Goal: Task Accomplishment & Management: Manage account settings

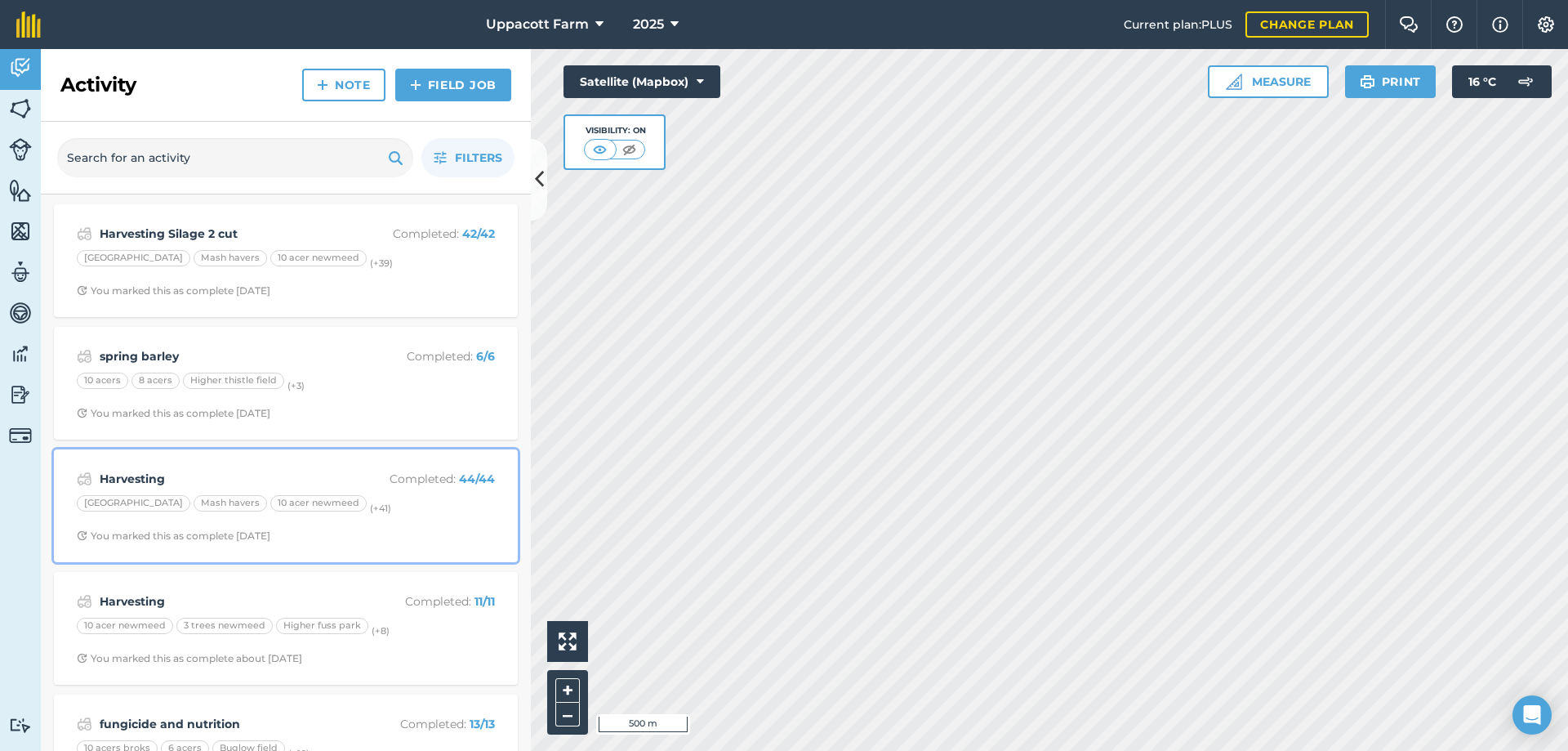
click at [276, 470] on strong "Harvesting" at bounding box center [229, 479] width 259 height 18
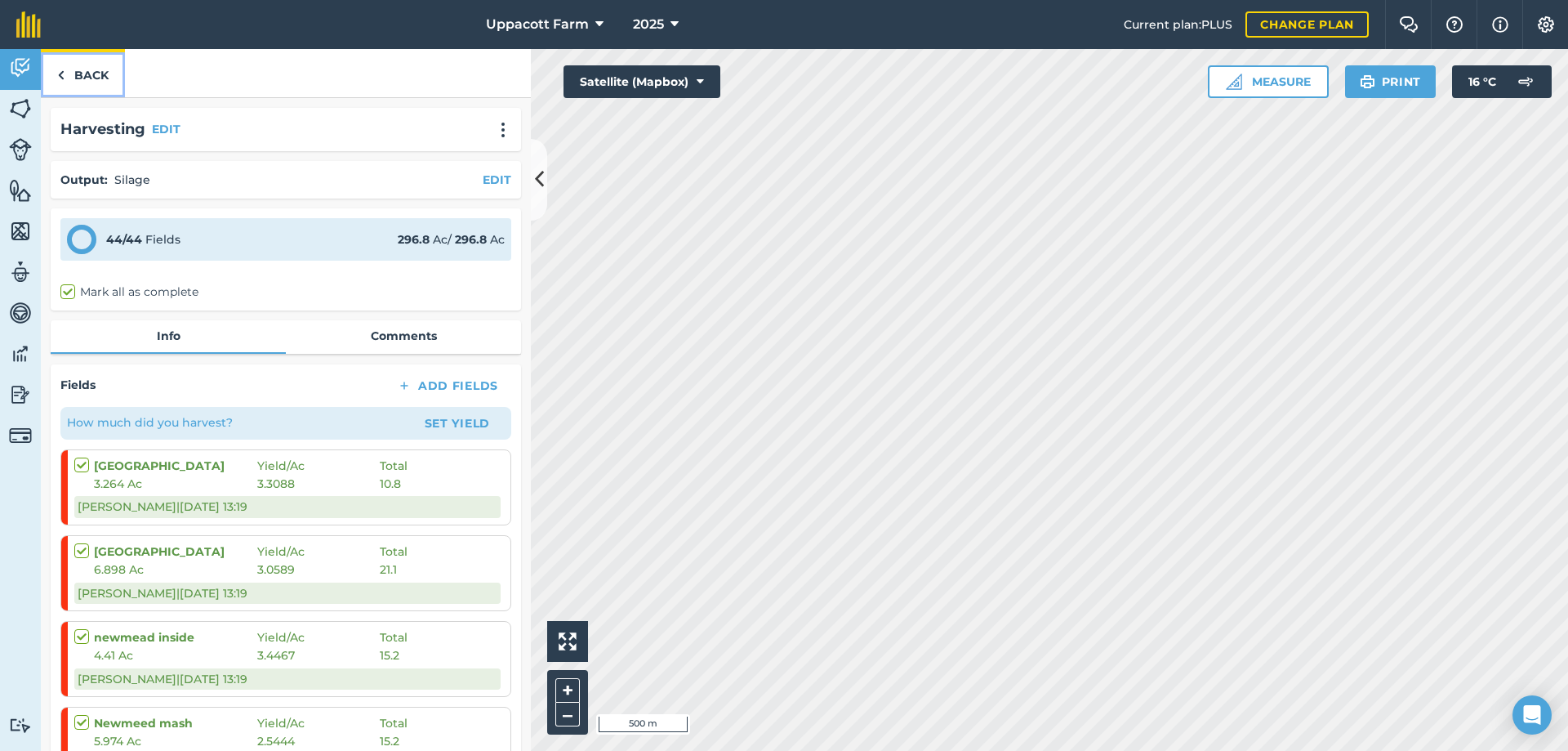
click at [95, 79] on link "Back" at bounding box center [83, 73] width 84 height 48
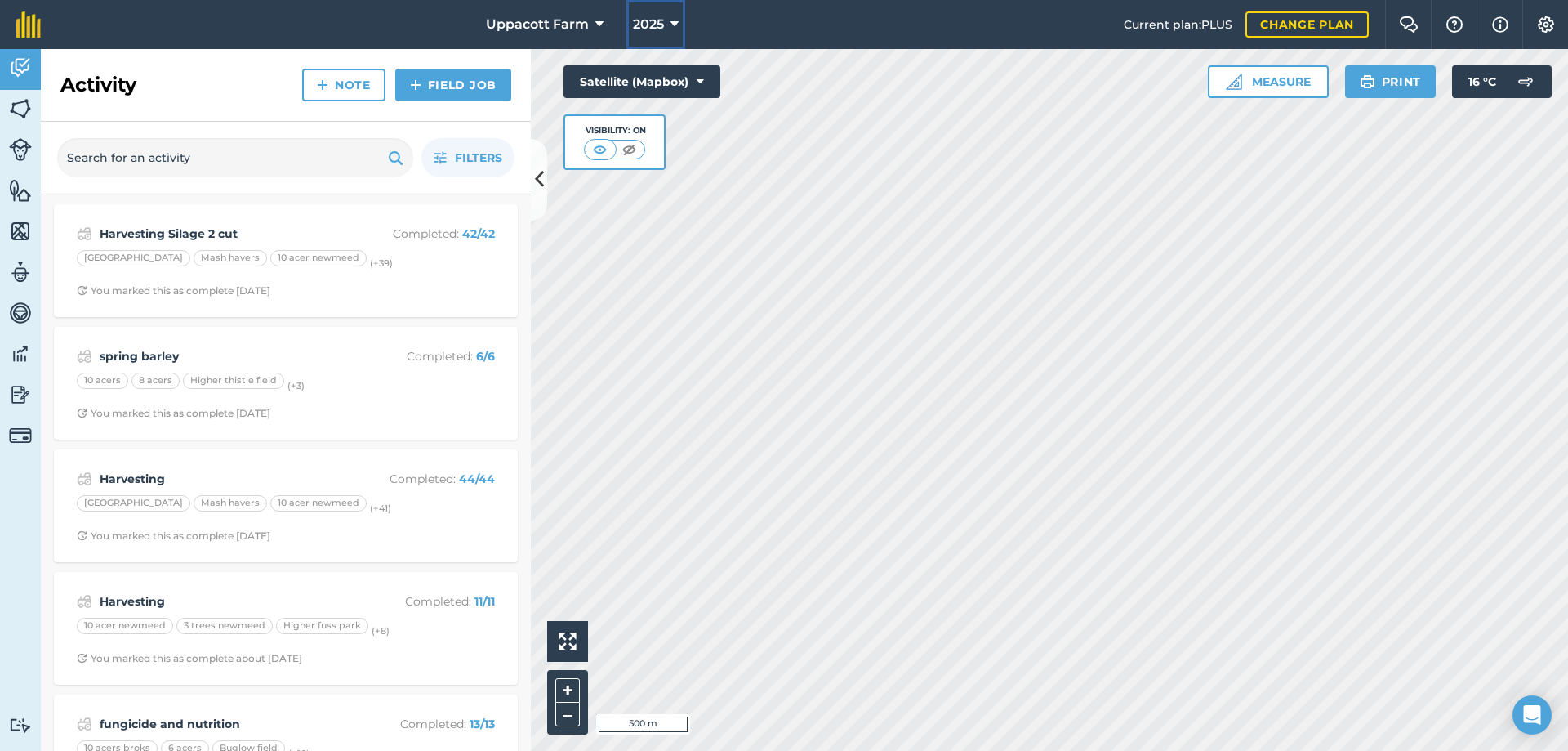
click at [671, 19] on icon at bounding box center [675, 25] width 8 height 20
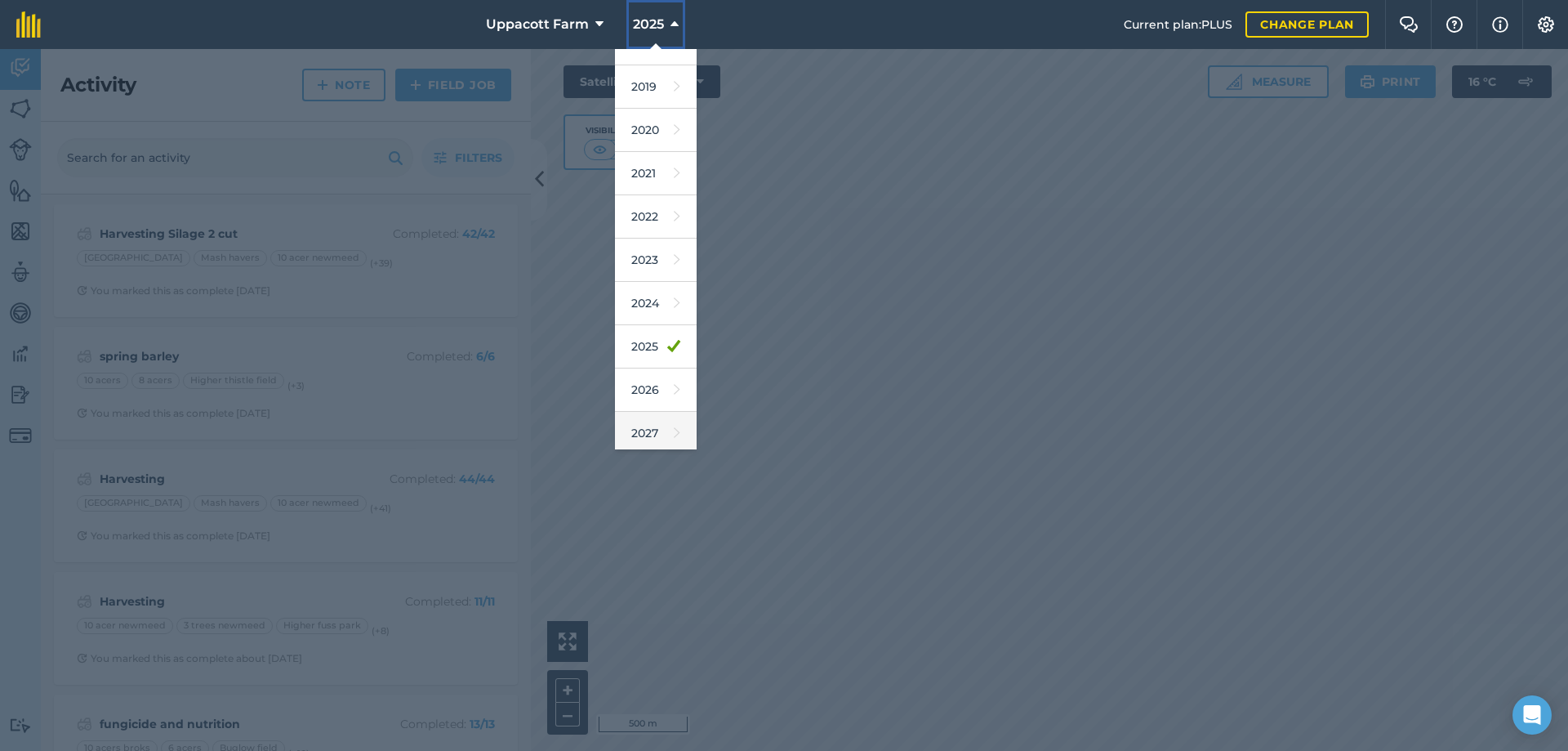
scroll to position [76, 0]
click at [674, 393] on icon at bounding box center [677, 384] width 7 height 23
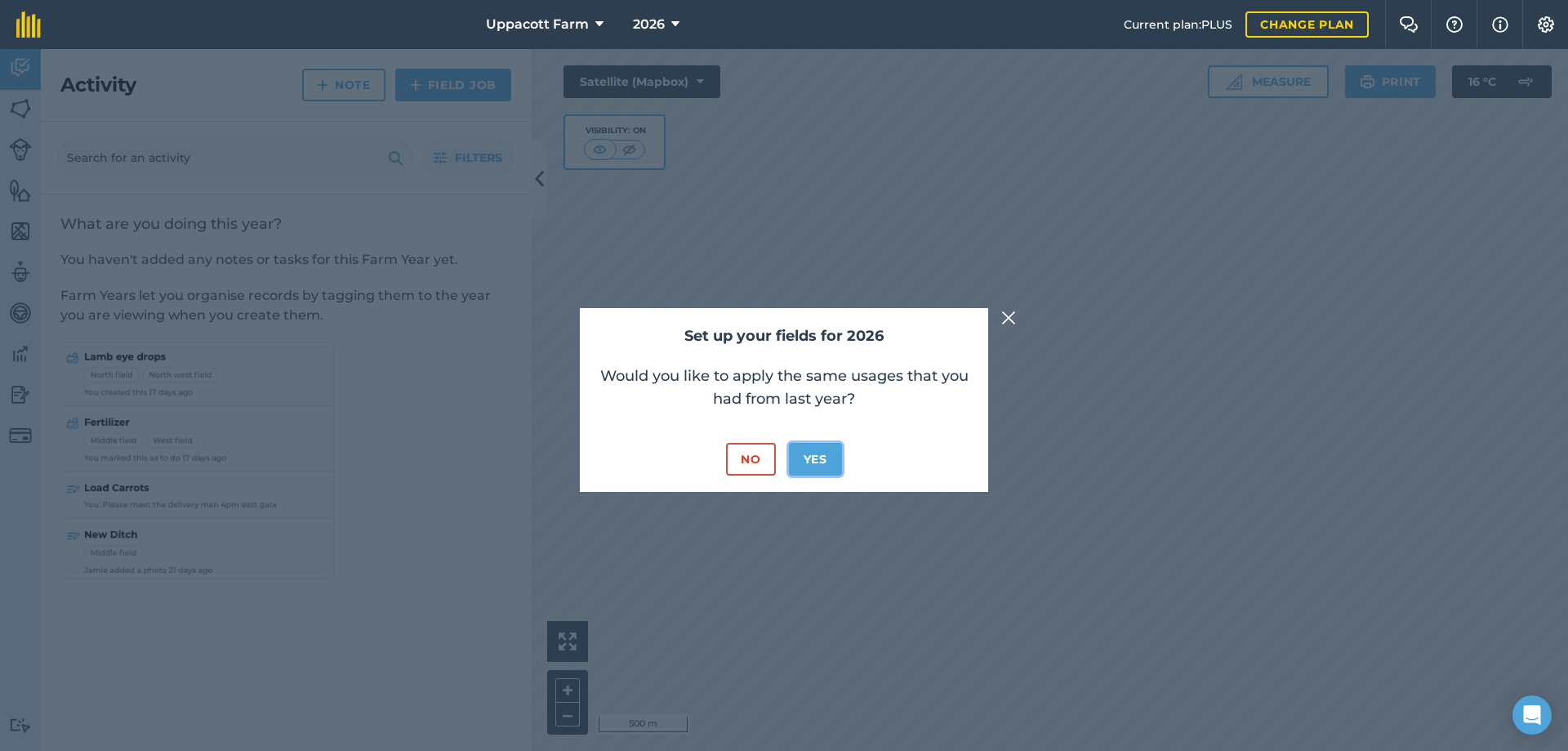
click at [824, 464] on button "Yes" at bounding box center [815, 459] width 53 height 33
click at [1011, 314] on img at bounding box center [1009, 317] width 15 height 20
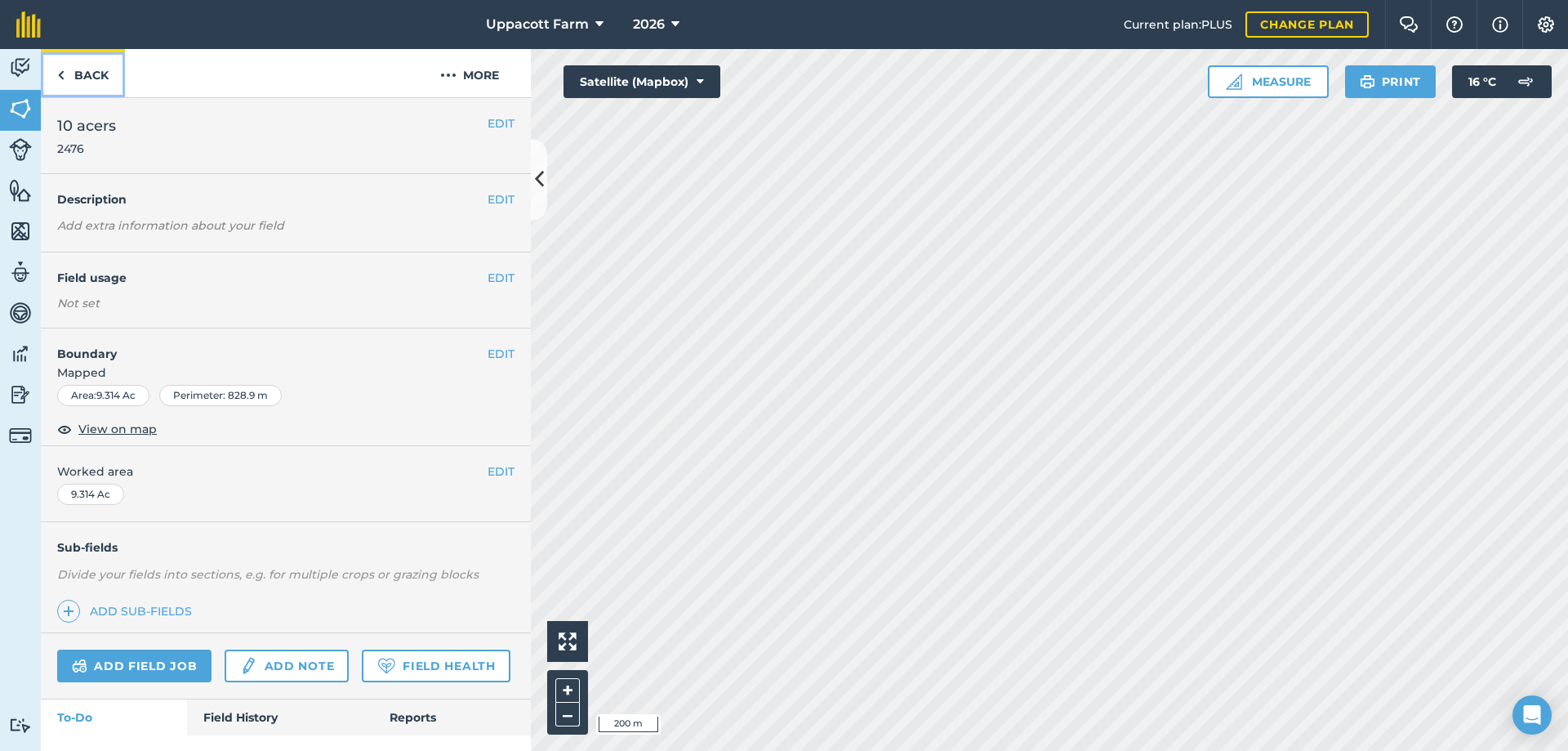
click at [78, 77] on link "Back" at bounding box center [83, 73] width 84 height 48
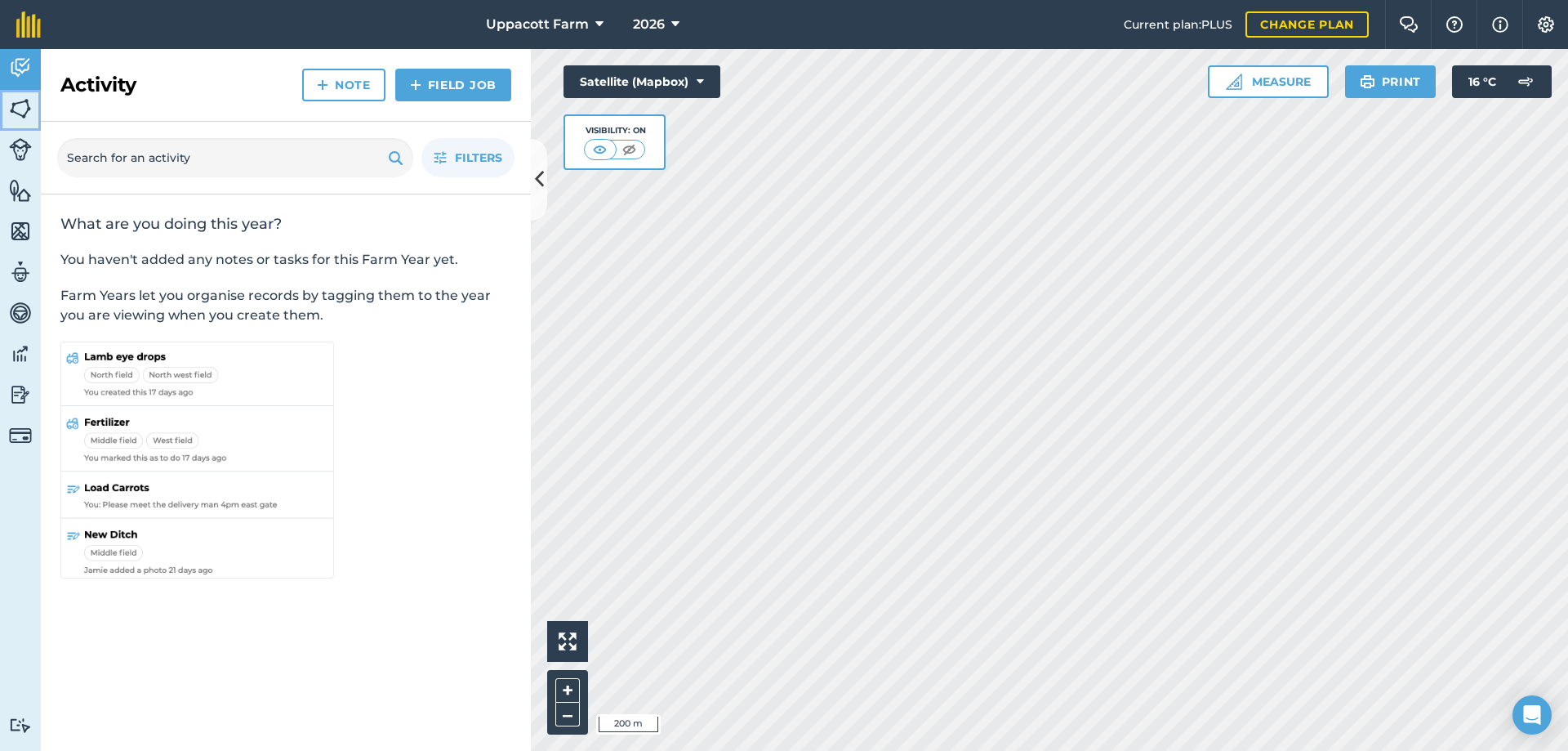
click at [20, 112] on img at bounding box center [20, 109] width 23 height 25
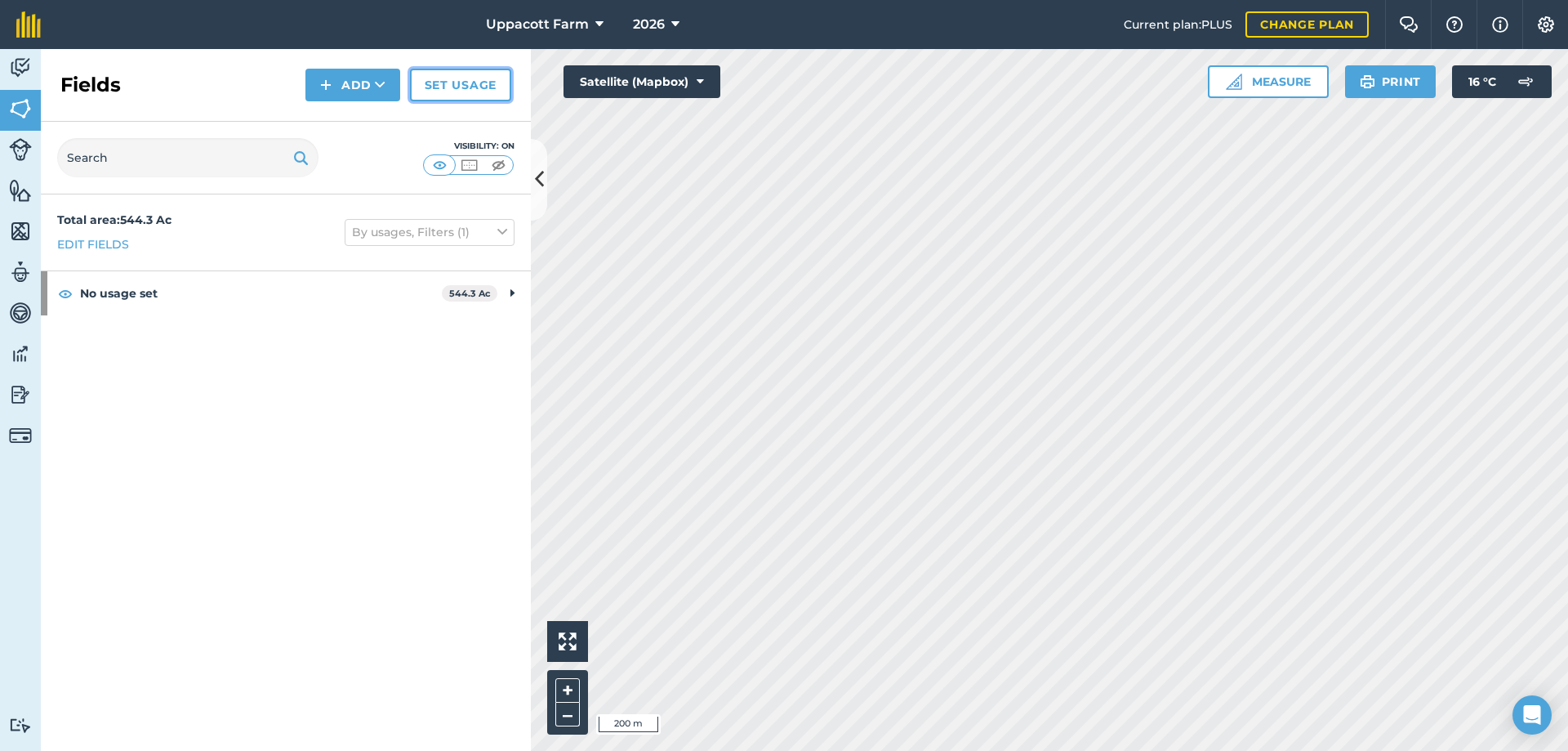
click at [497, 83] on link "Set usage" at bounding box center [461, 85] width 101 height 33
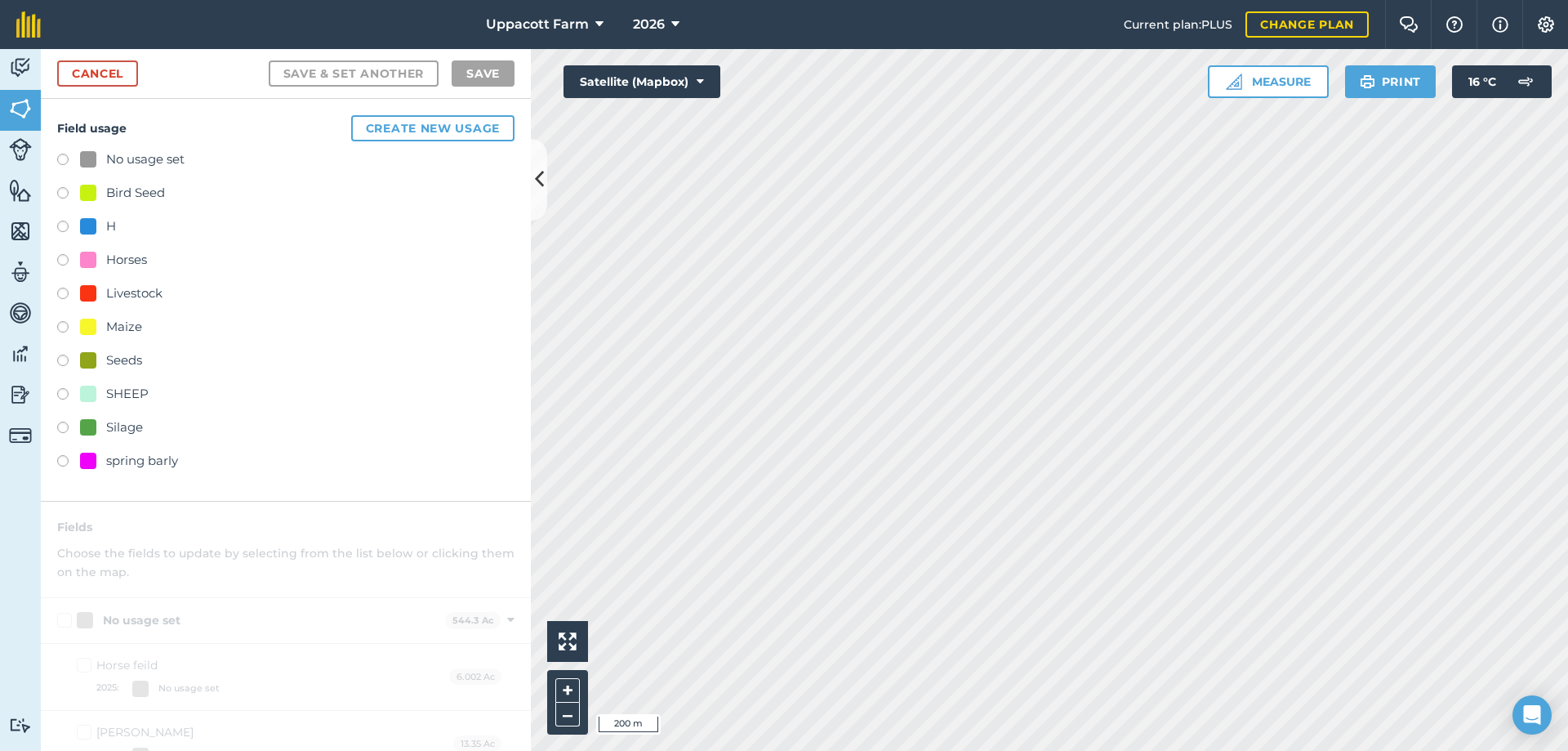
click at [64, 433] on label at bounding box center [69, 429] width 23 height 16
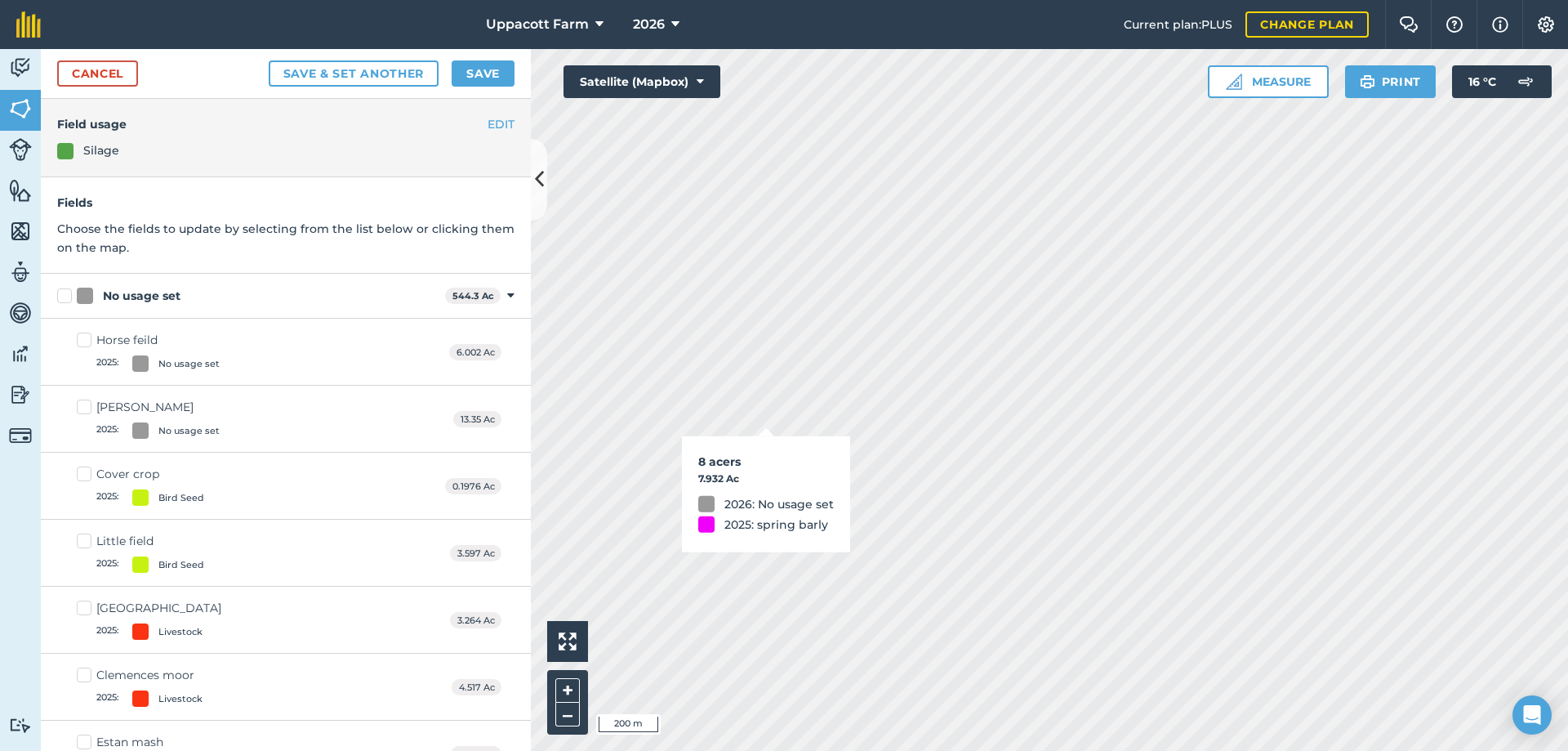
checkbox input "true"
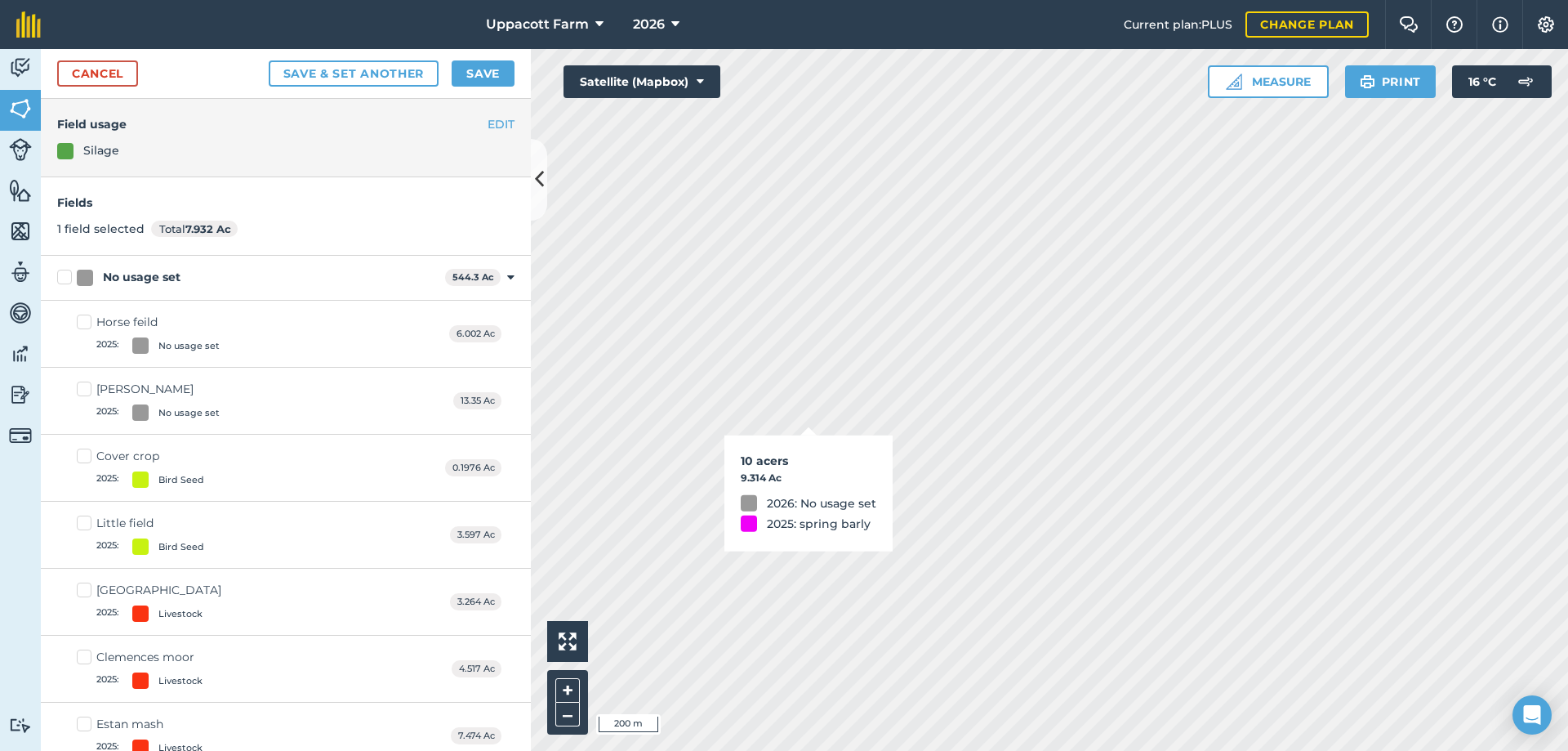
checkbox input "true"
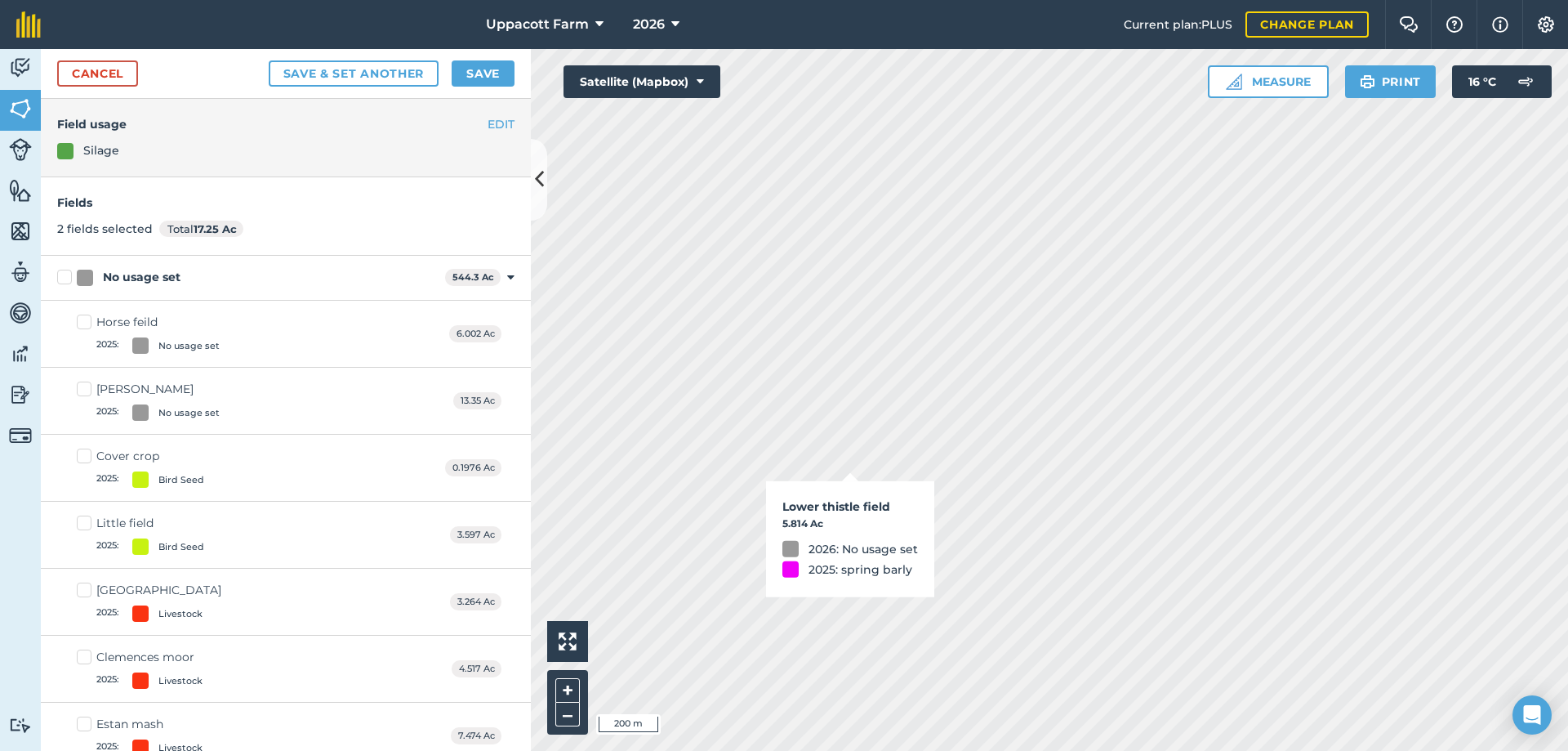
checkbox input "true"
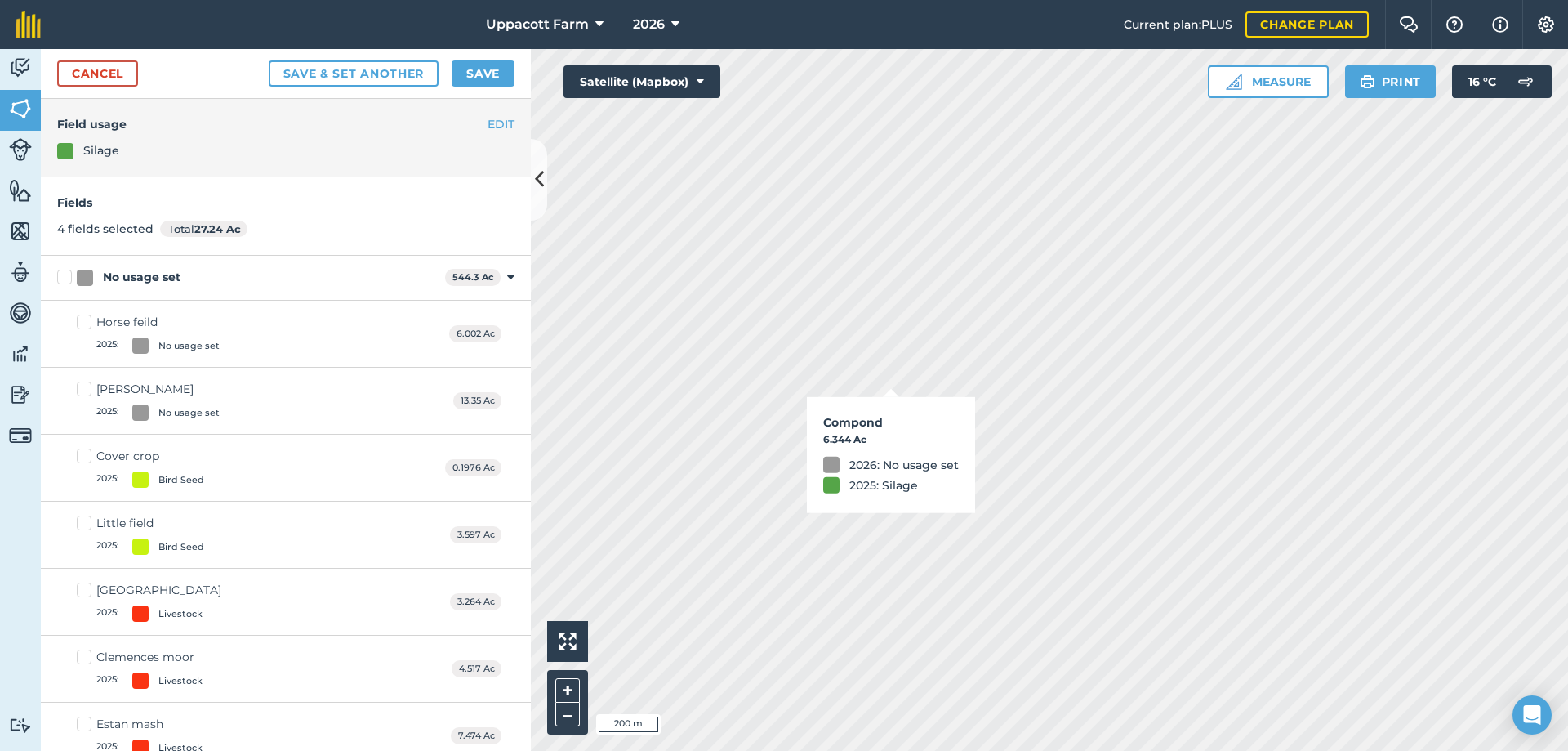
checkbox input "true"
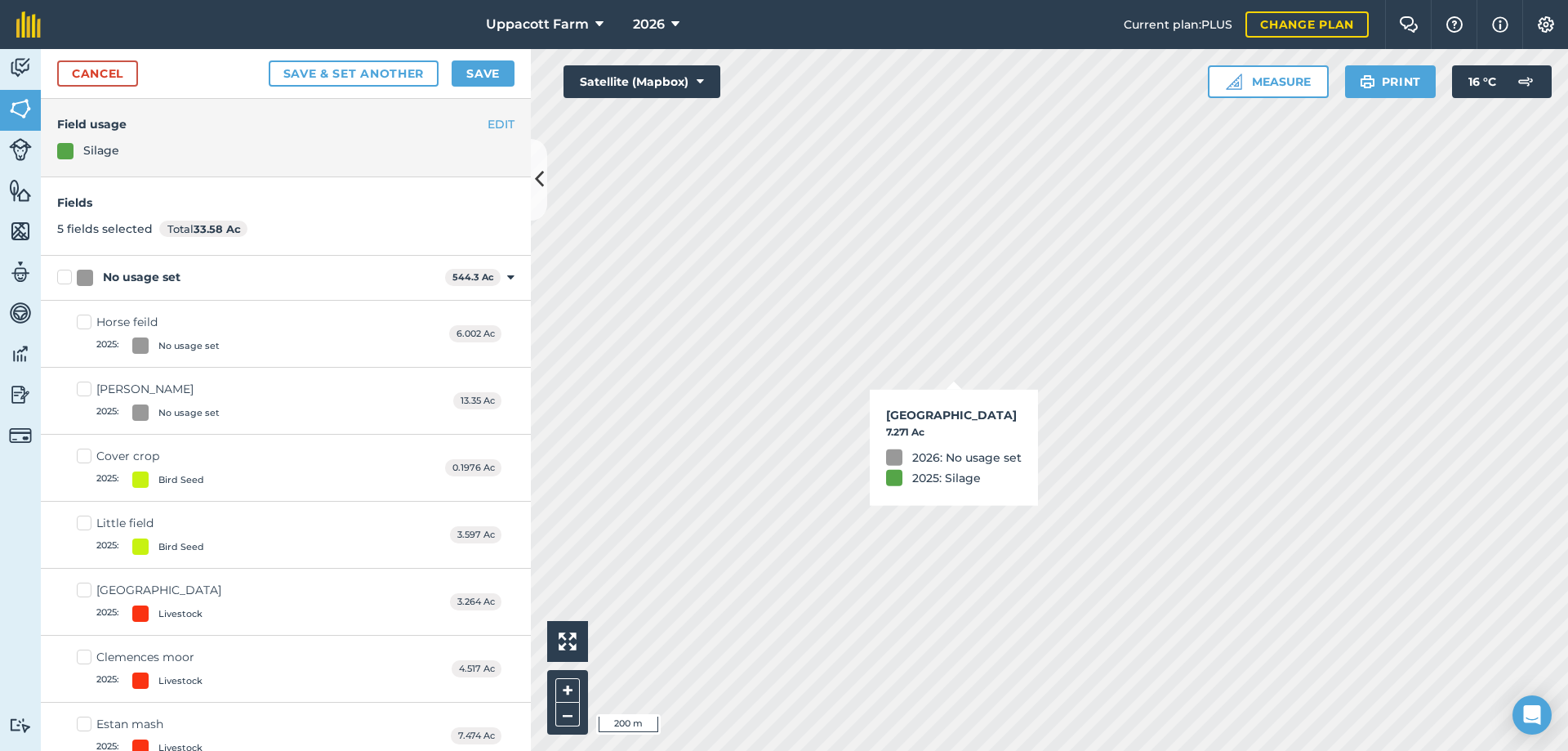
checkbox input "true"
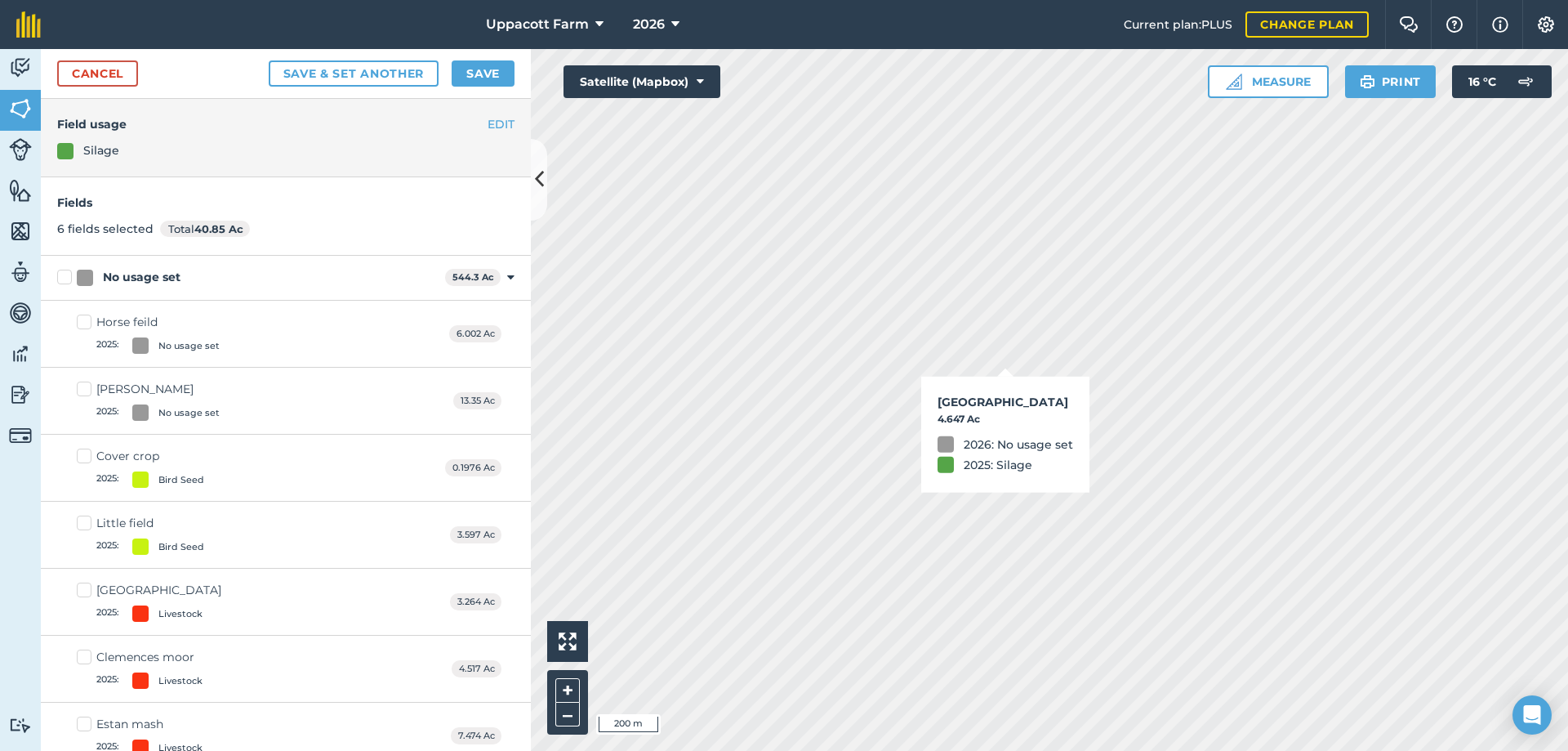
checkbox input "true"
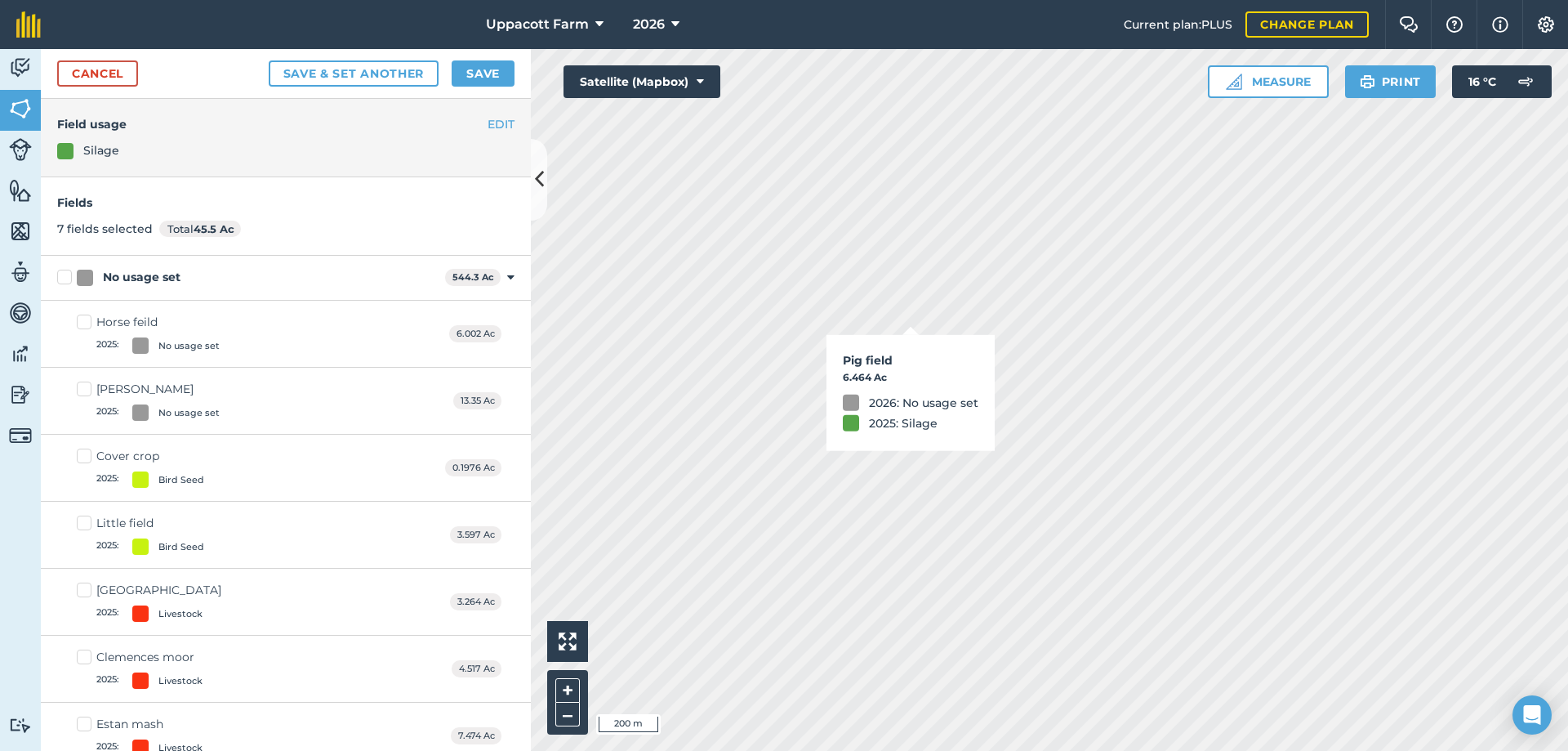
checkbox input "true"
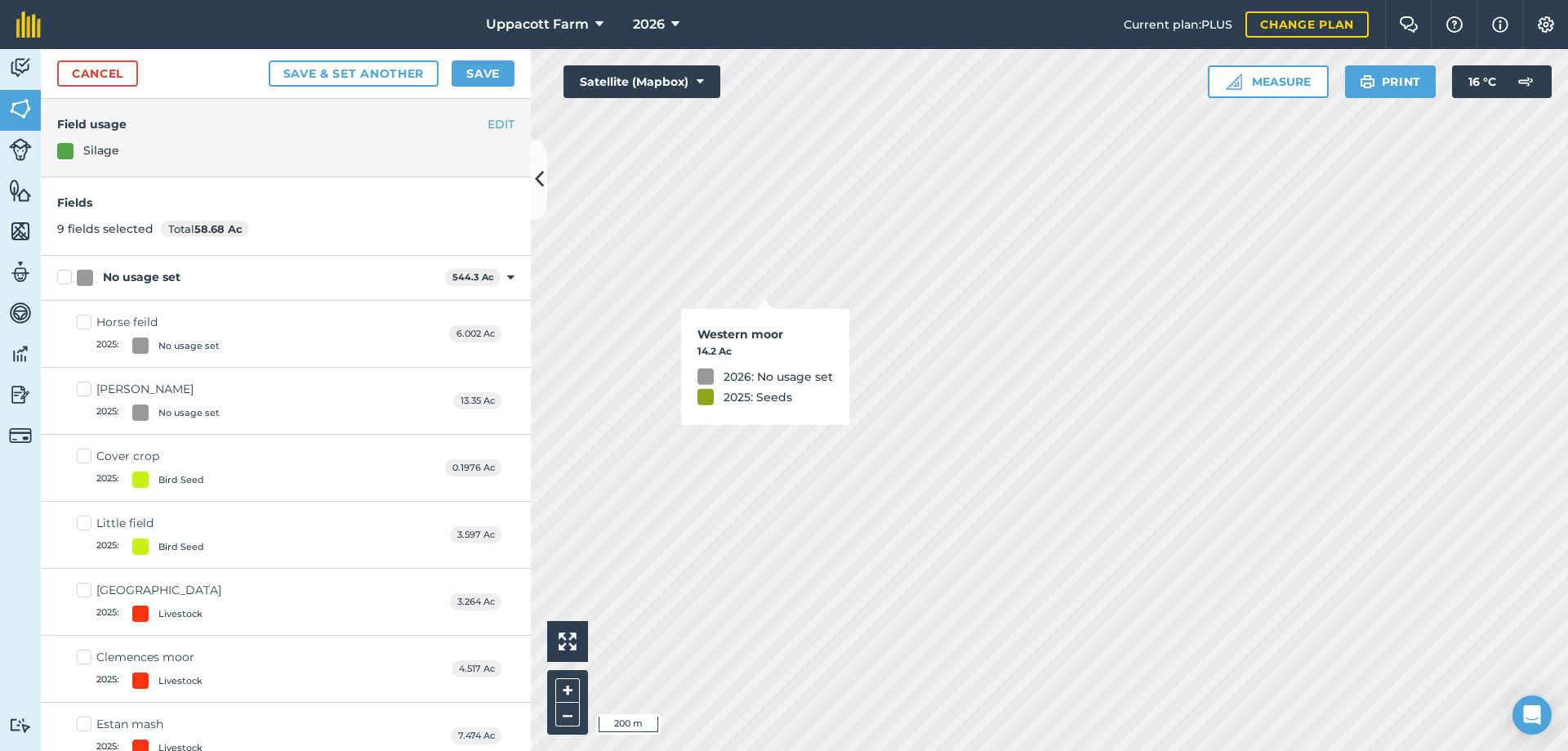
checkbox input "true"
checkbox input "false"
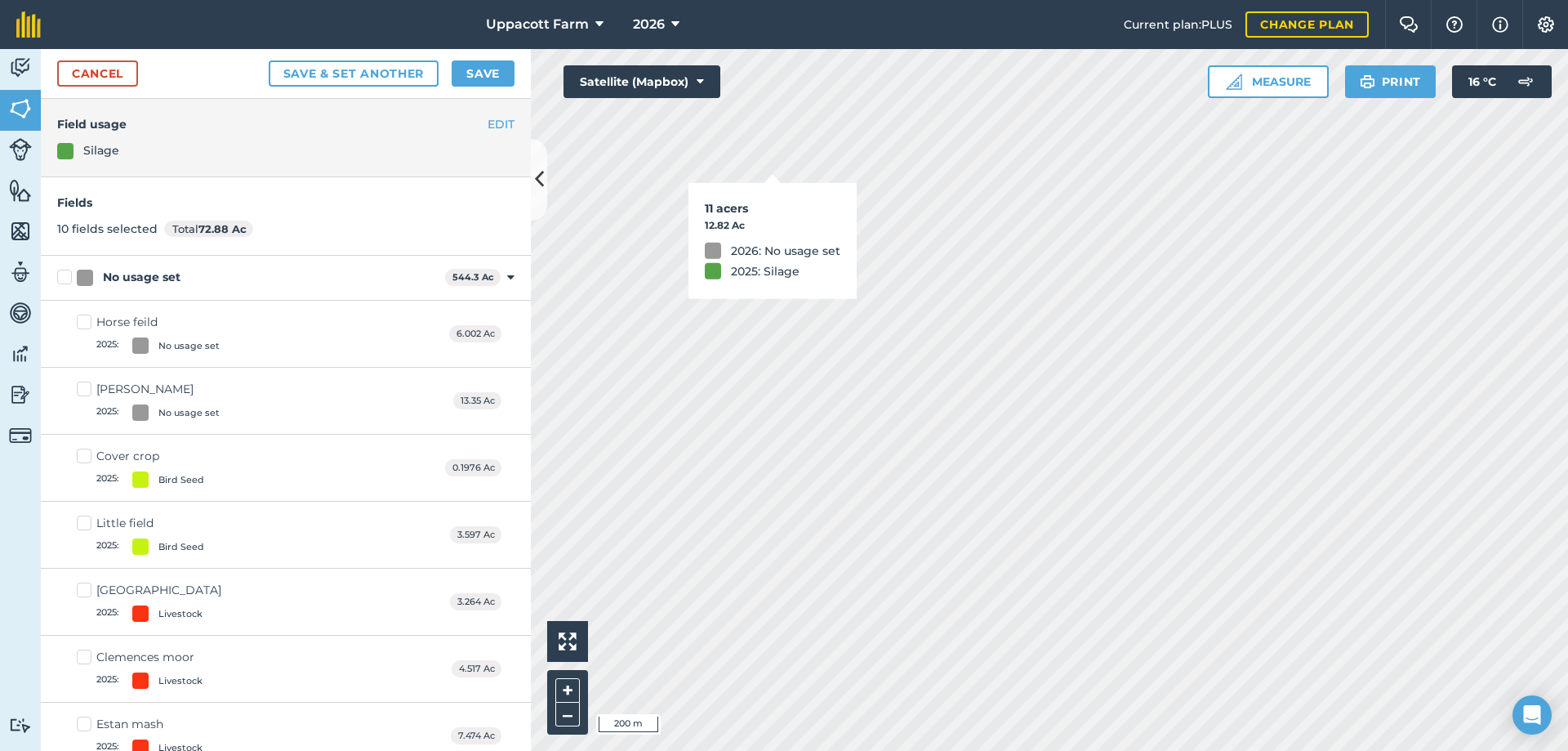
checkbox input "true"
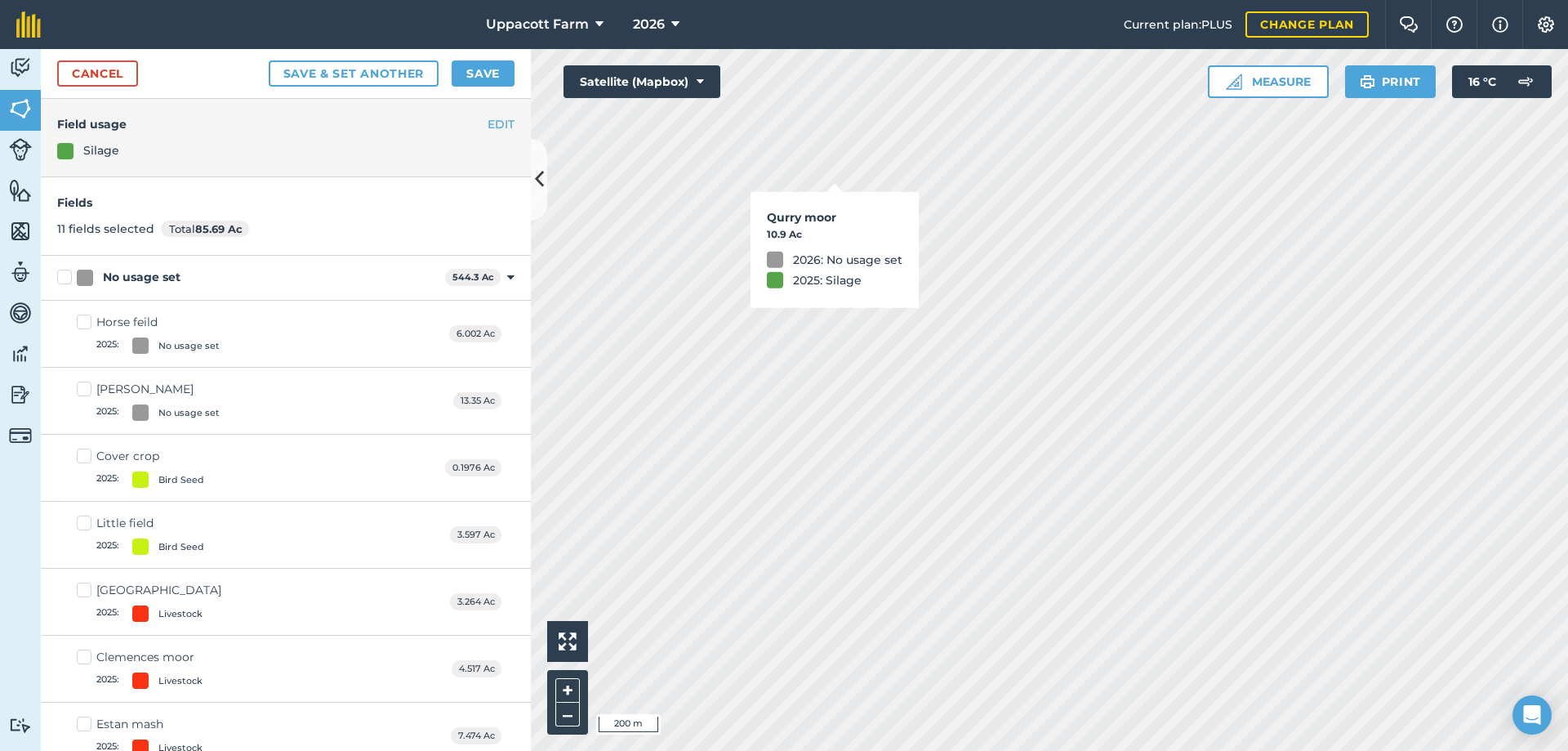
checkbox input "true"
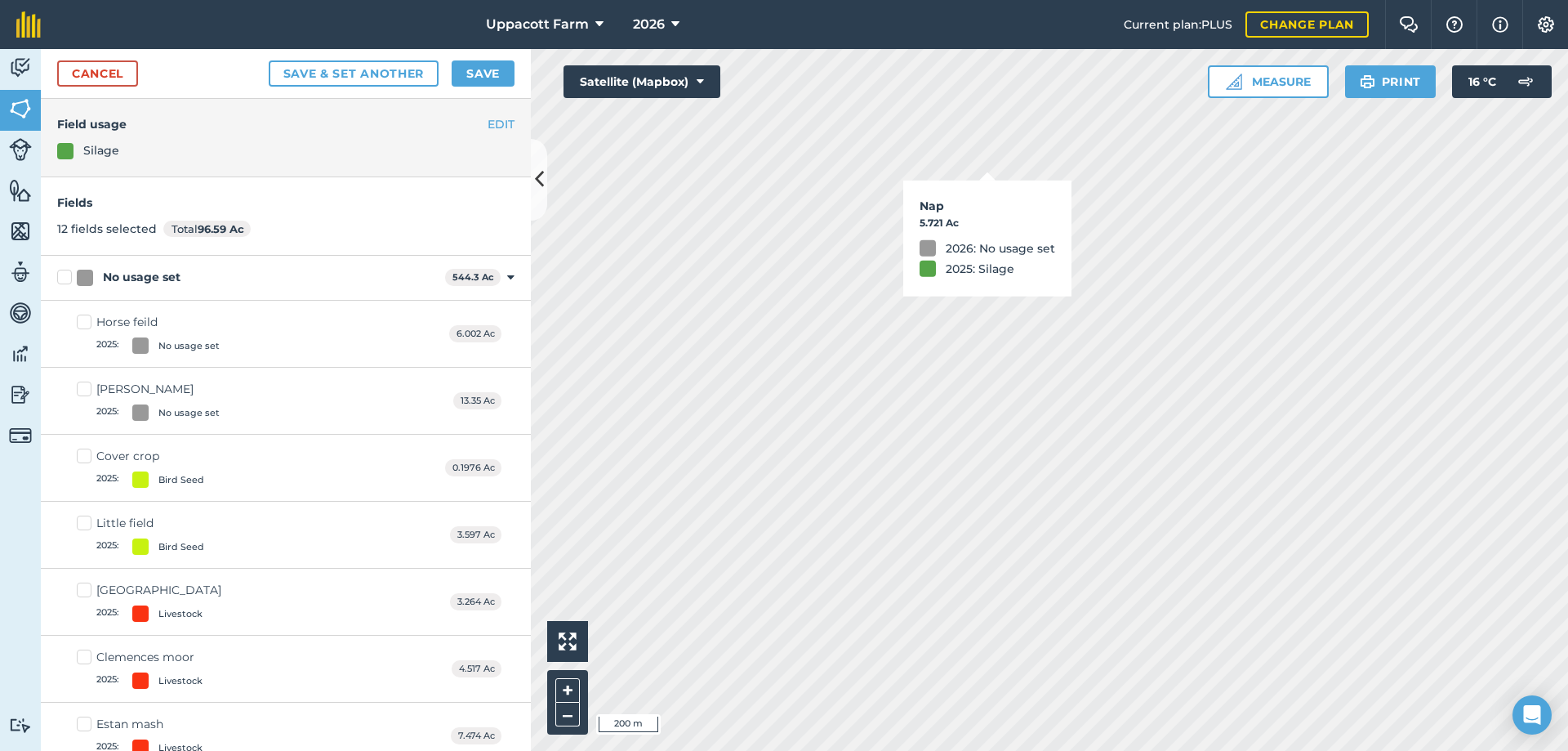
checkbox input "true"
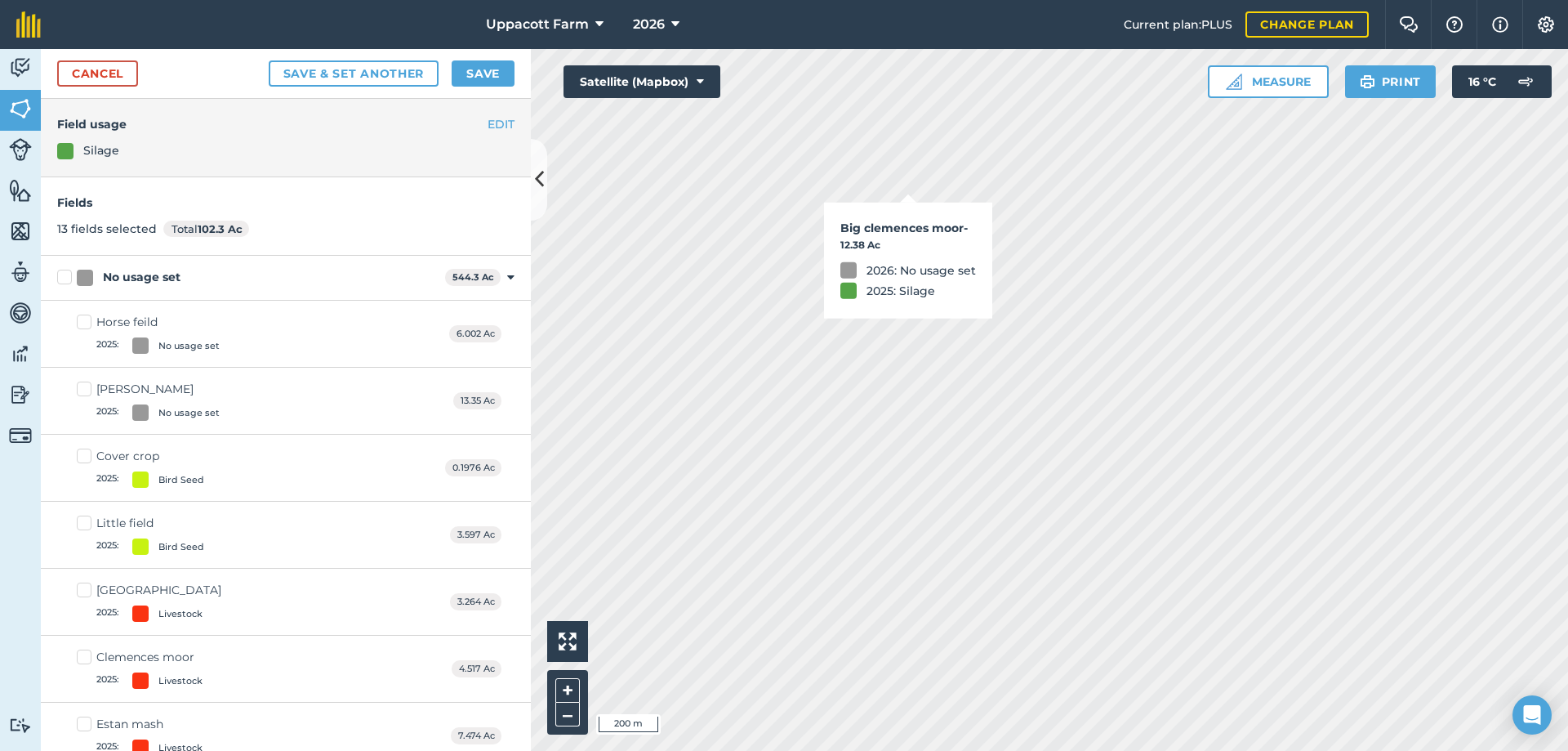
checkbox input "true"
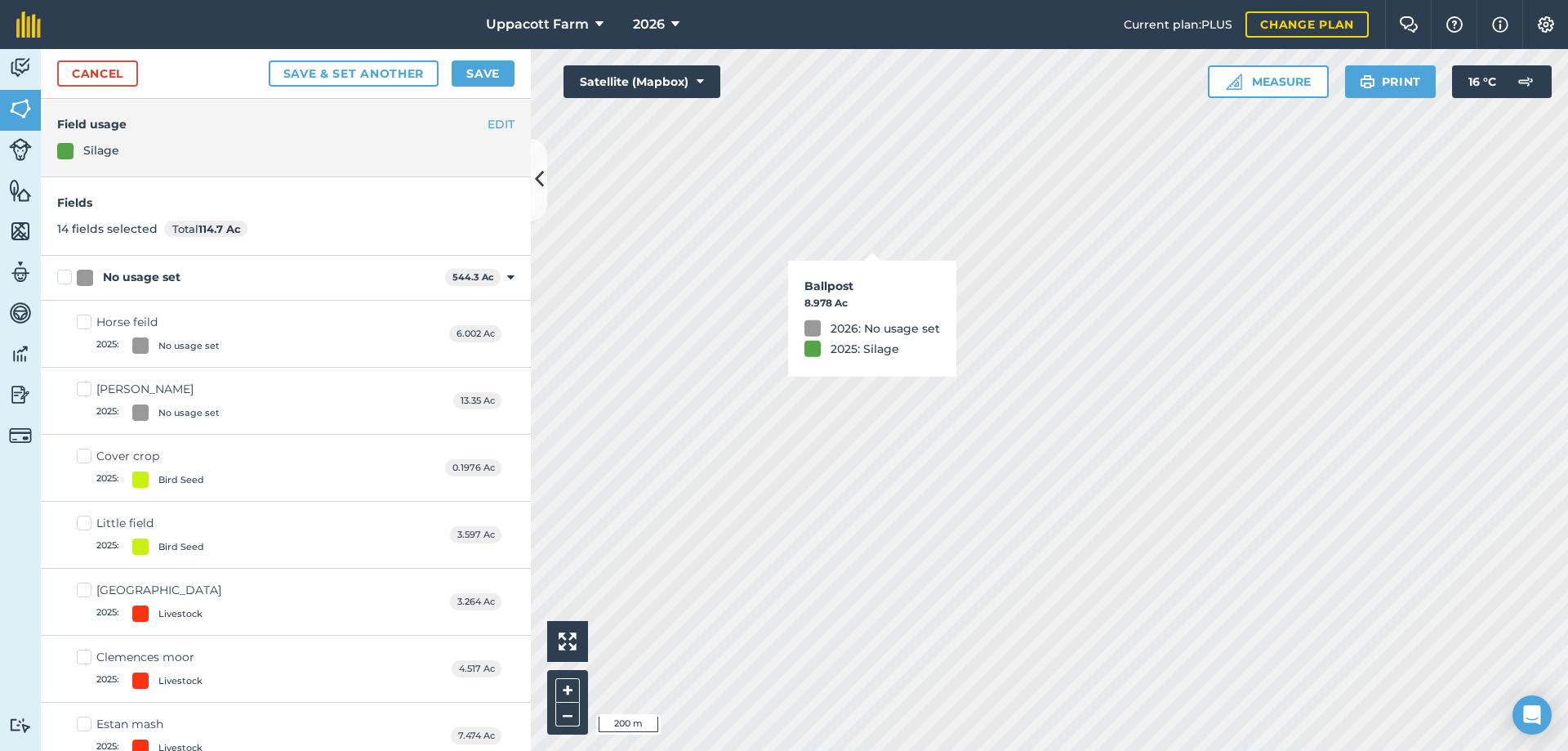
checkbox input "true"
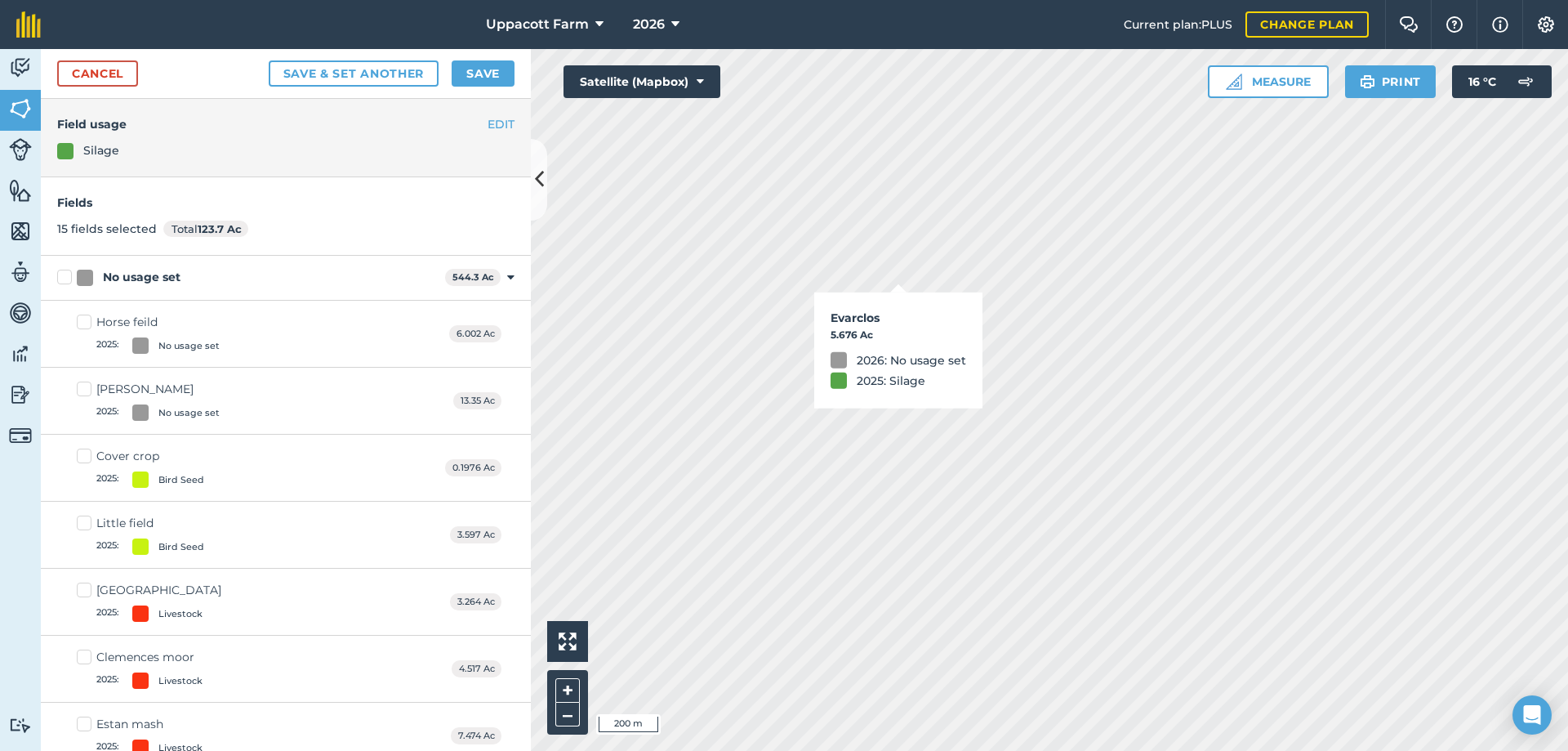
checkbox input "true"
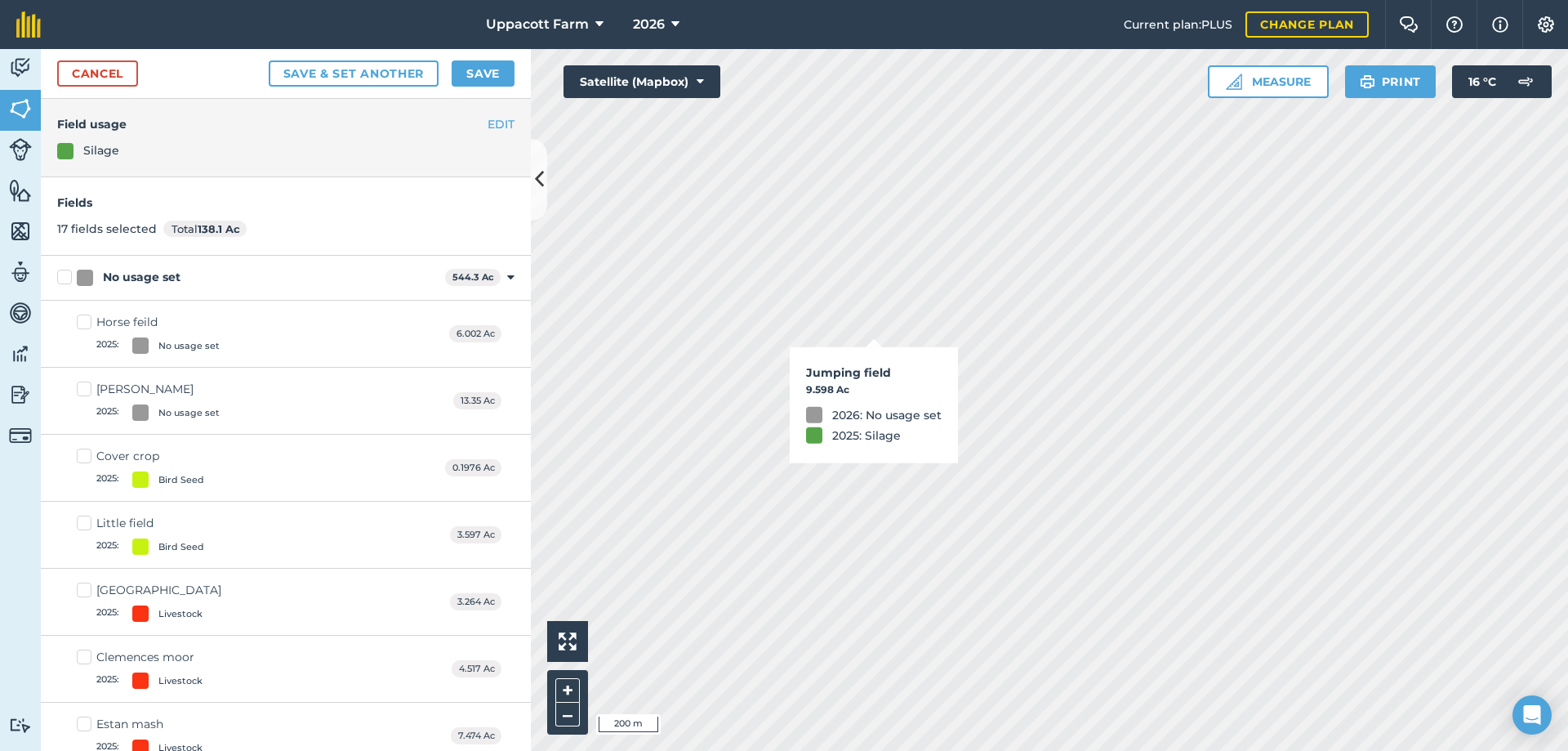
checkbox input "true"
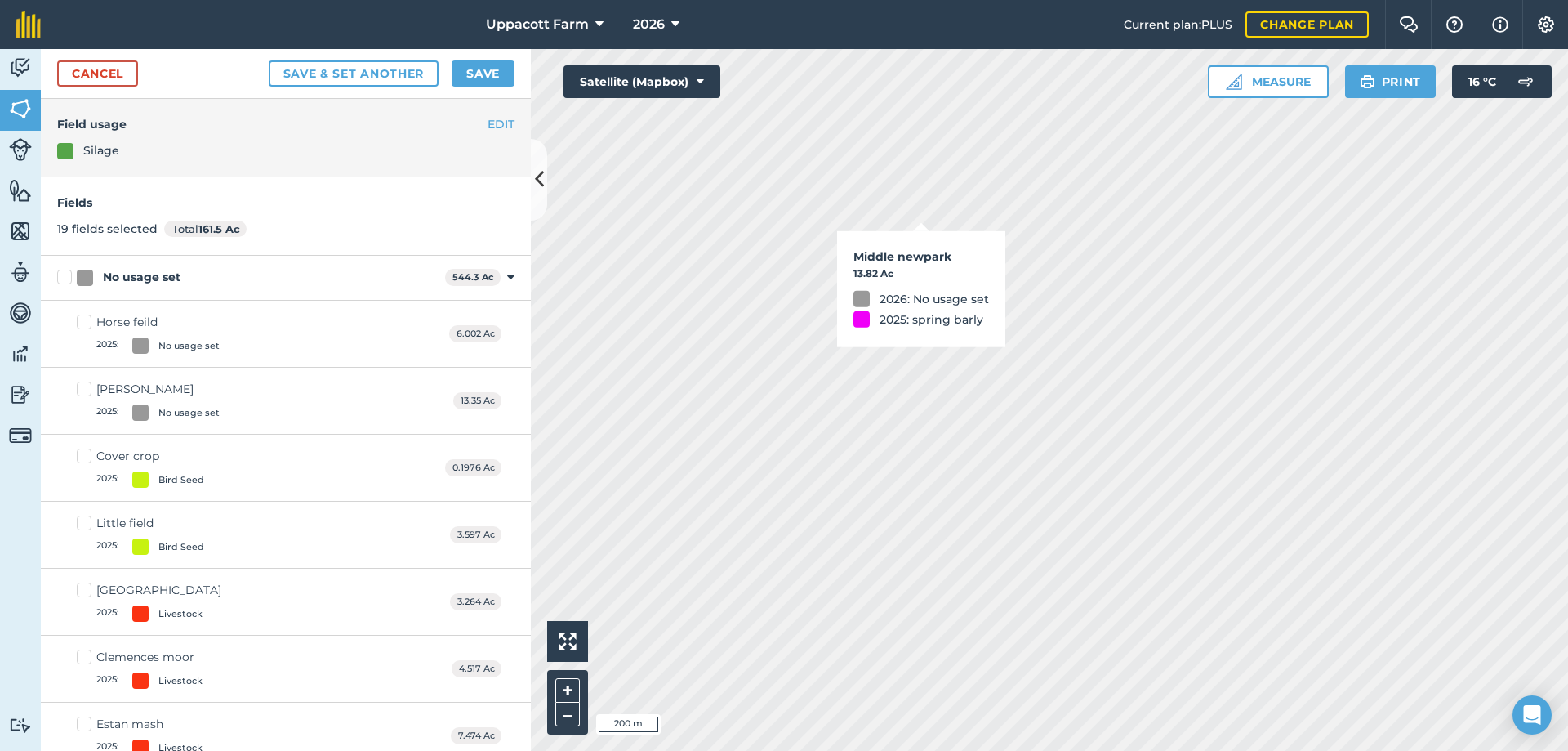
checkbox input "false"
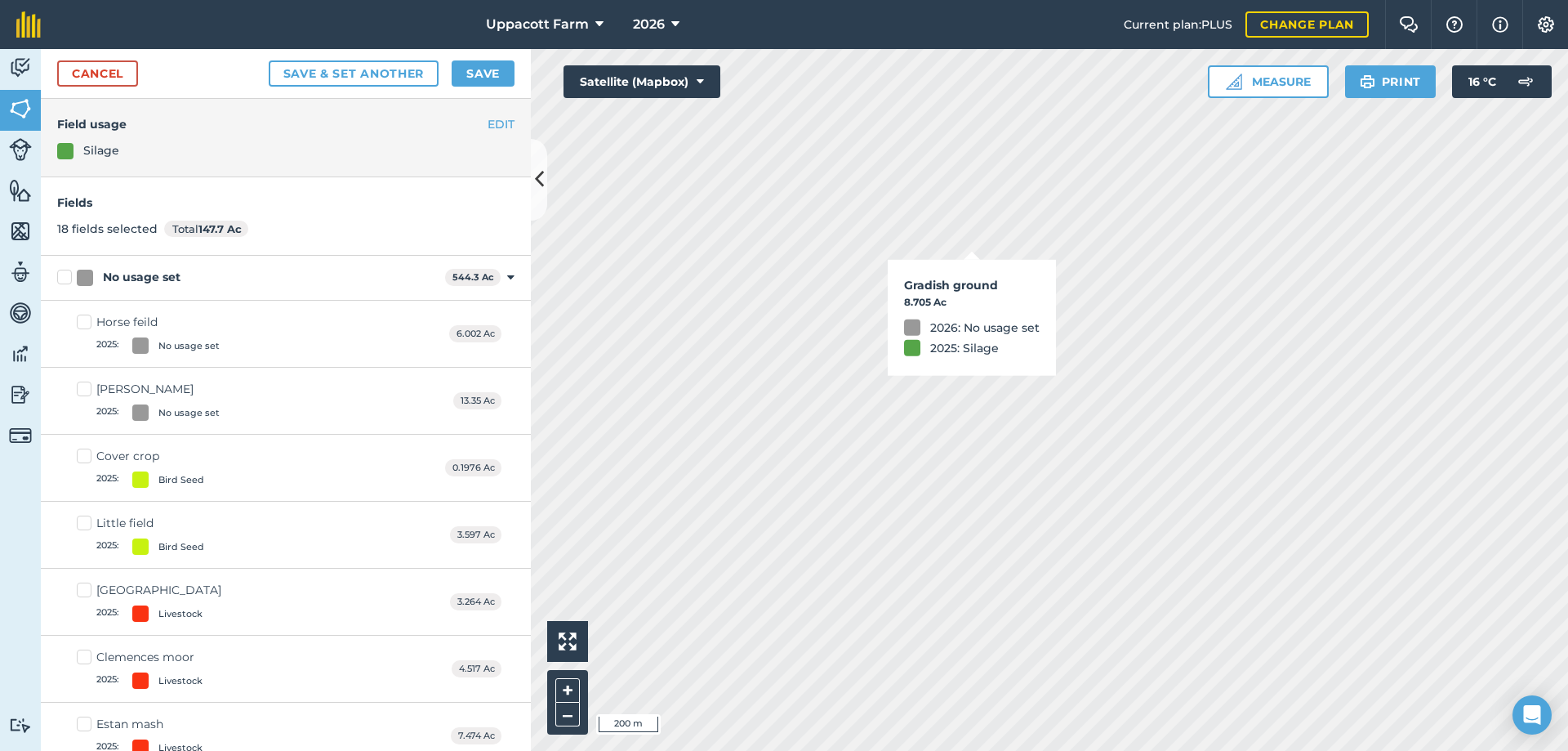
checkbox input "true"
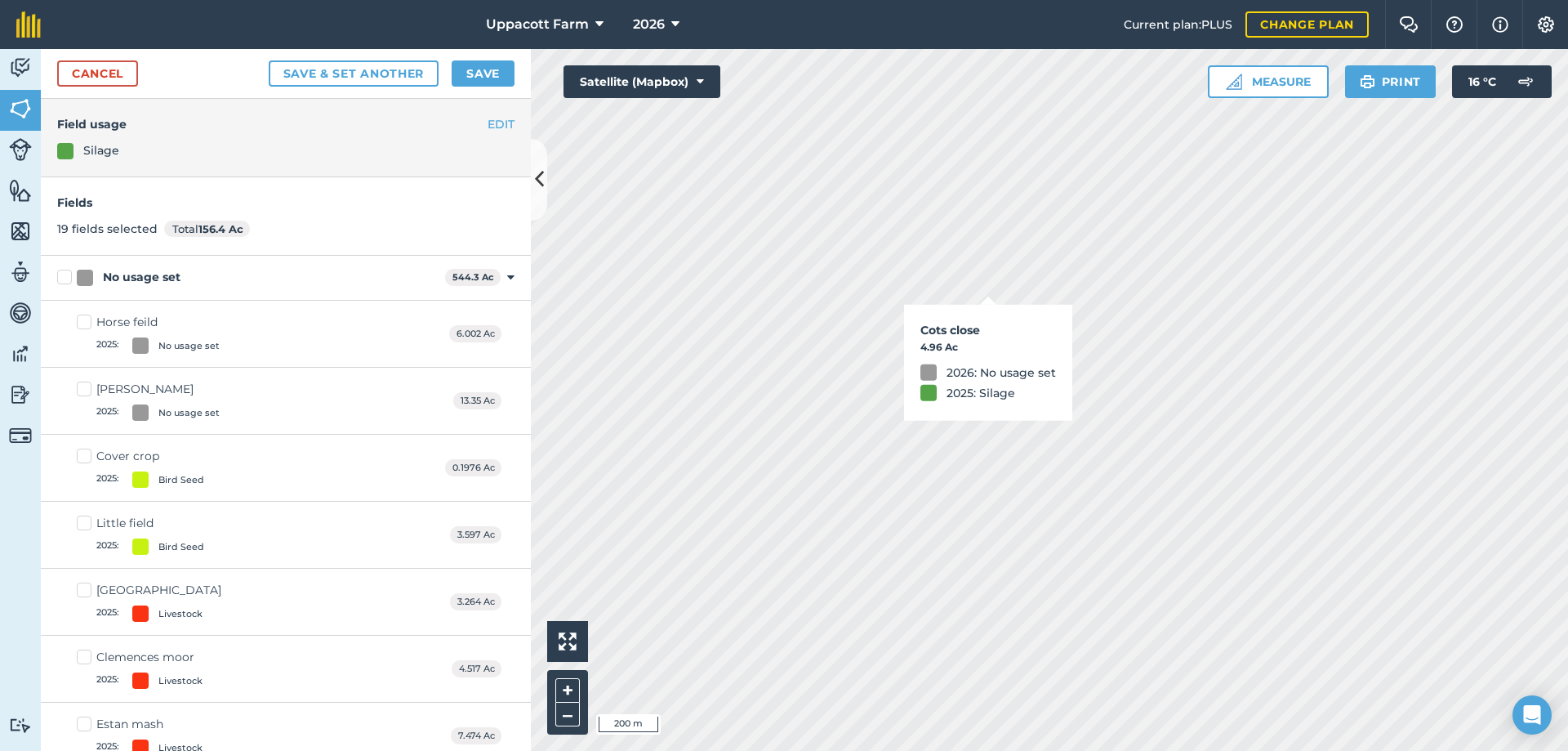
checkbox input "true"
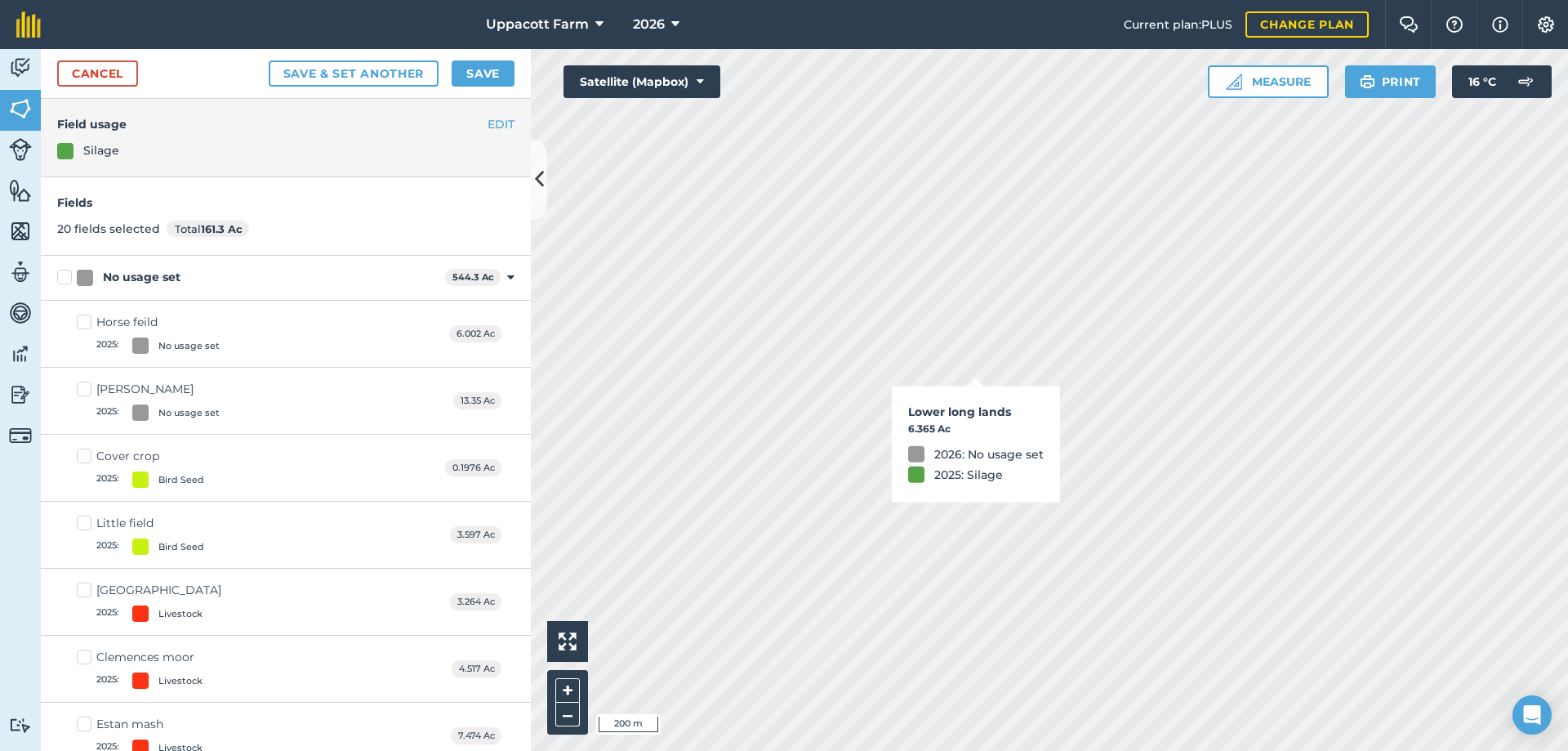
checkbox input "true"
checkbox input "false"
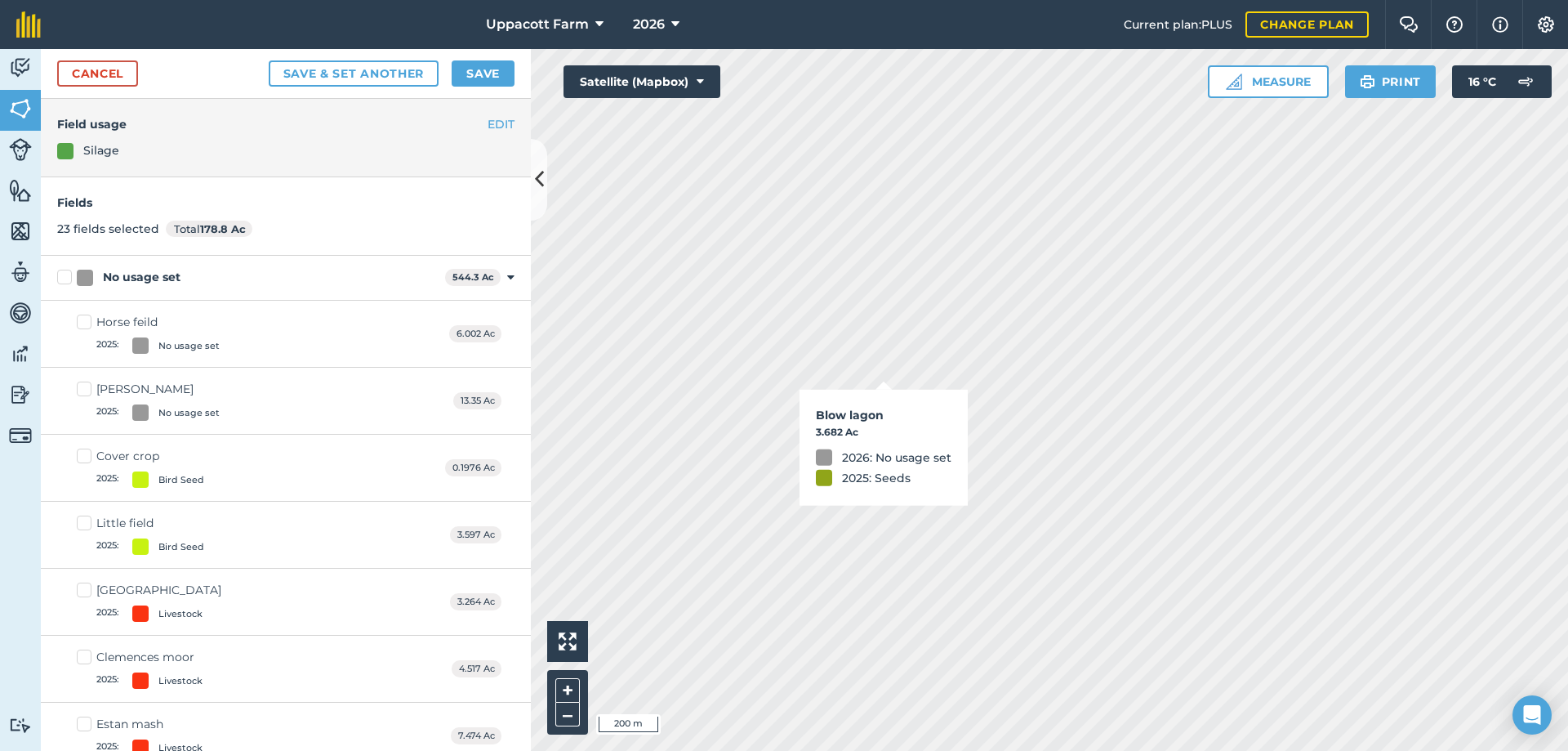
checkbox input "true"
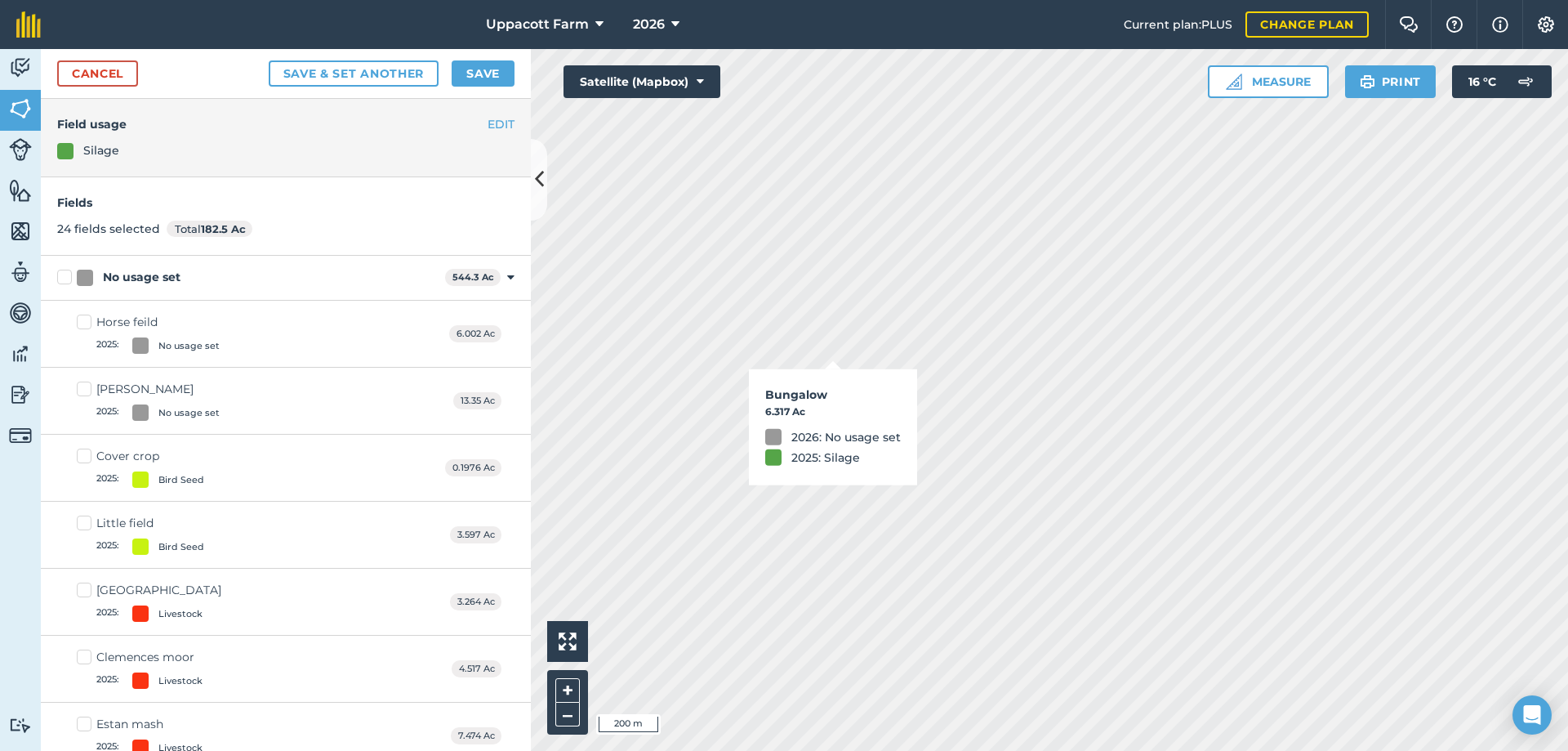
checkbox input "true"
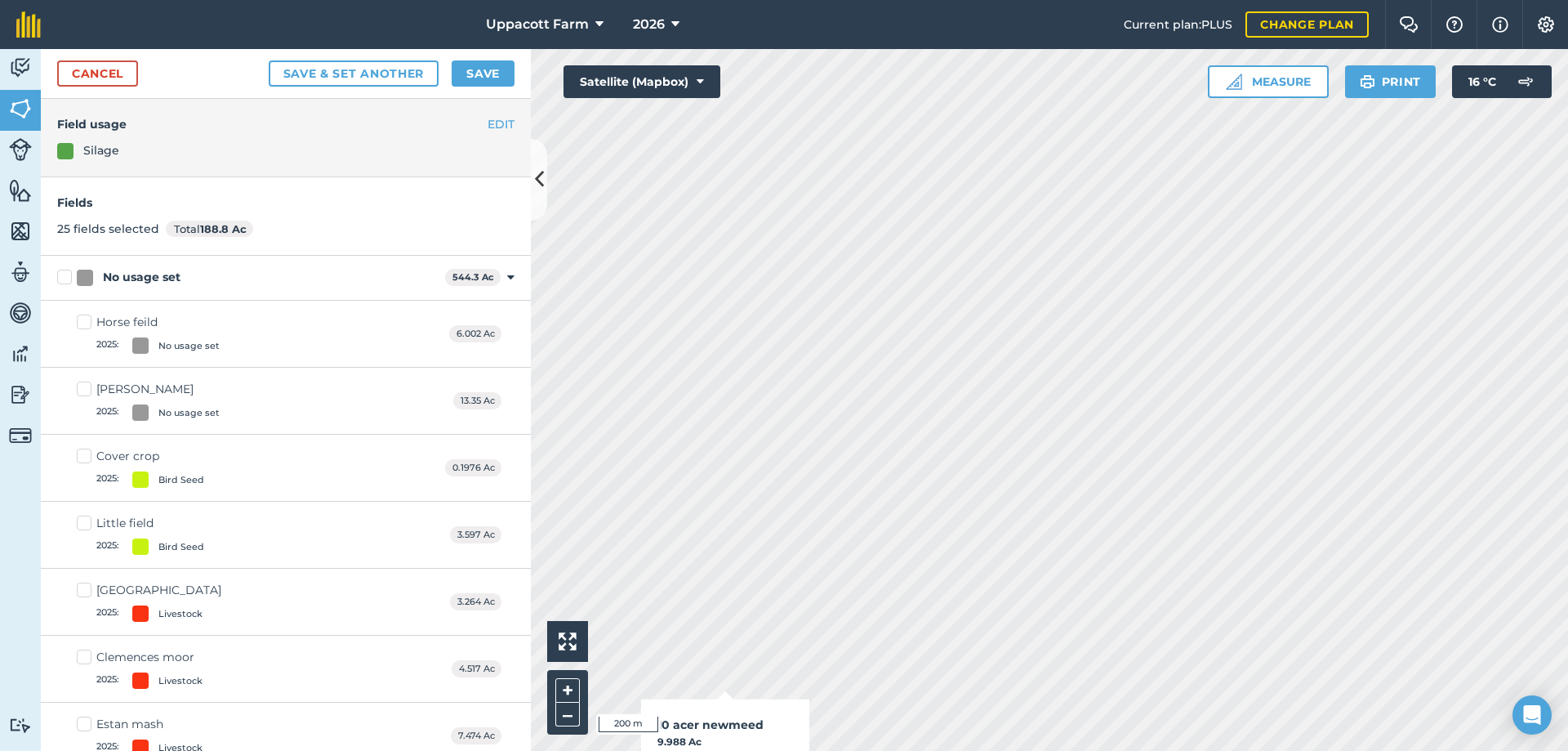
checkbox input "true"
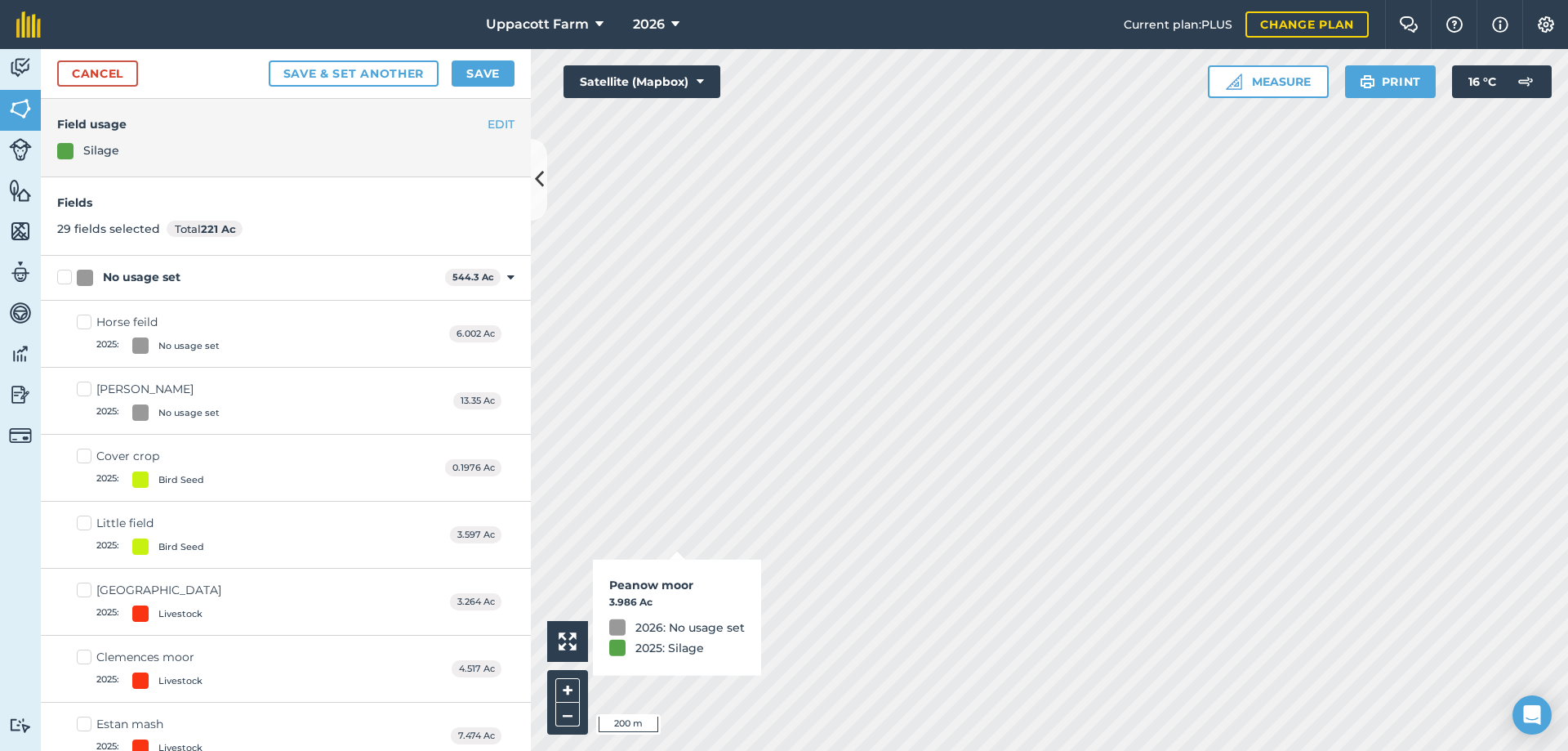
checkbox input "true"
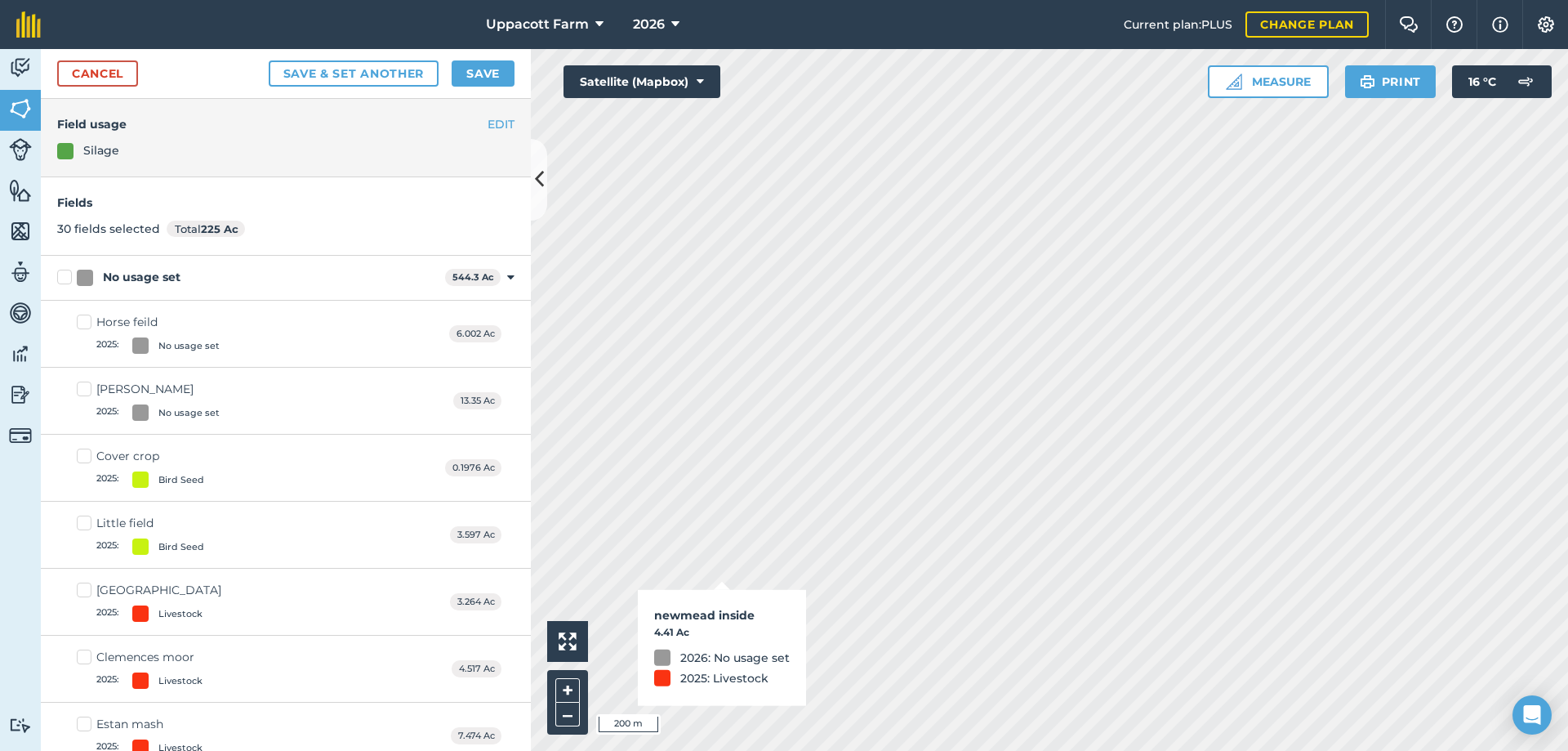
checkbox input "true"
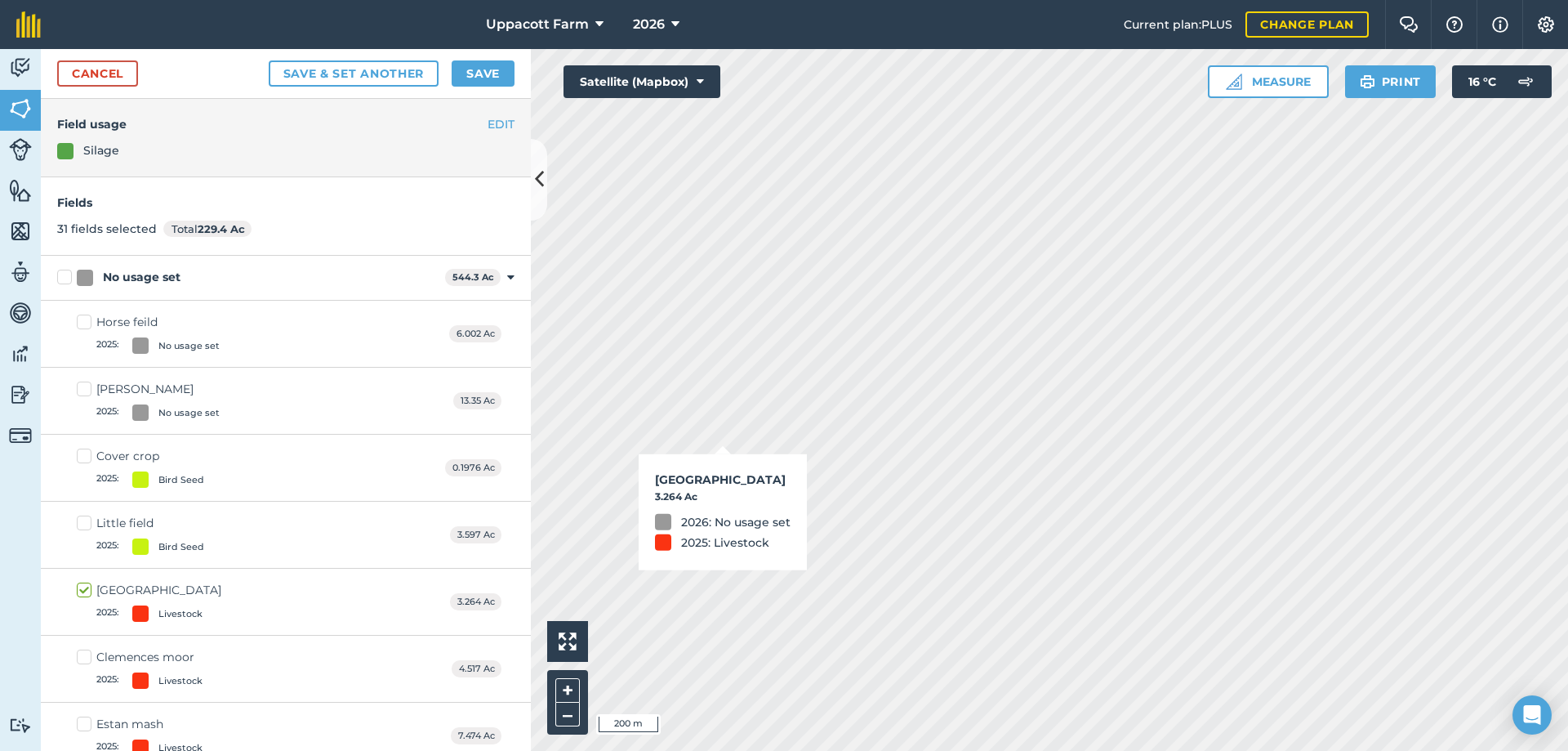
checkbox input "true"
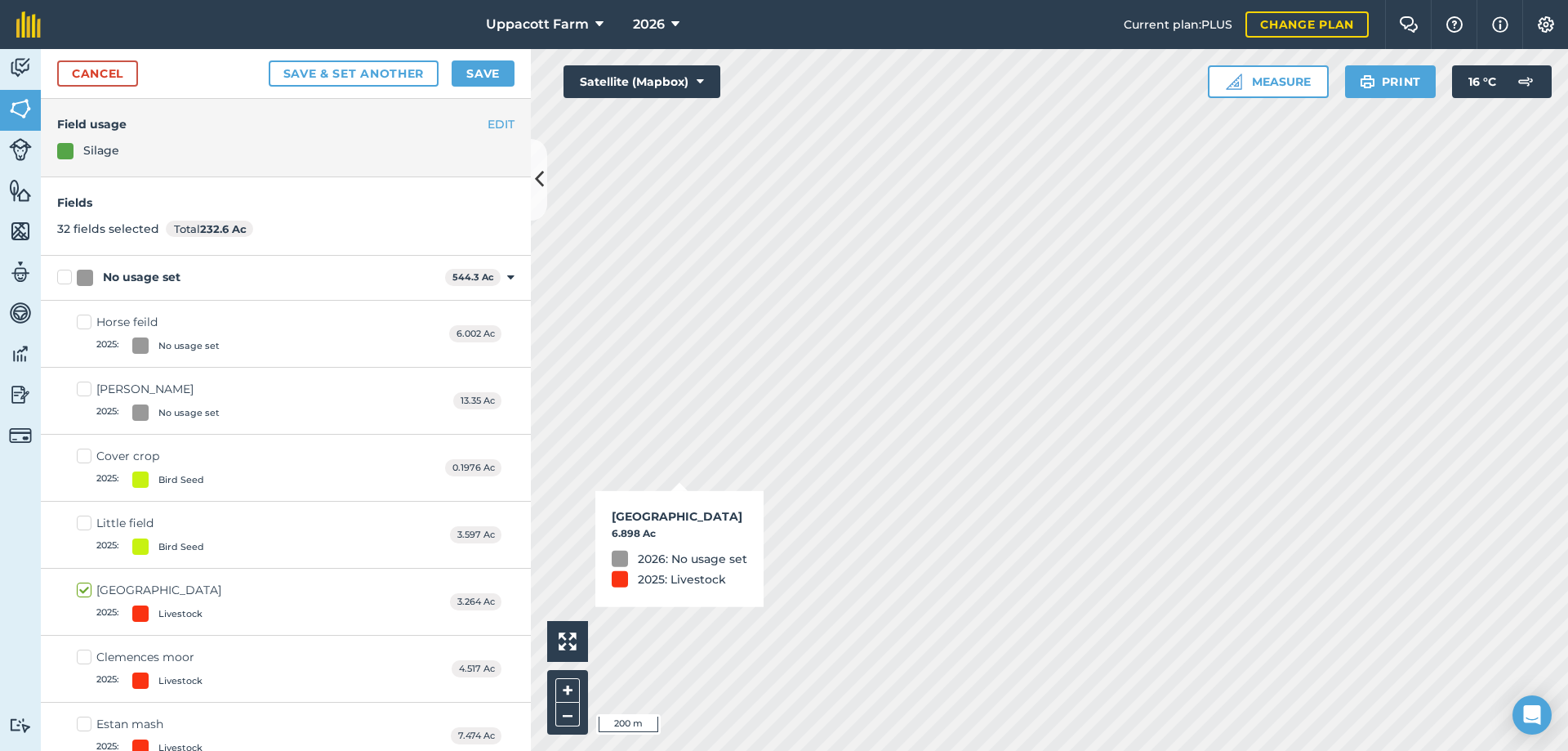
checkbox input "true"
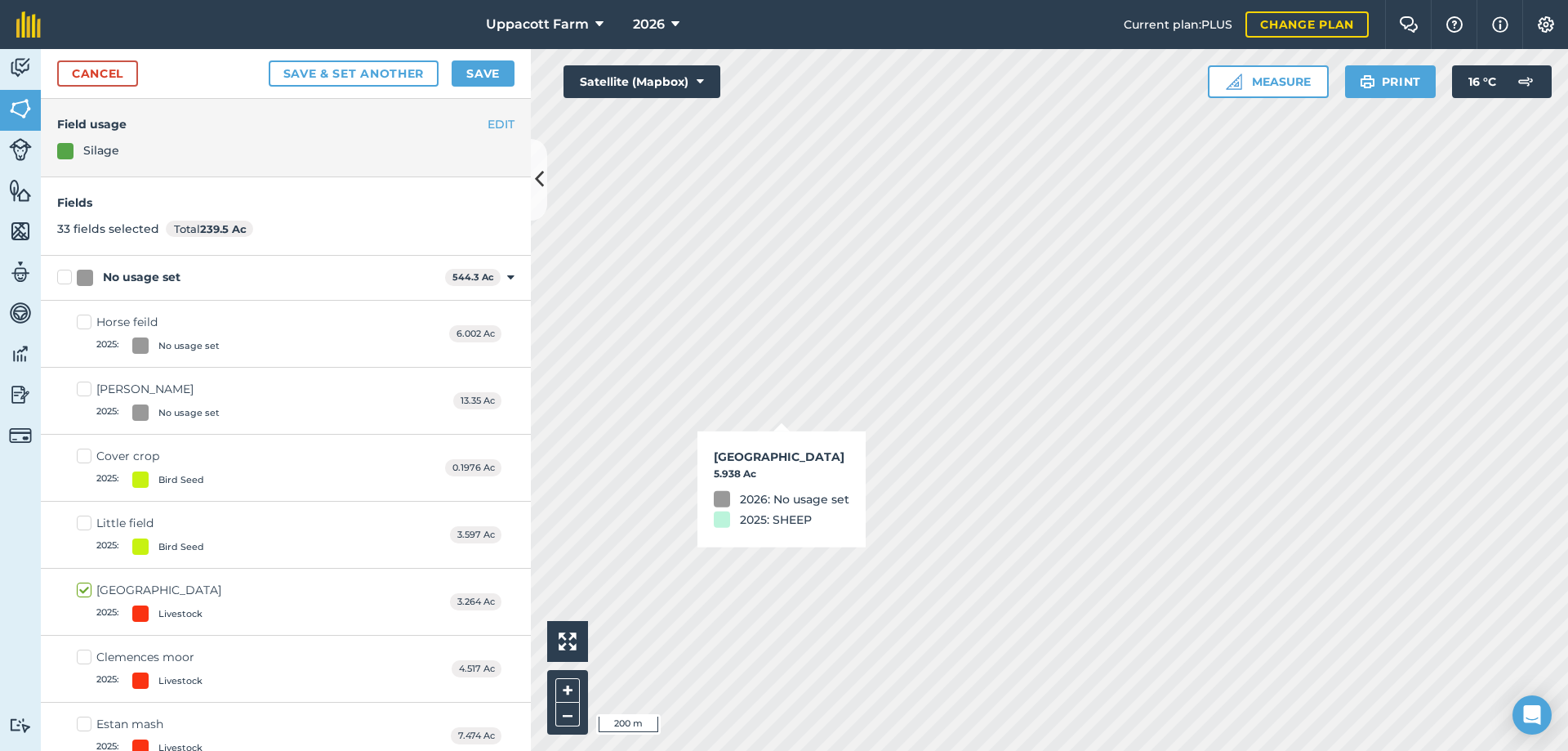
checkbox input "true"
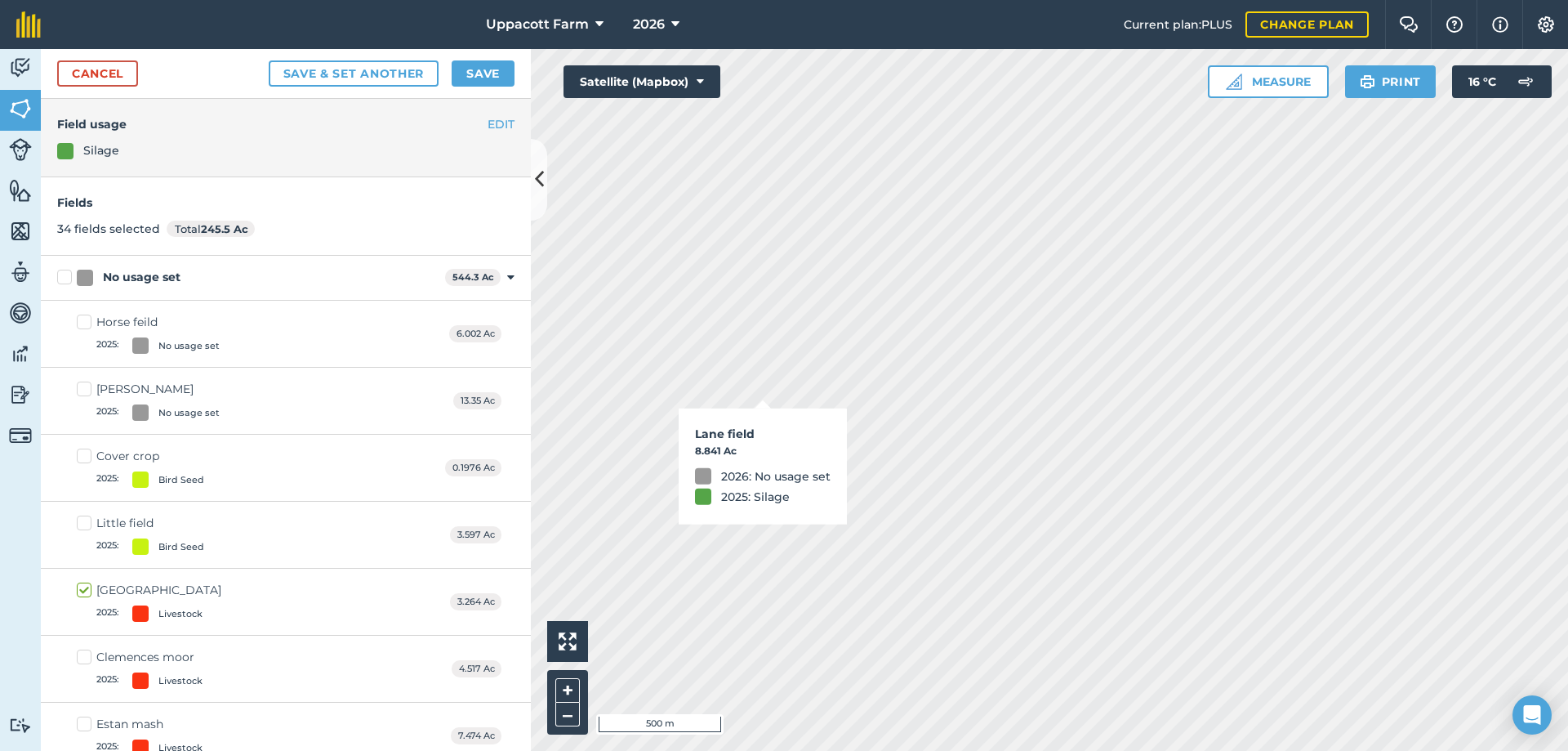
checkbox input "true"
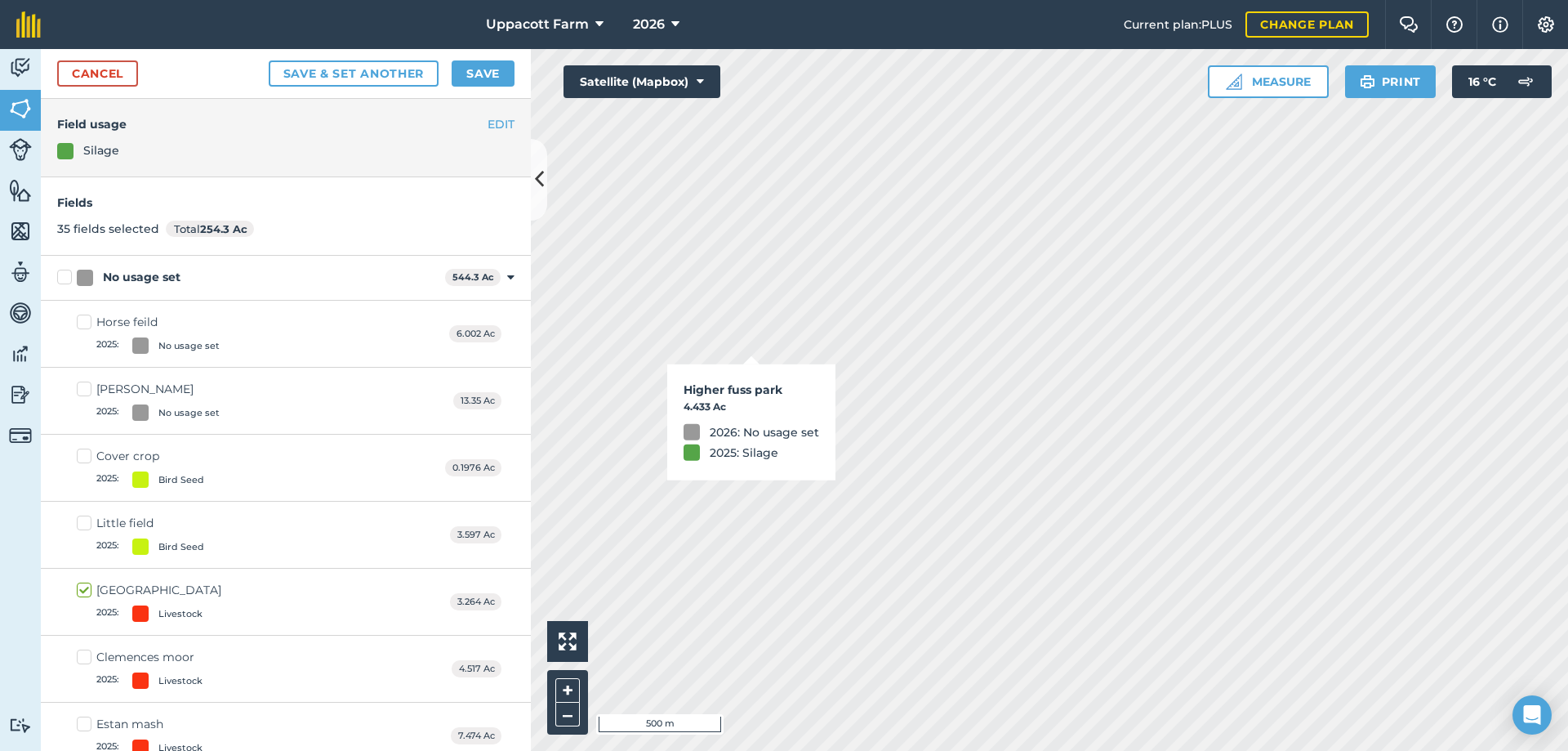
checkbox input "true"
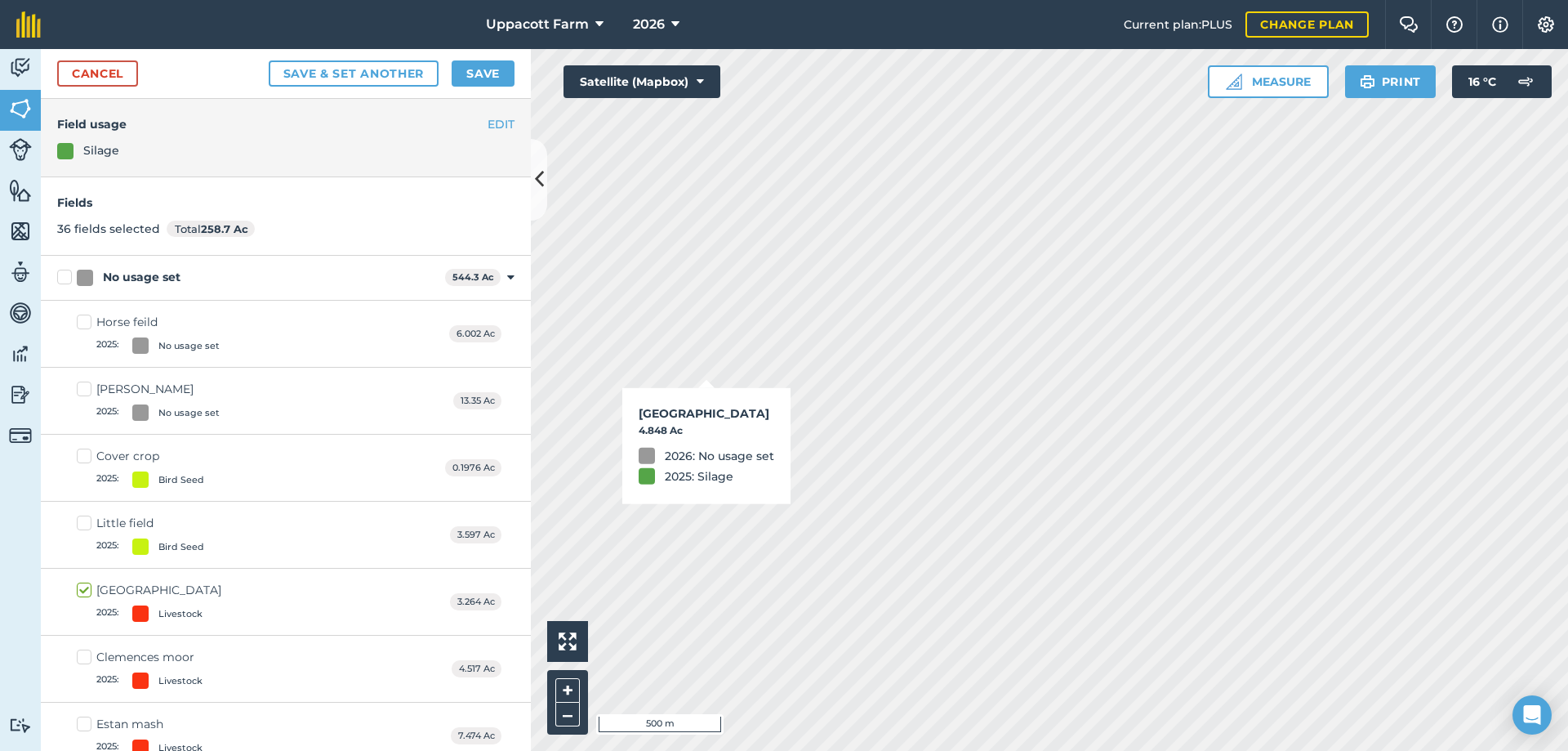
checkbox input "true"
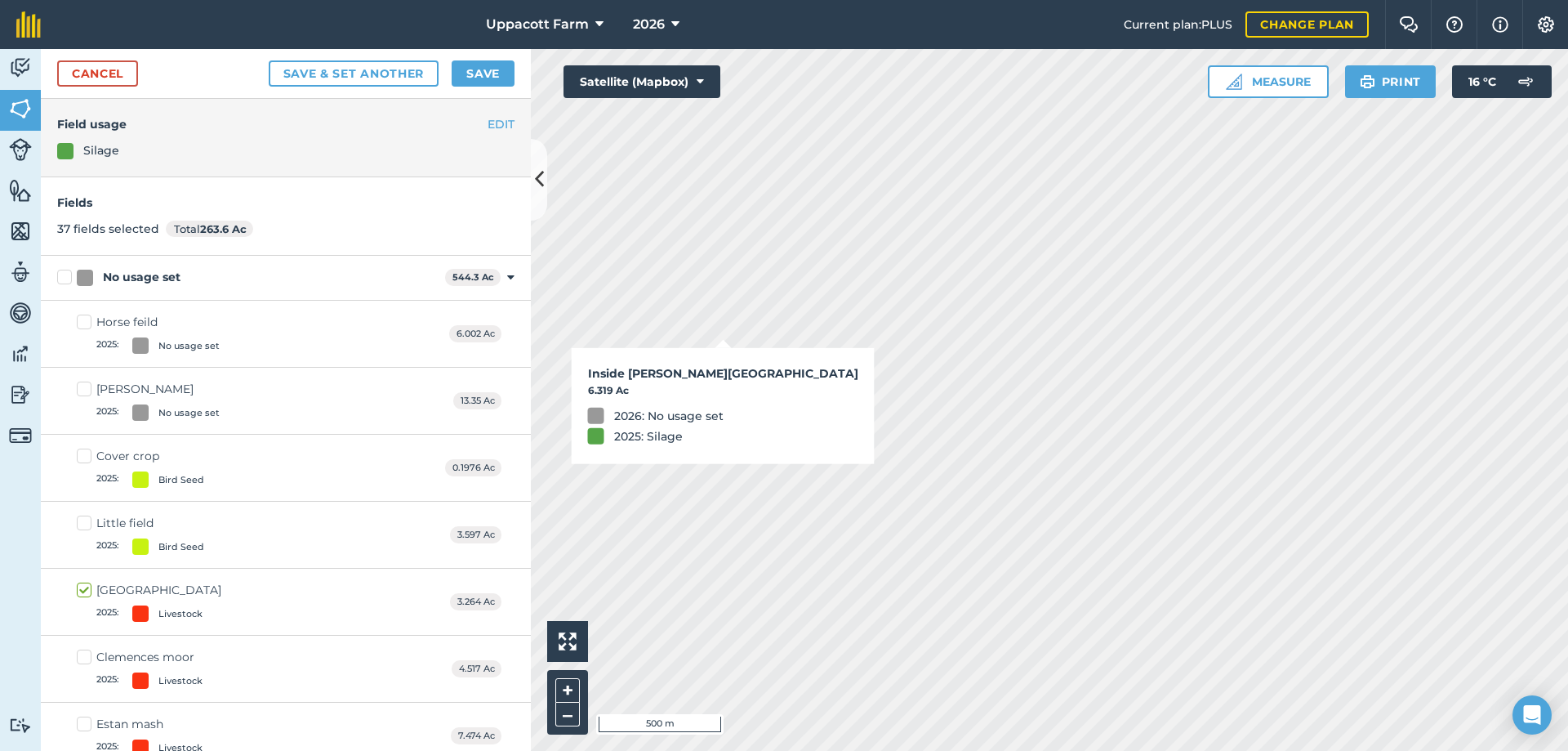
checkbox input "true"
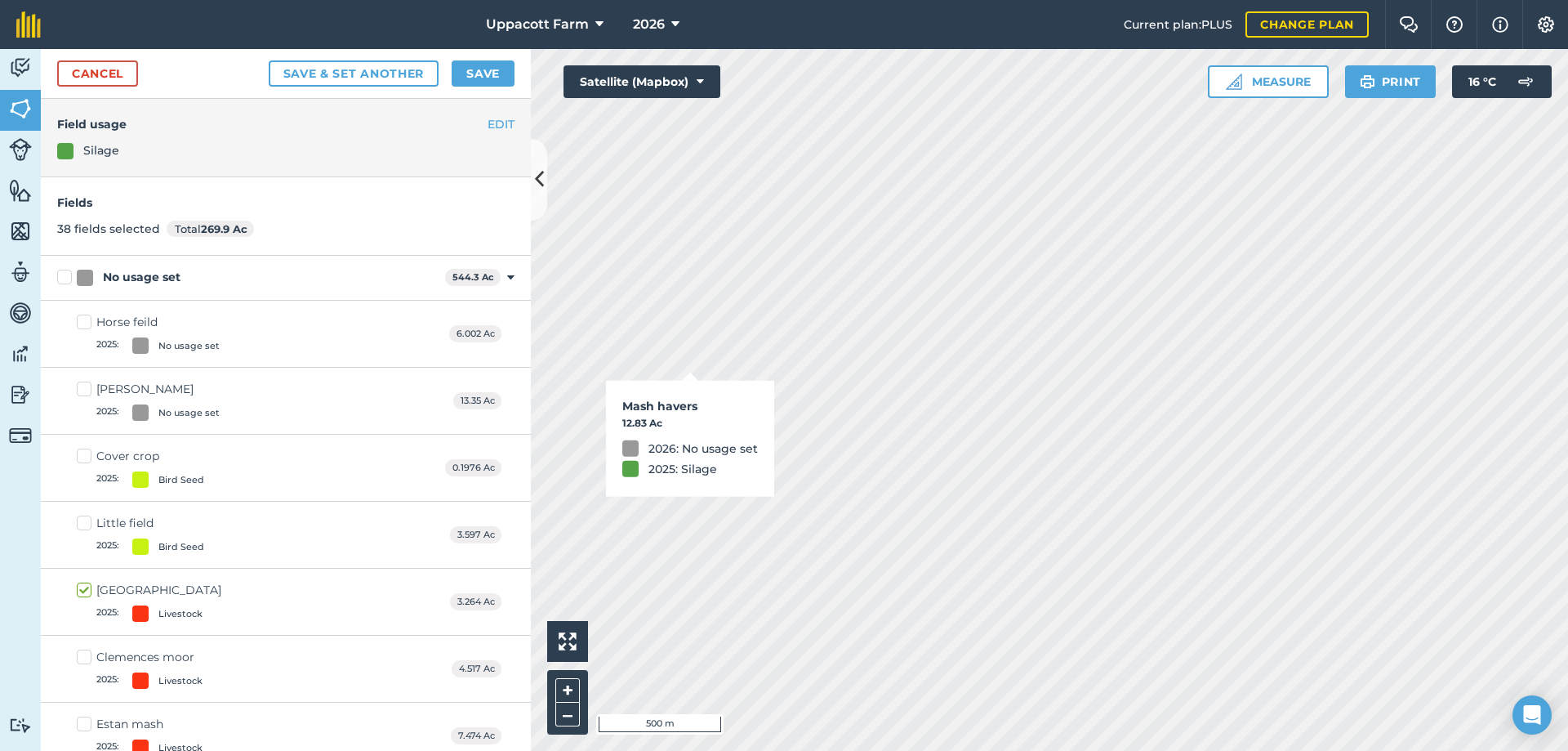
checkbox input "true"
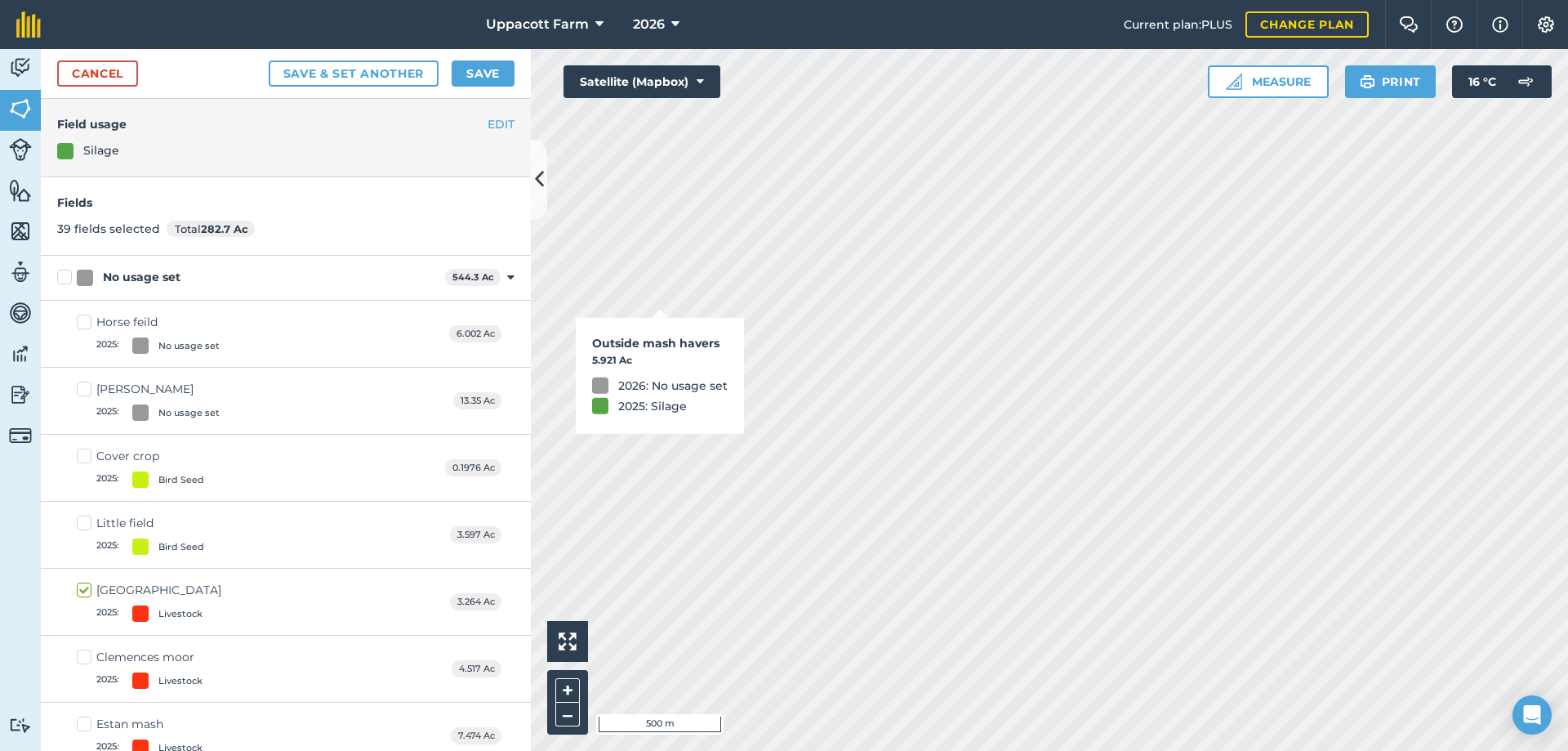
checkbox input "true"
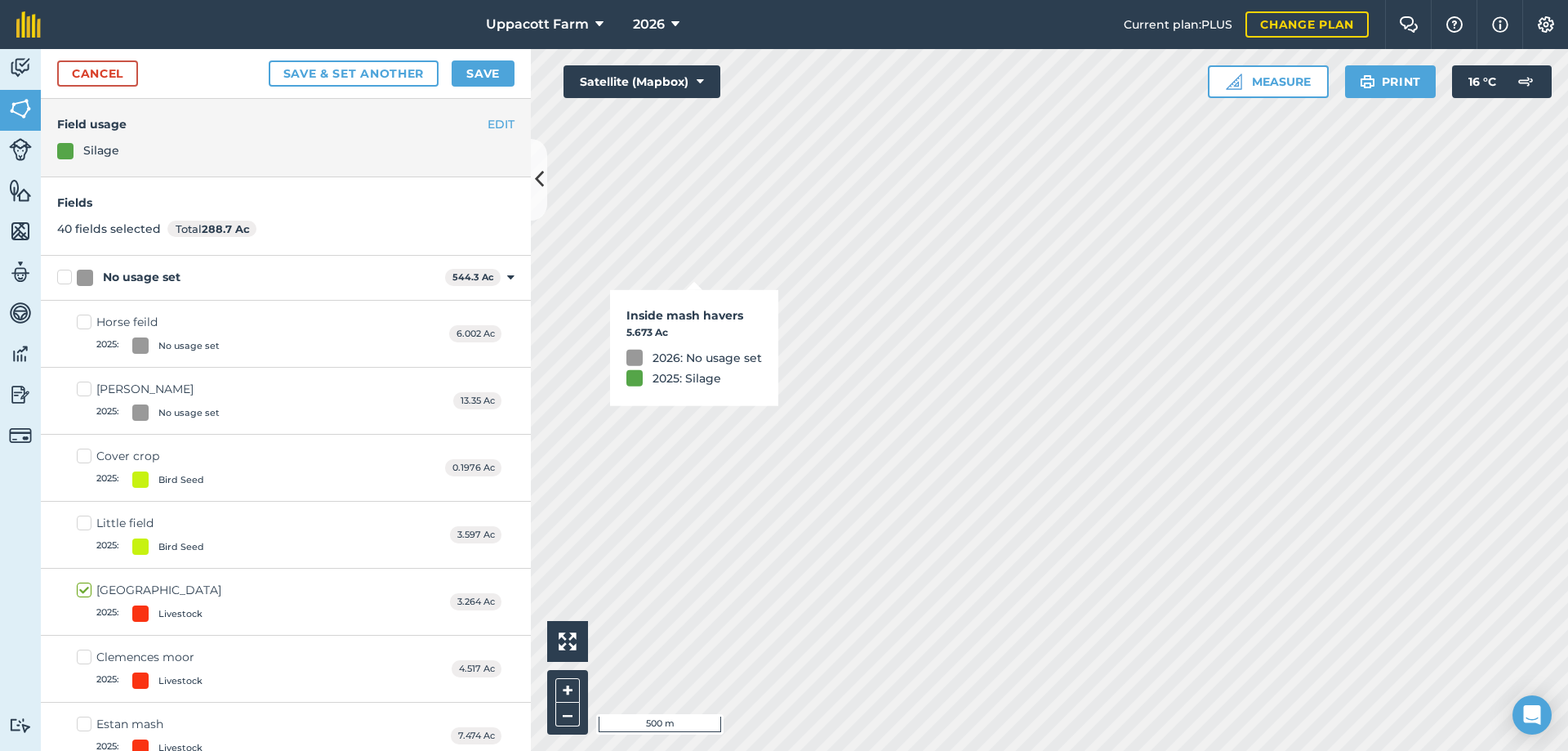
checkbox input "true"
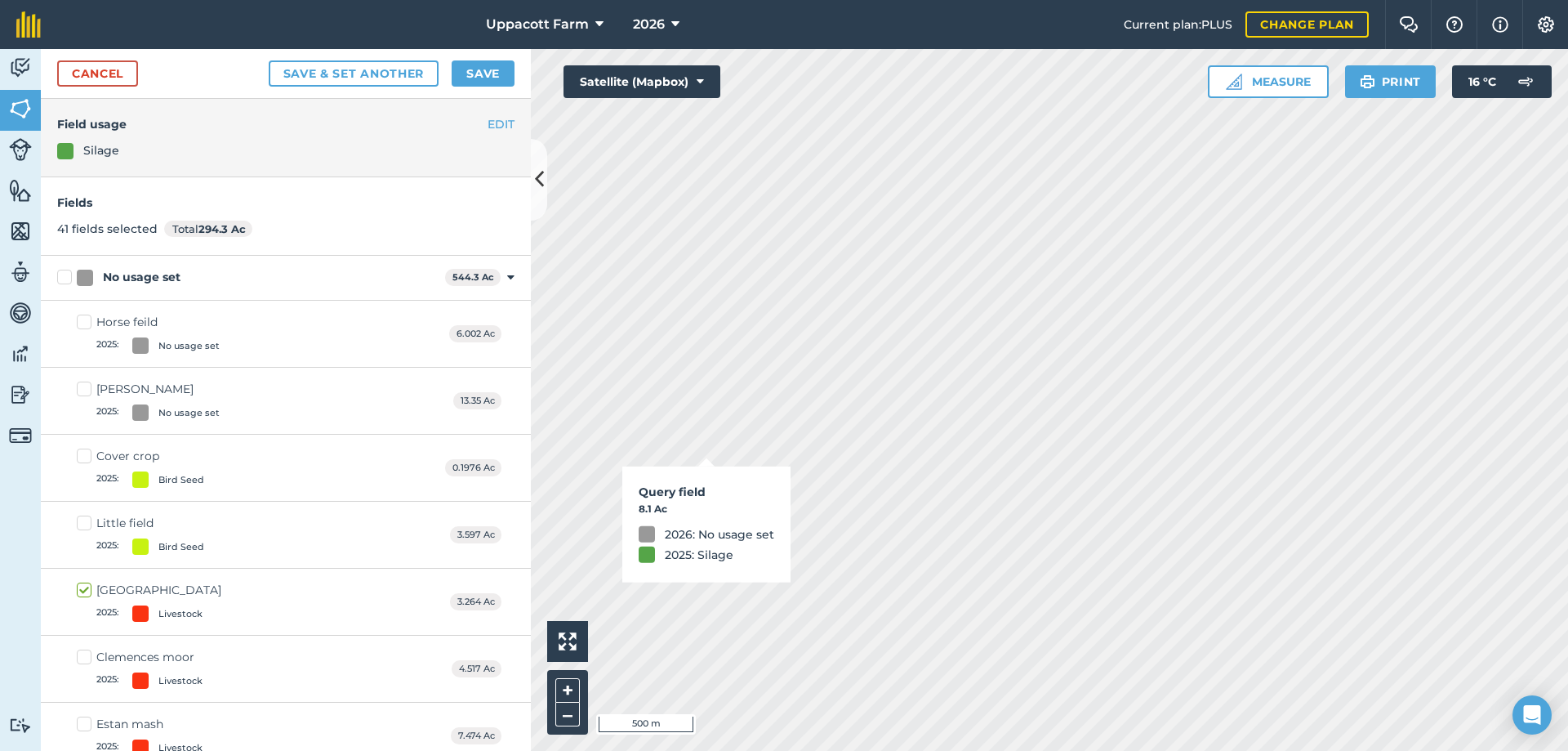
checkbox input "true"
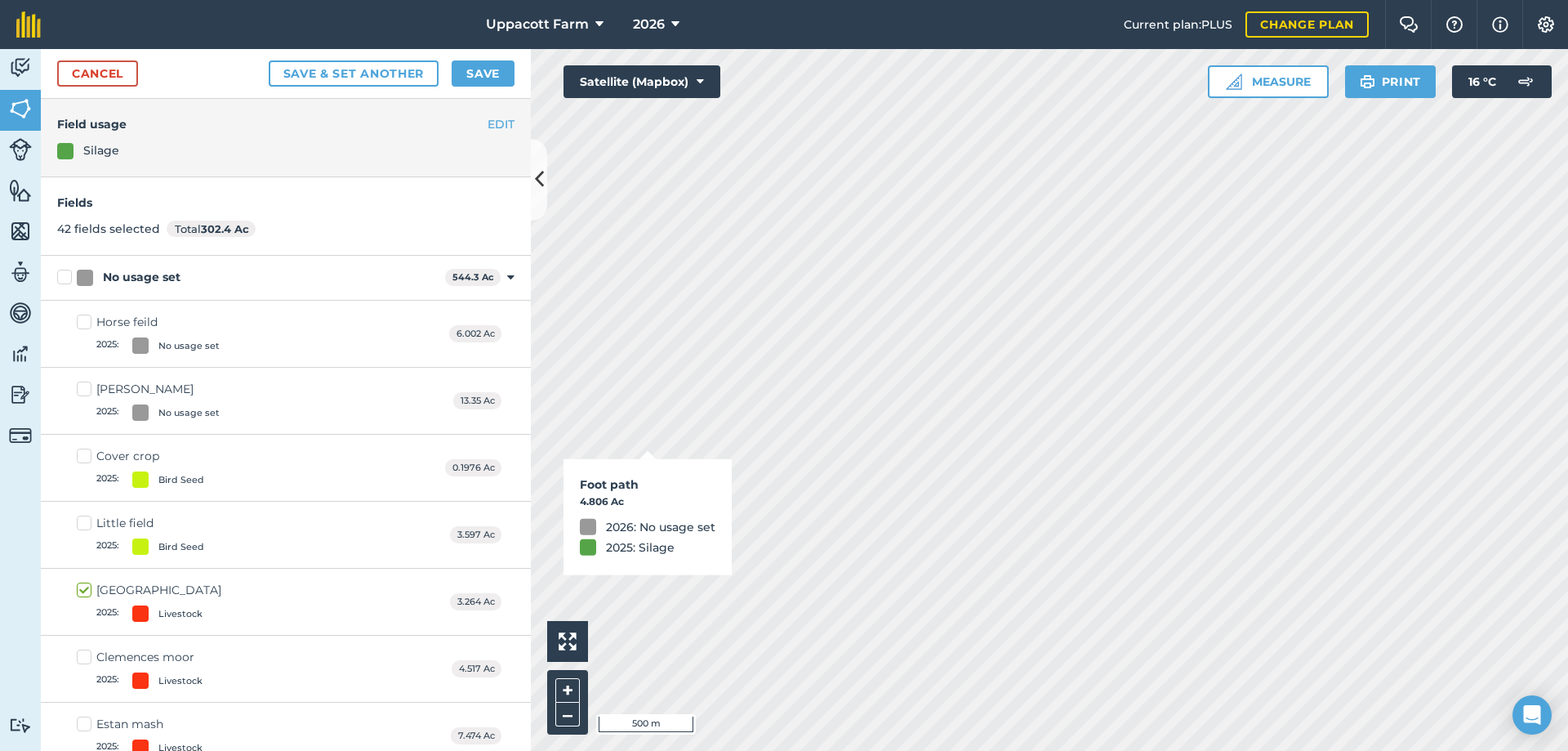
checkbox input "true"
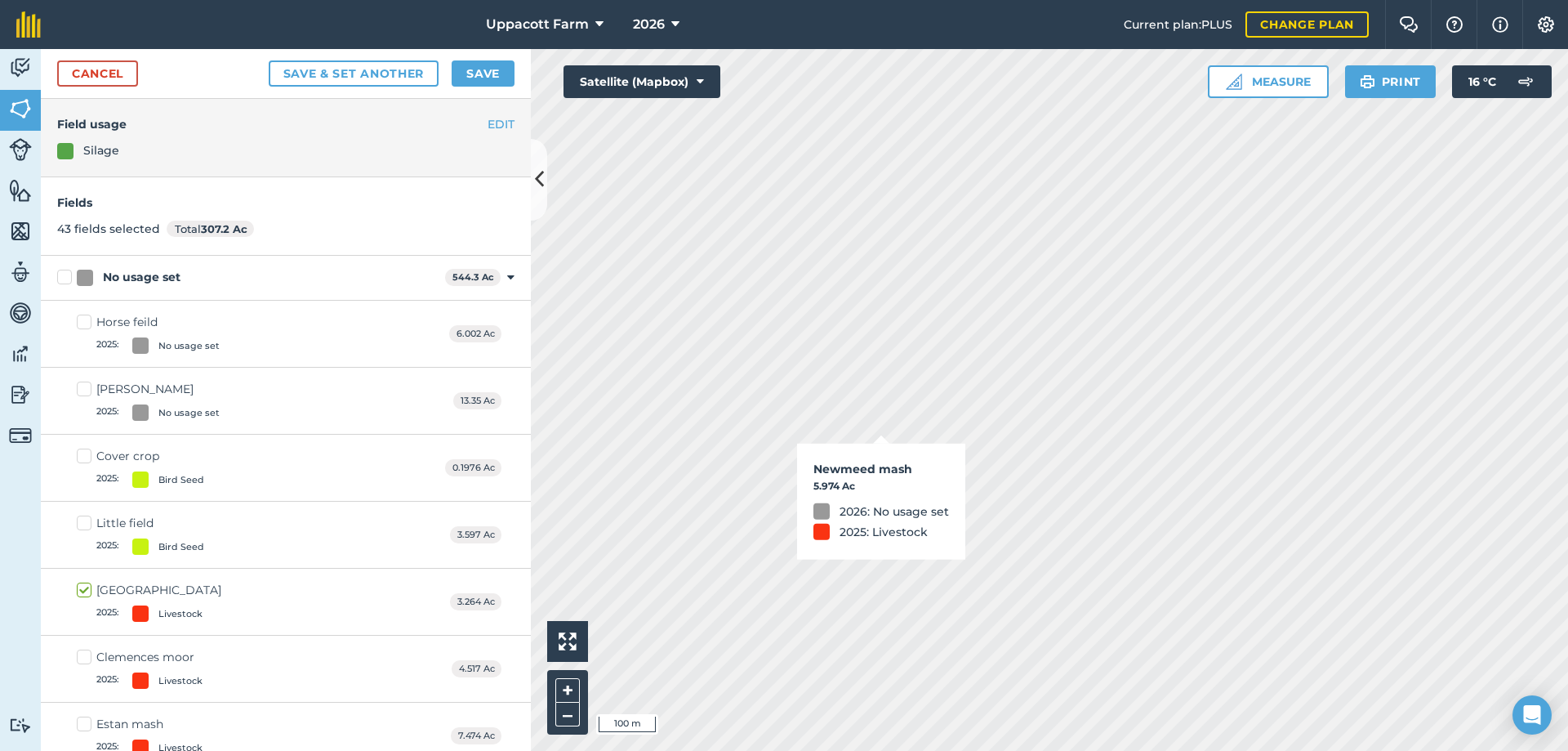
checkbox input "true"
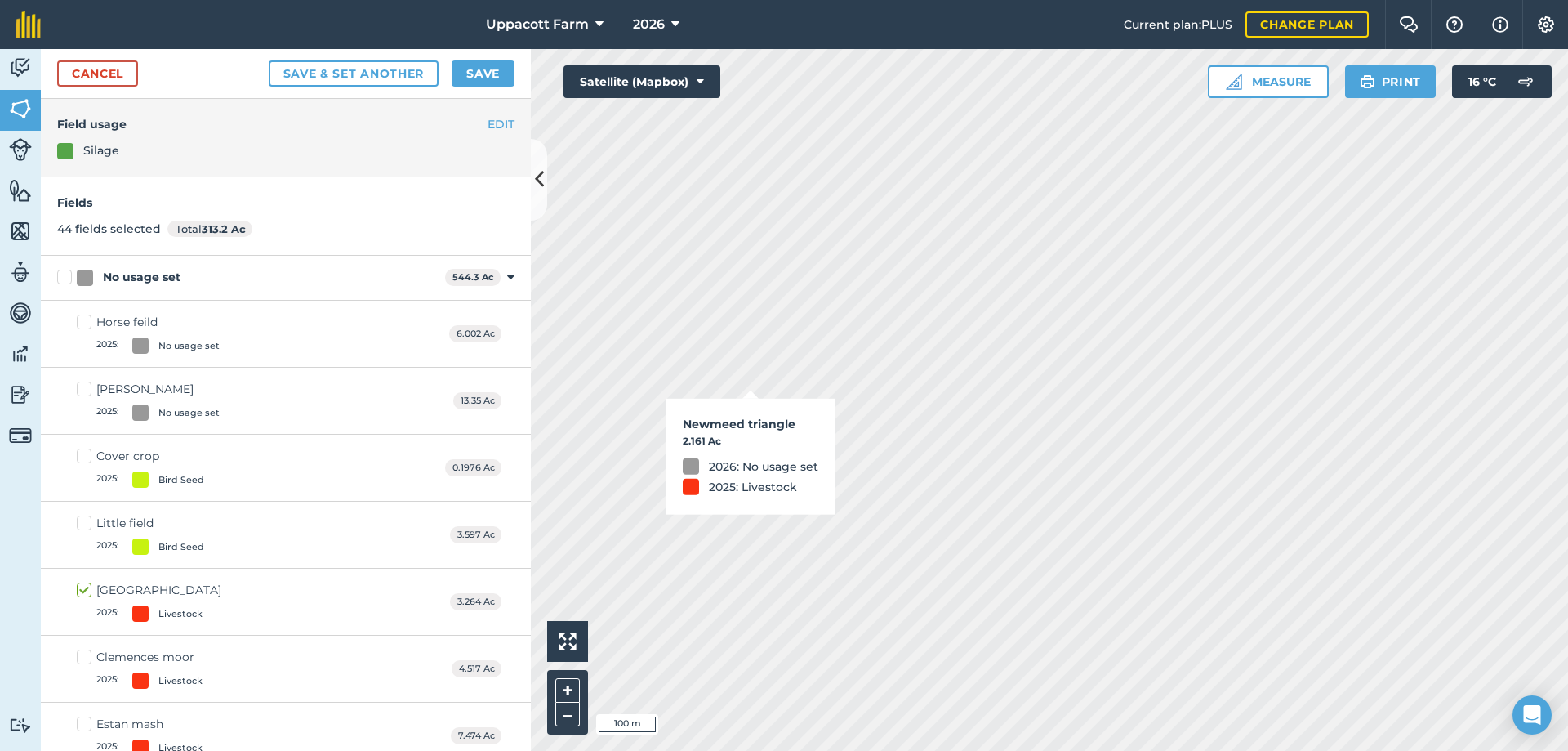
checkbox input "true"
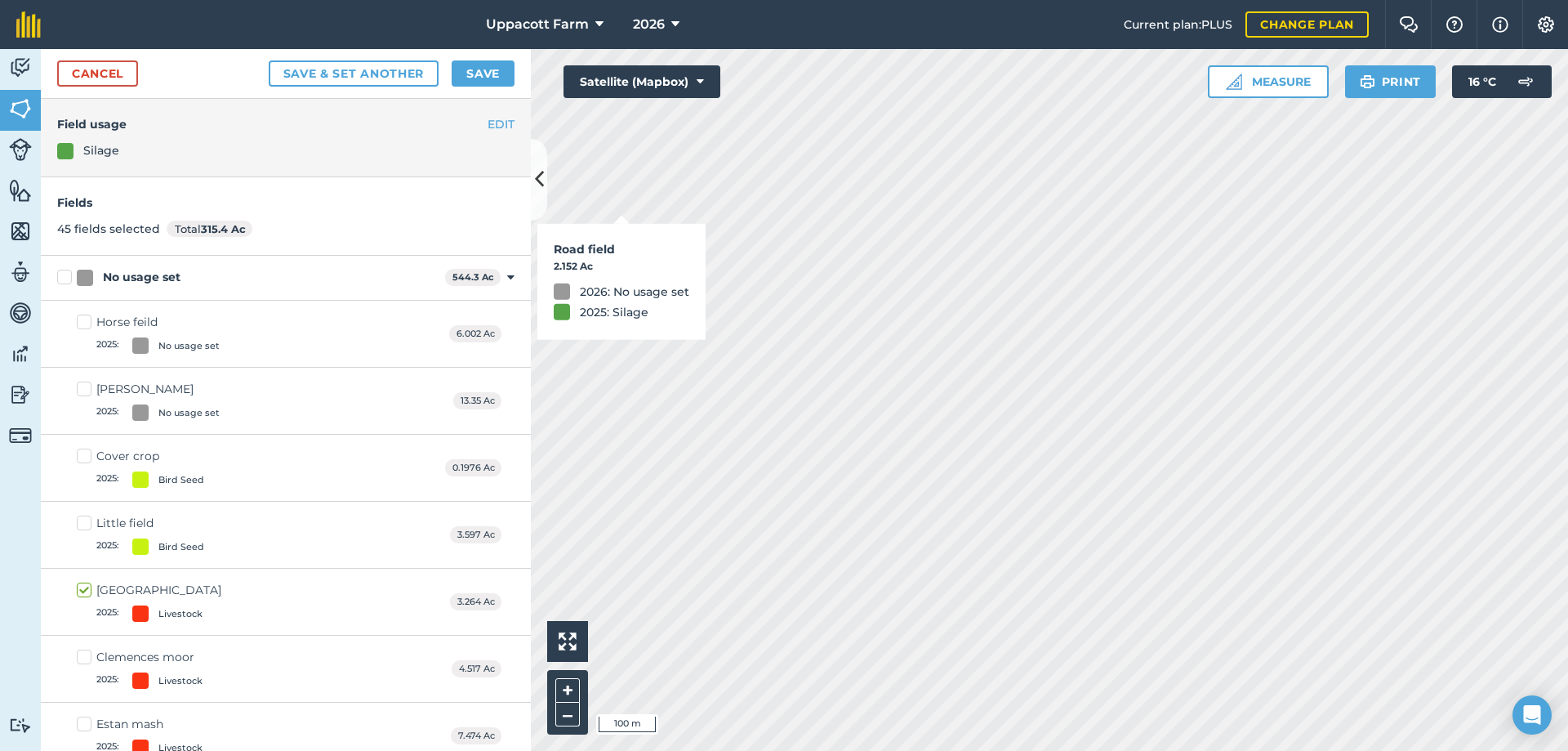
checkbox input "true"
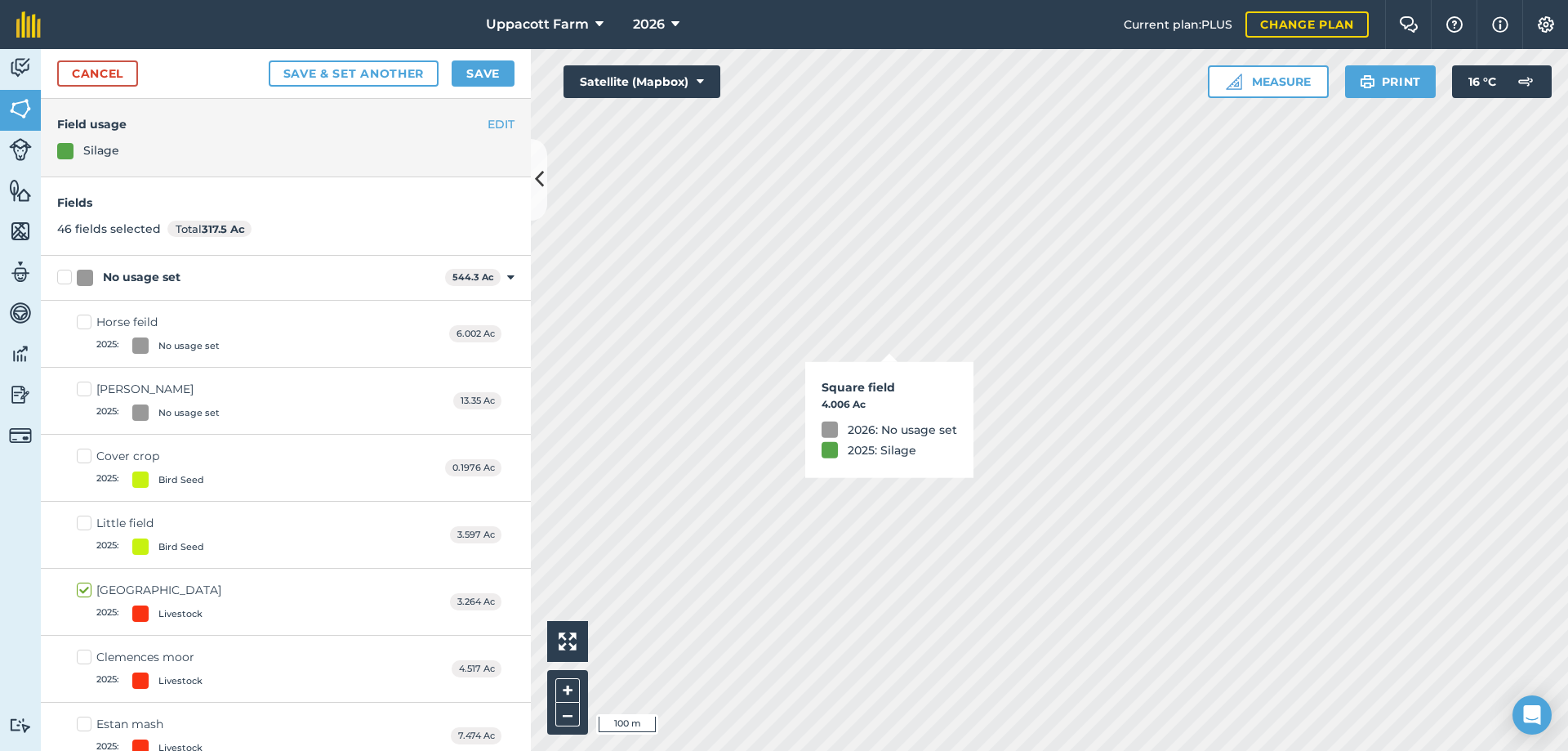
checkbox input "true"
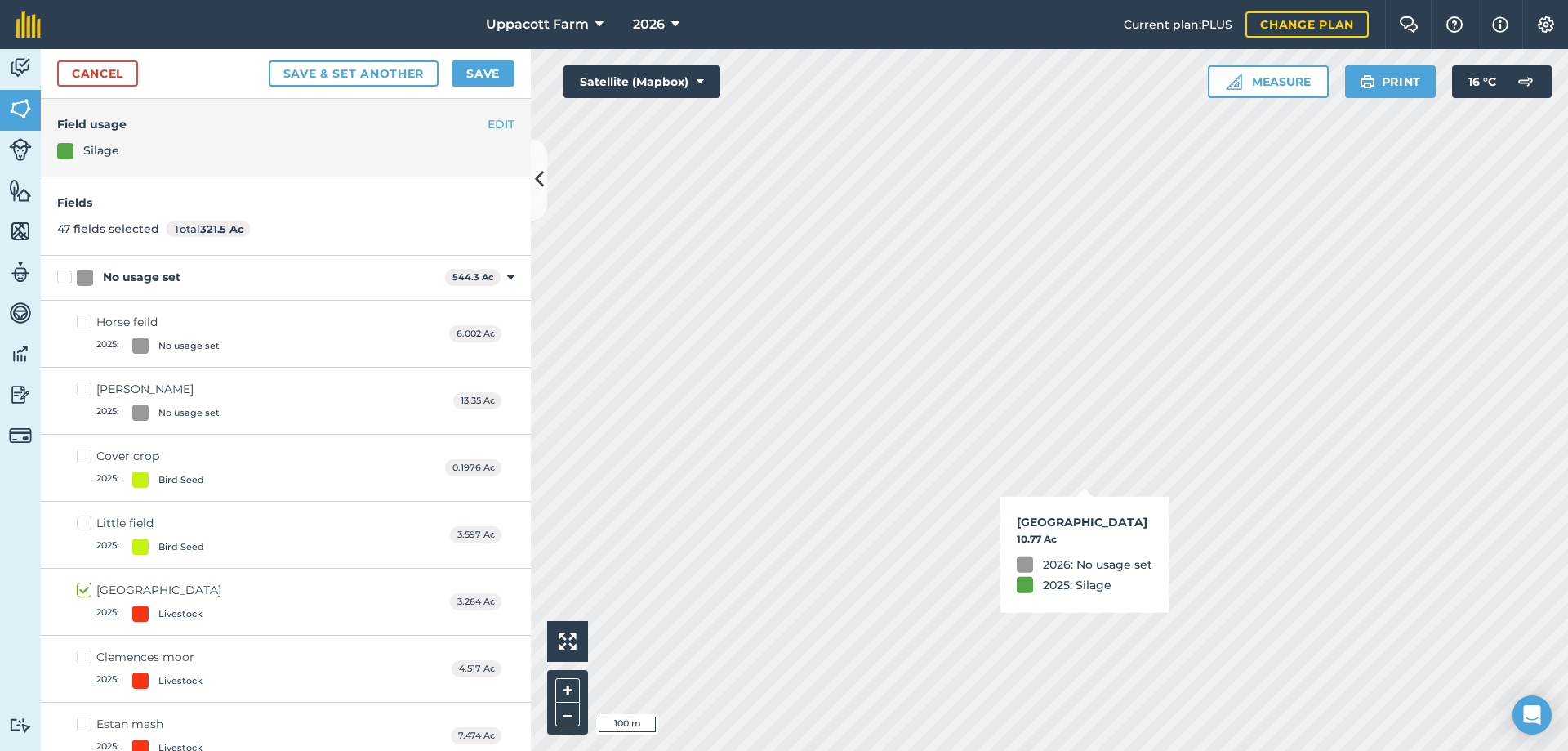
checkbox input "true"
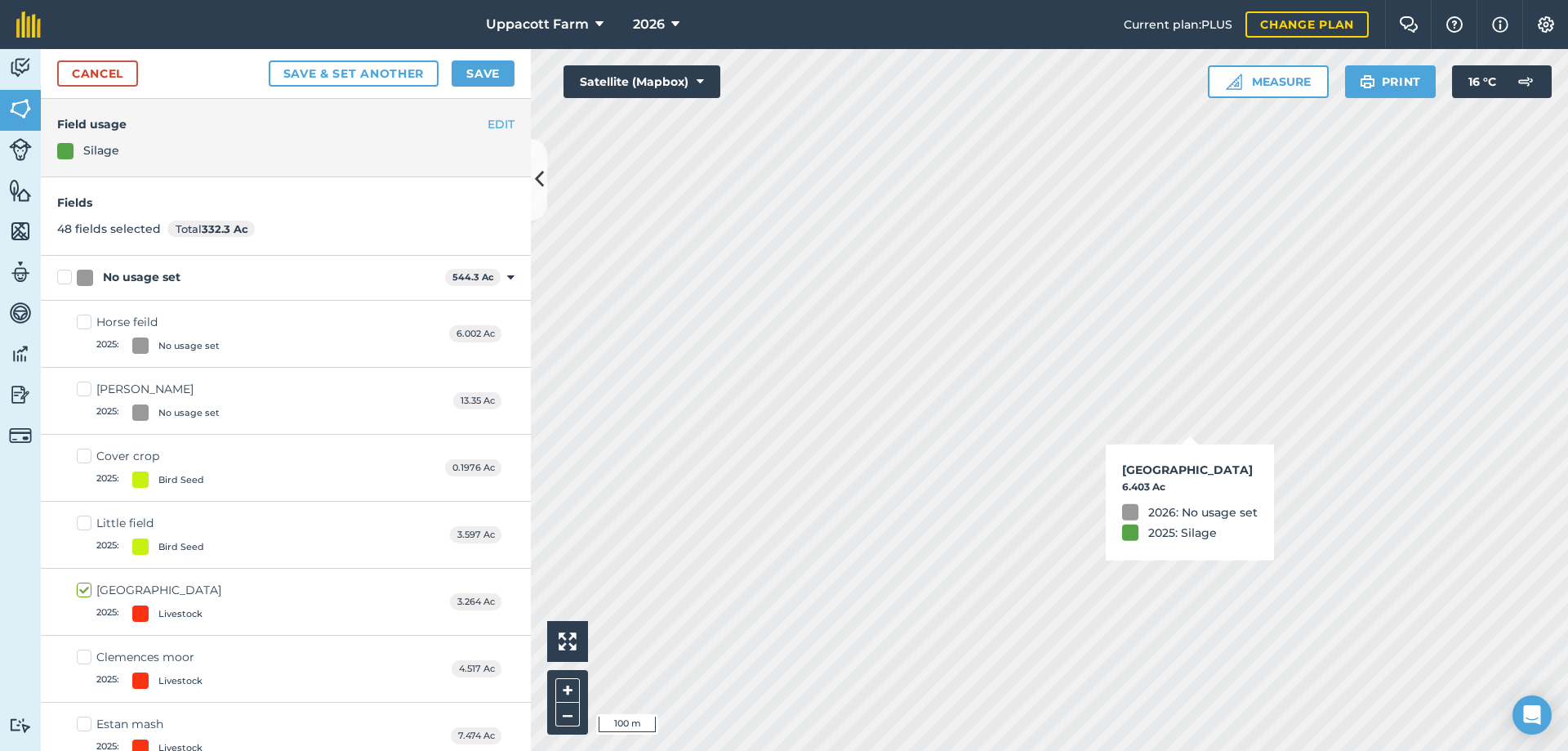
checkbox input "true"
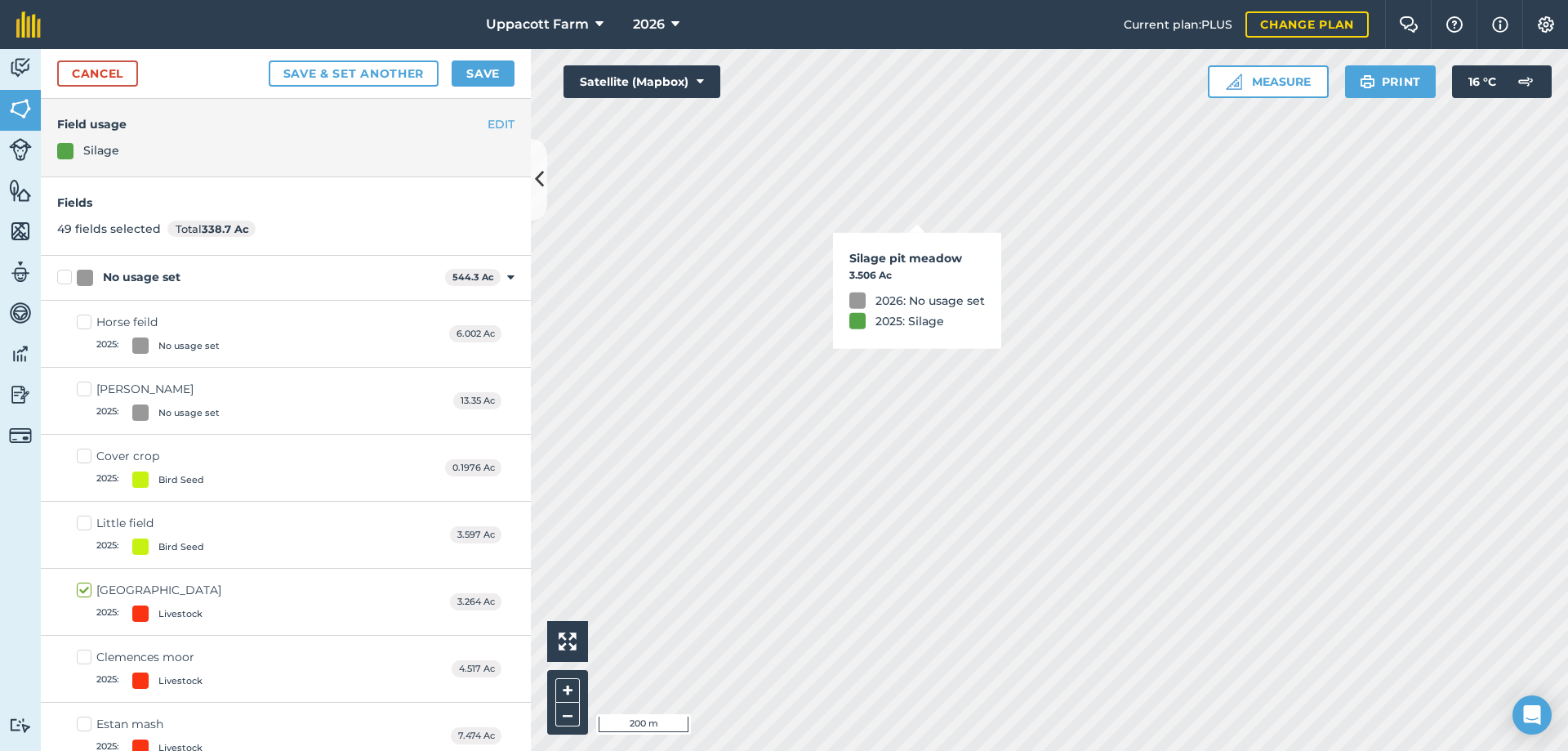
checkbox input "true"
click at [476, 83] on button "Save" at bounding box center [483, 74] width 63 height 26
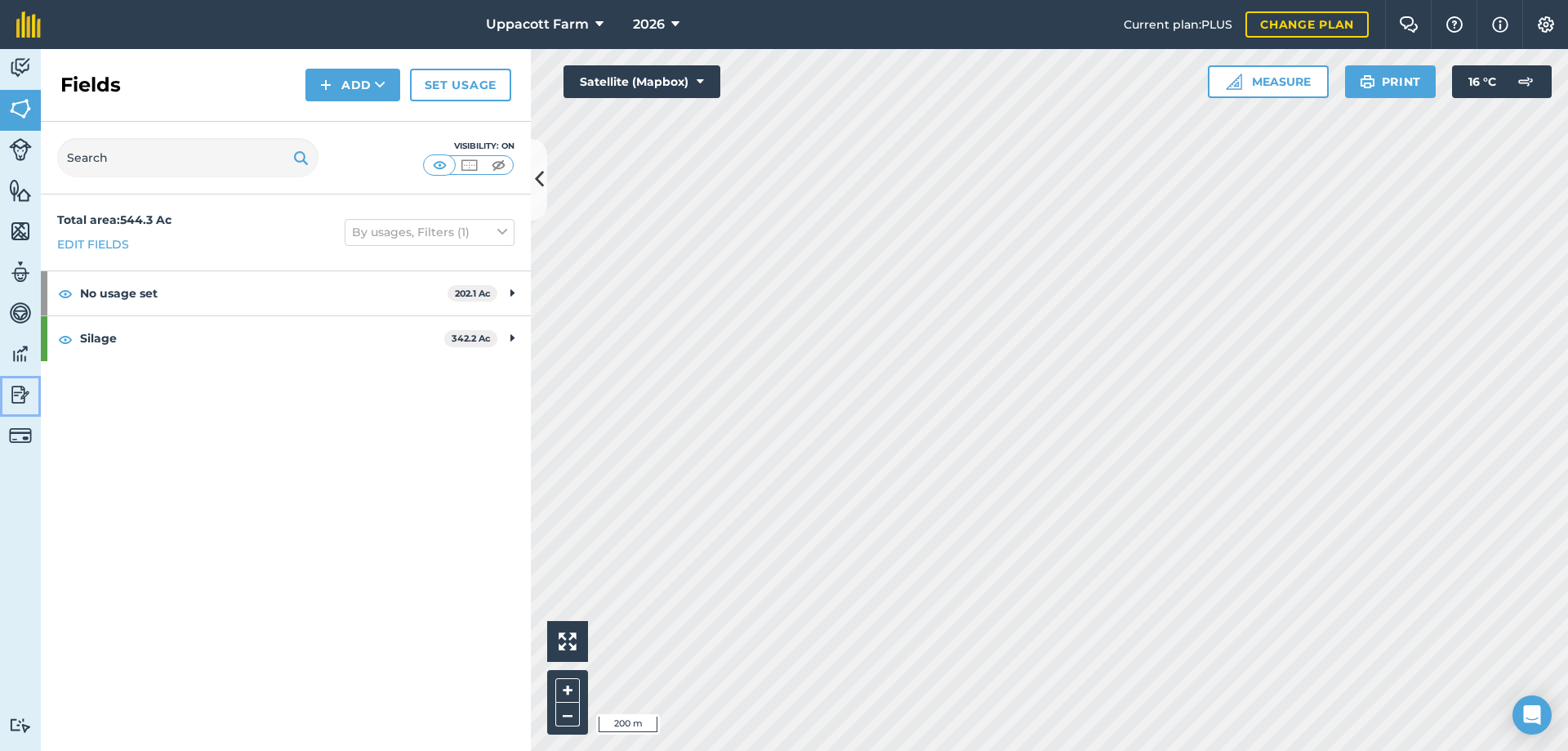
click at [15, 398] on img at bounding box center [20, 394] width 23 height 25
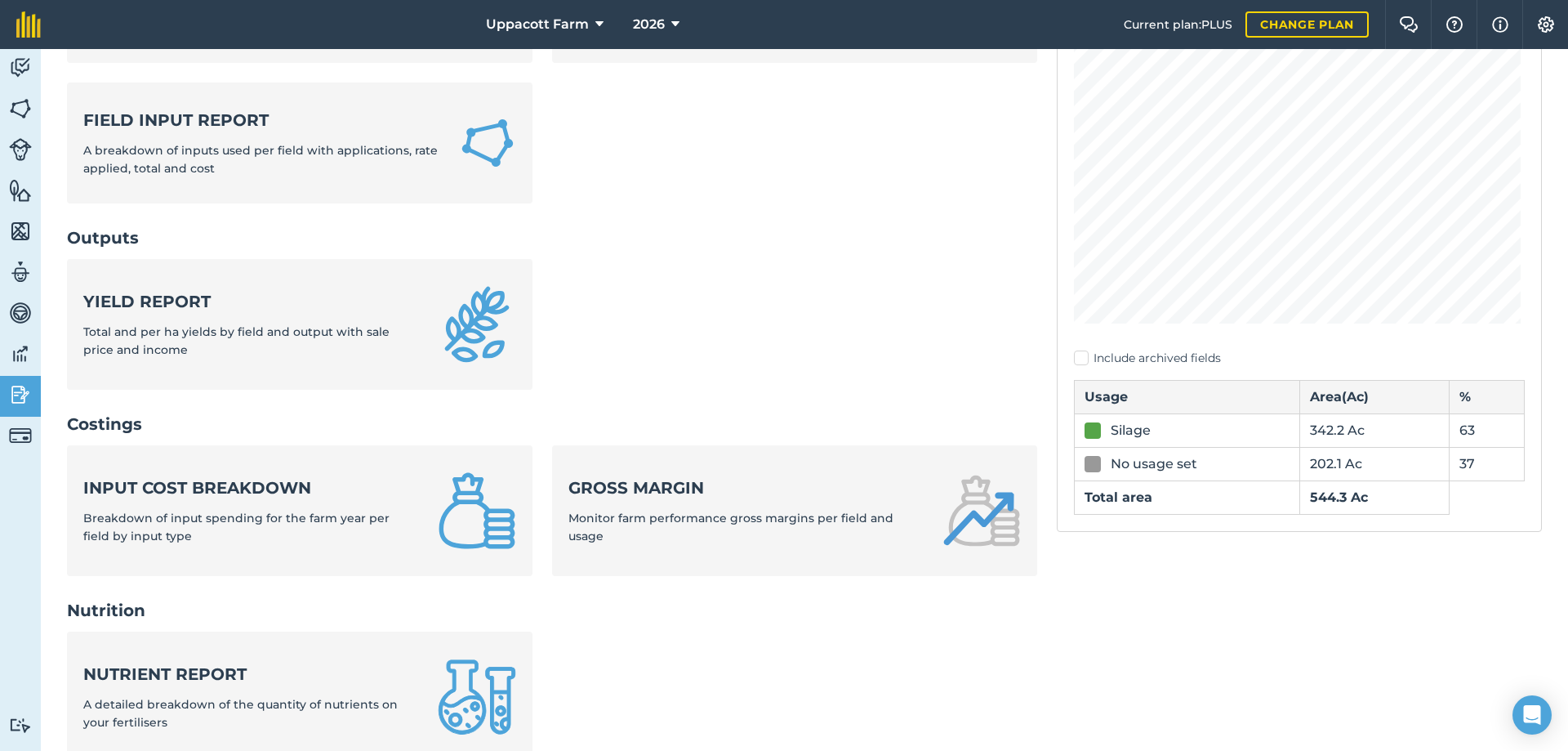
scroll to position [218, 0]
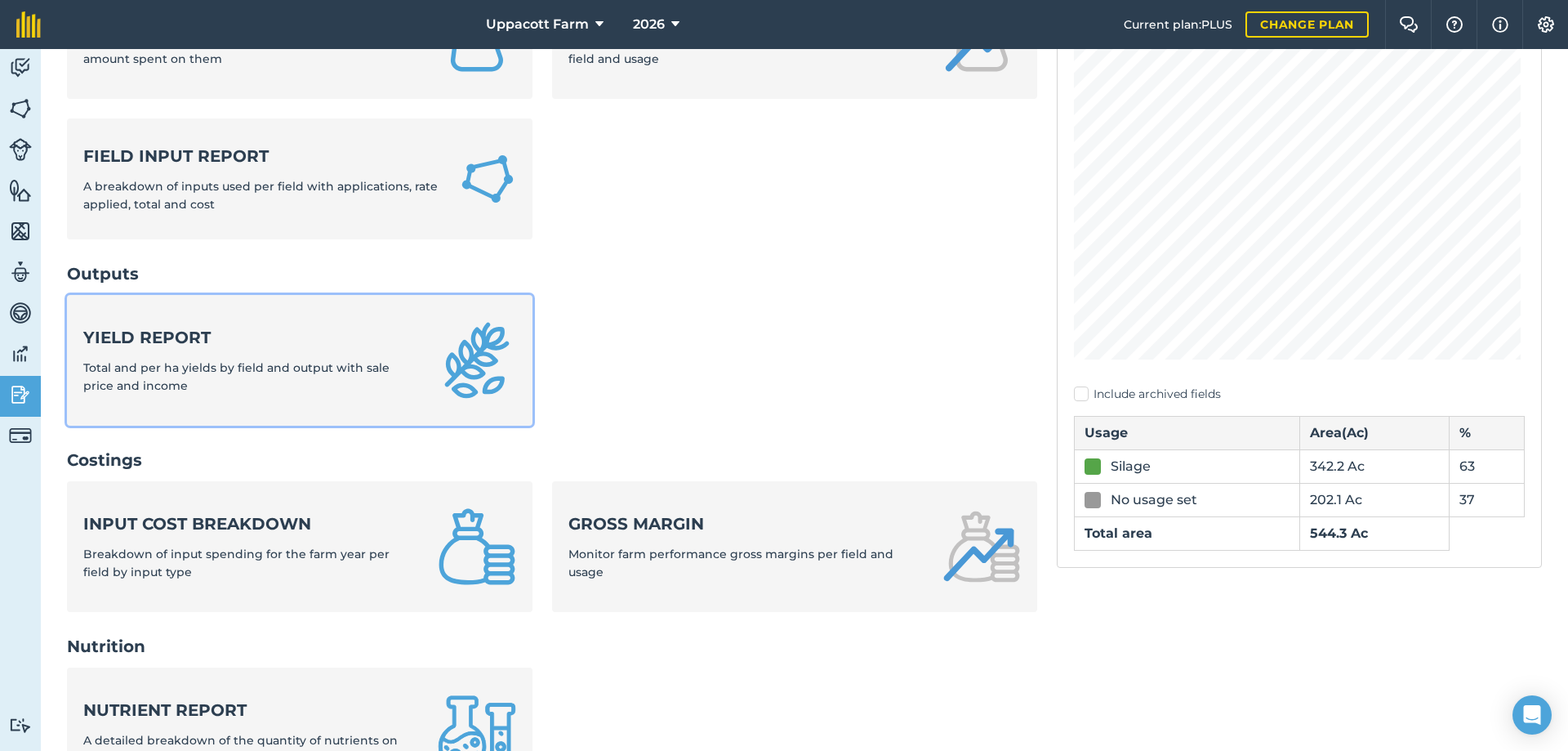
click at [299, 348] on strong "Yield report" at bounding box center [250, 337] width 335 height 23
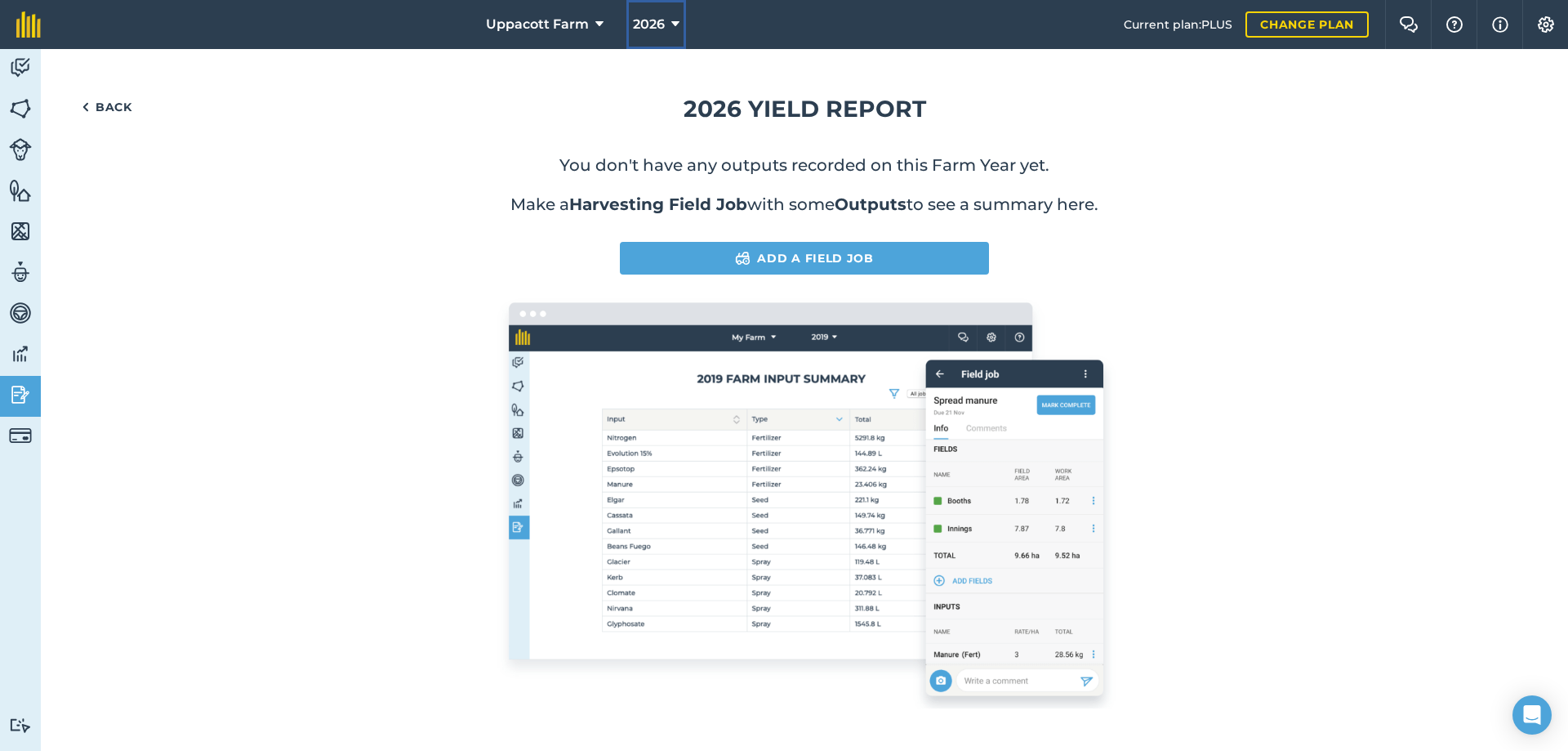
click at [663, 29] on button "2026" at bounding box center [656, 25] width 60 height 49
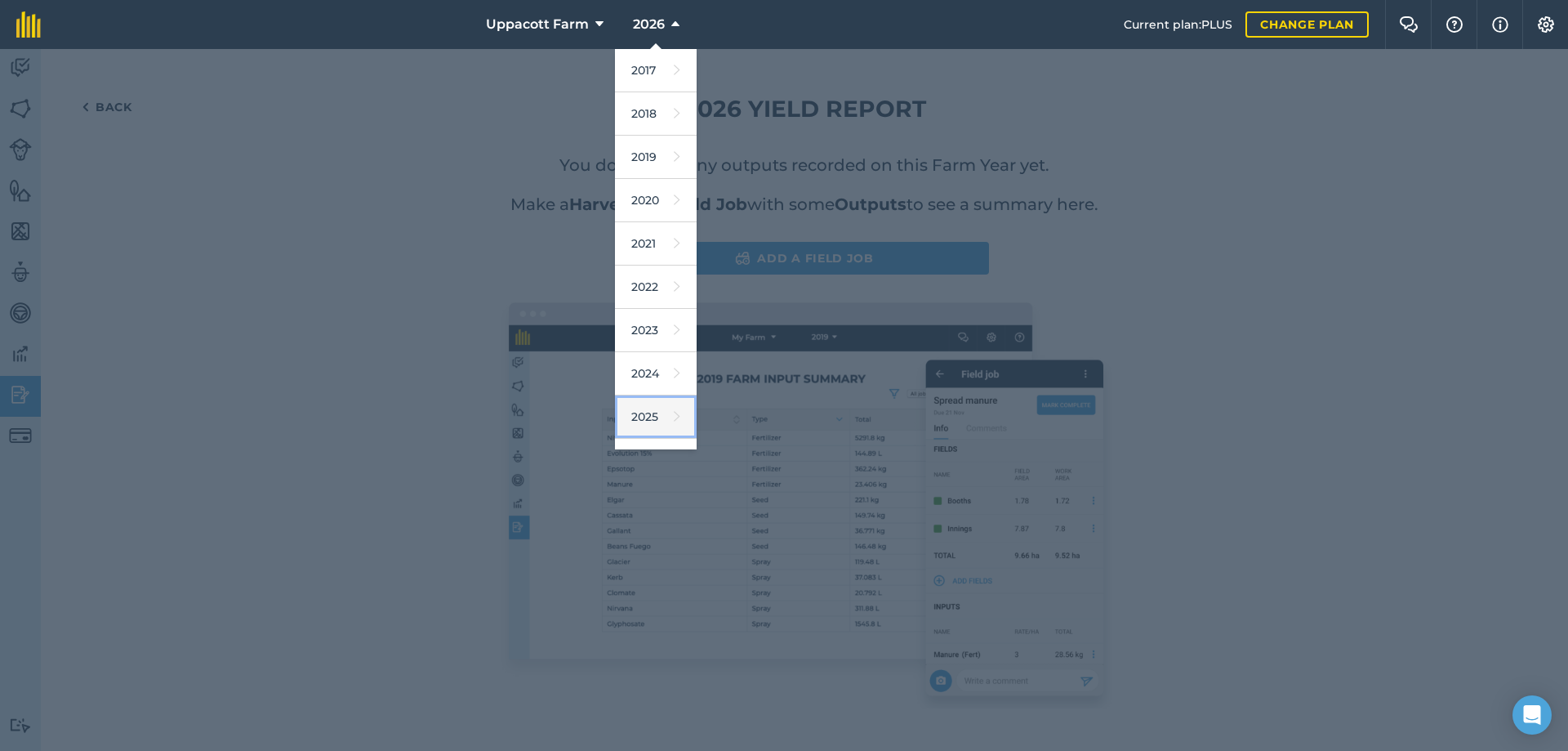
click at [674, 411] on icon at bounding box center [677, 416] width 7 height 23
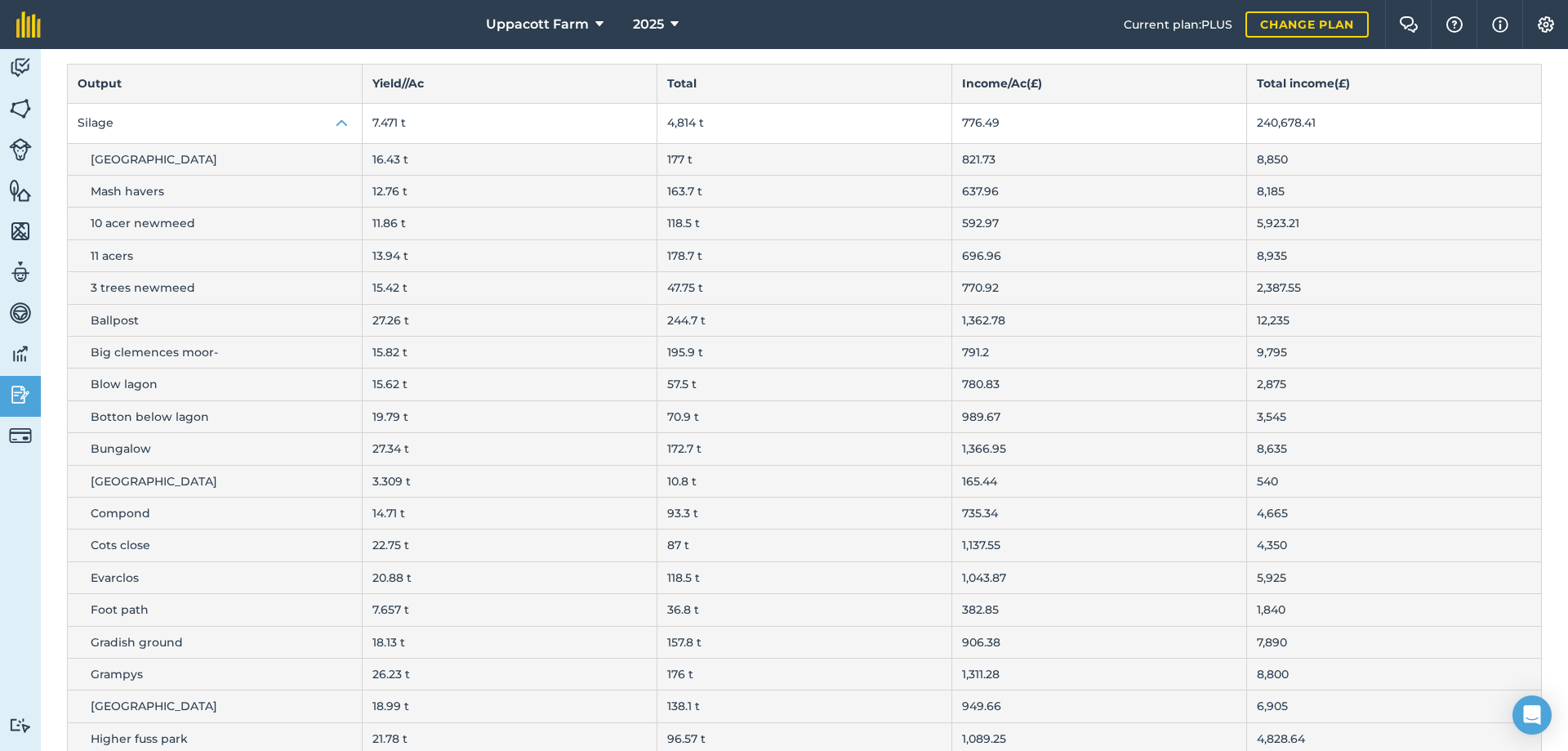
scroll to position [137, 0]
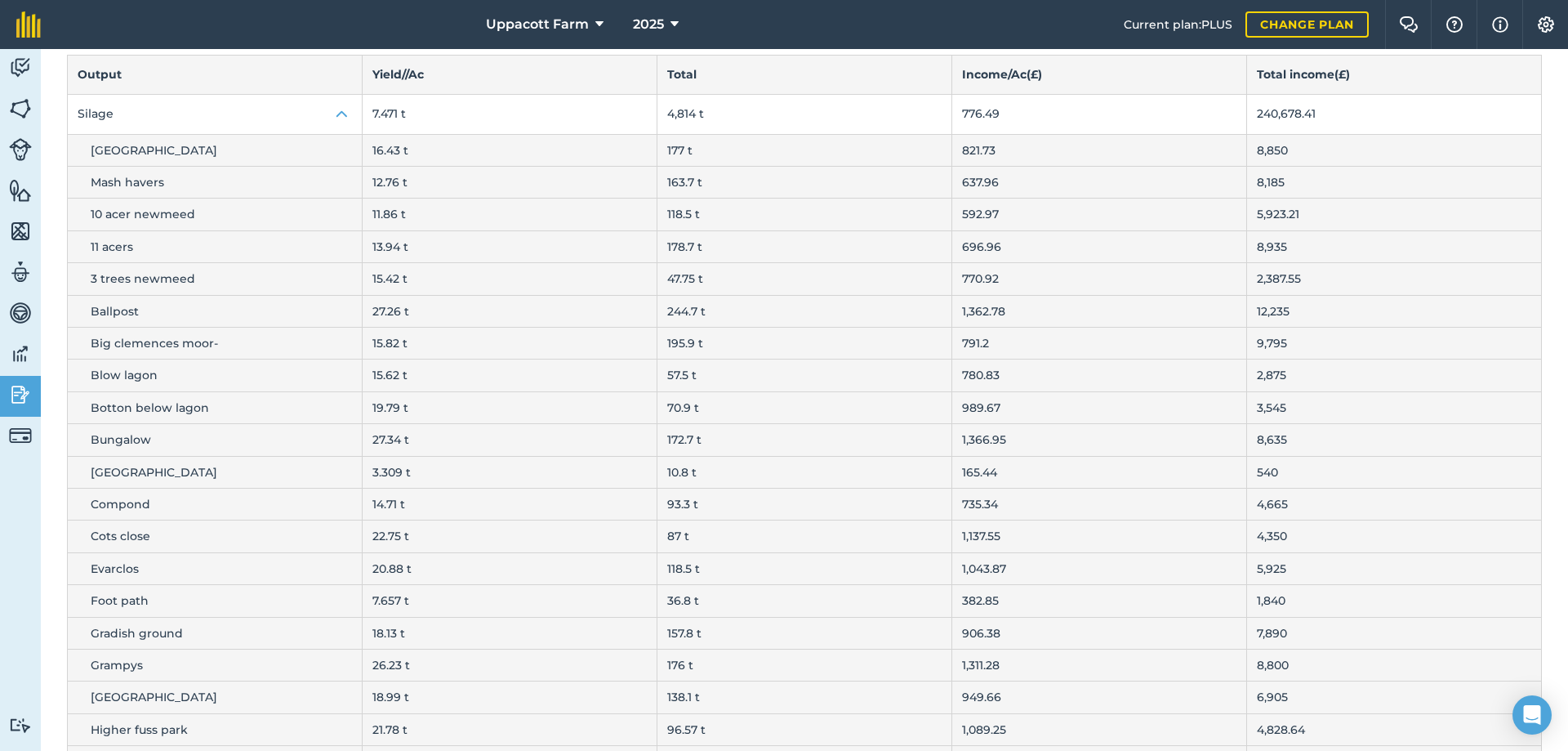
click at [448, 75] on th "Yield/ / Ac" at bounding box center [510, 74] width 294 height 38
click at [511, 75] on th "Yield/ / Ac" at bounding box center [510, 74] width 294 height 38
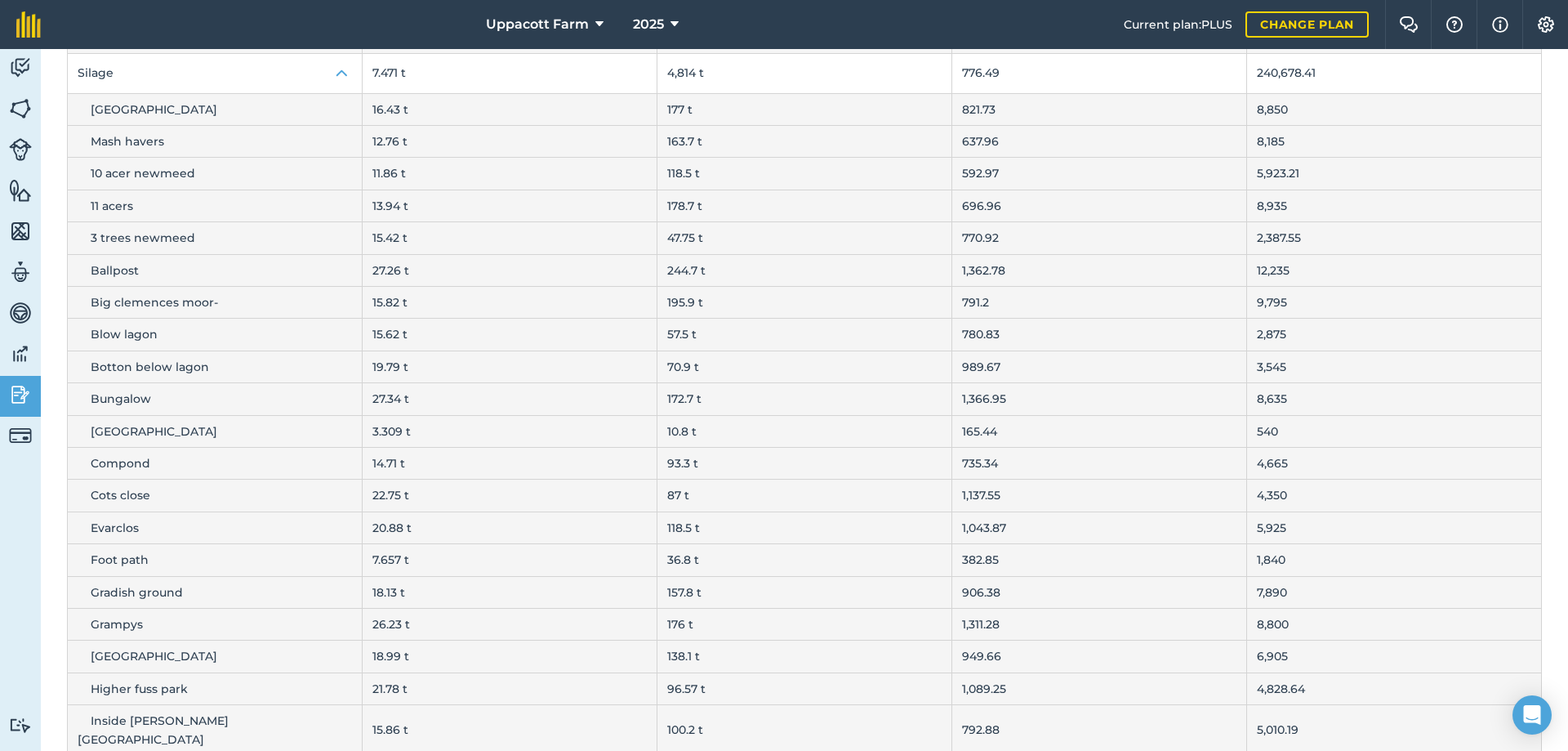
scroll to position [164, 0]
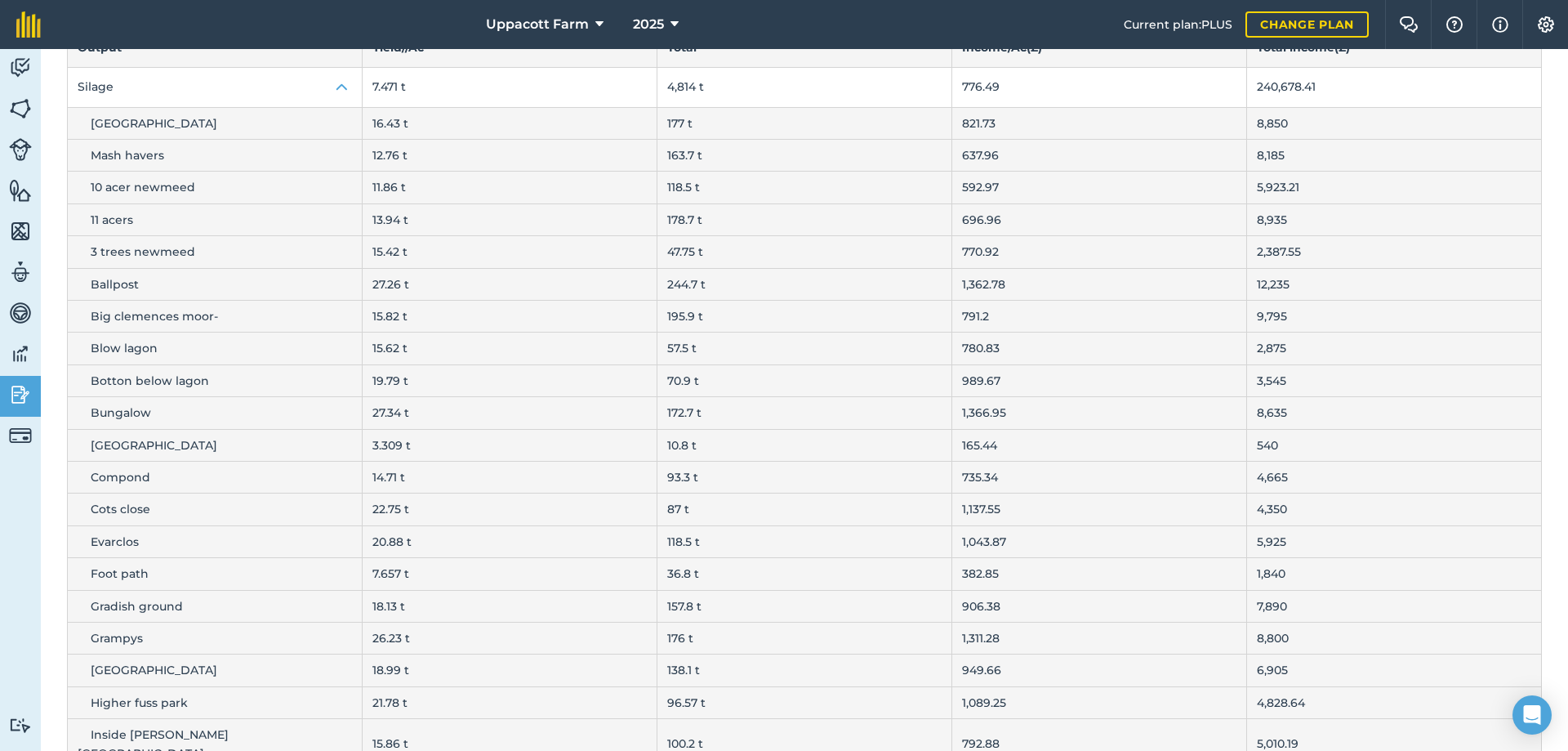
click at [236, 260] on td "3 trees newmeed" at bounding box center [215, 252] width 294 height 32
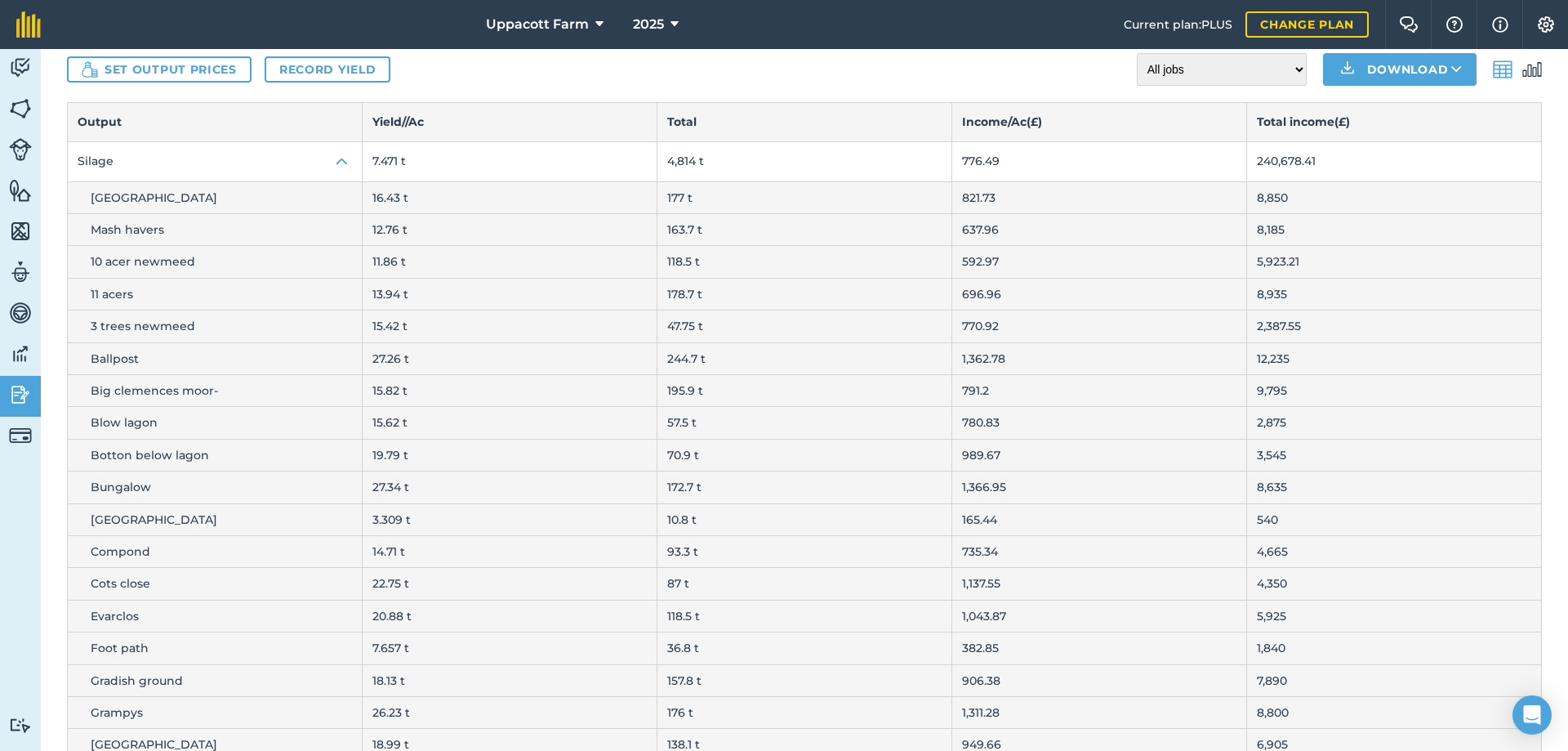
scroll to position [82, 0]
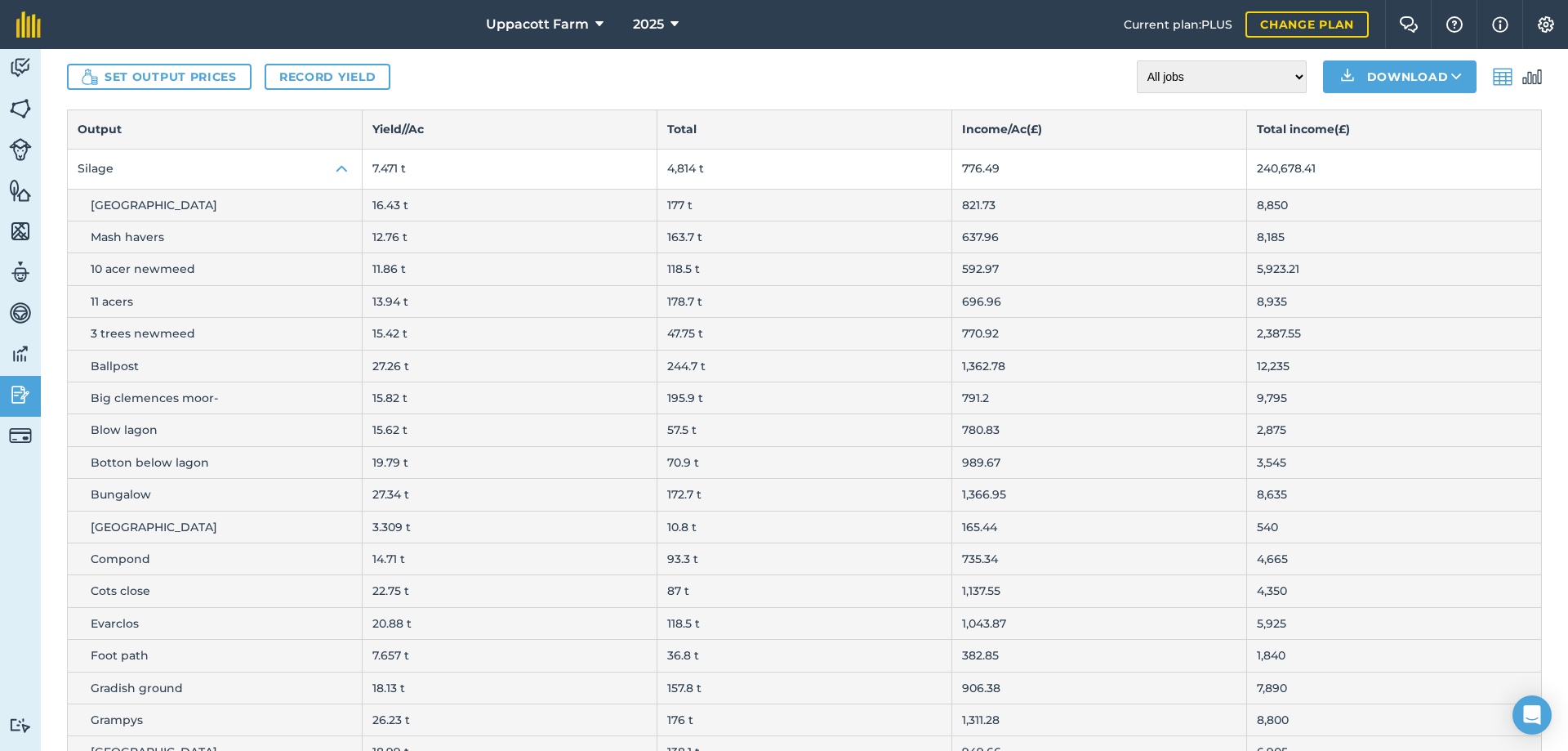
click at [1522, 83] on img at bounding box center [1532, 77] width 20 height 20
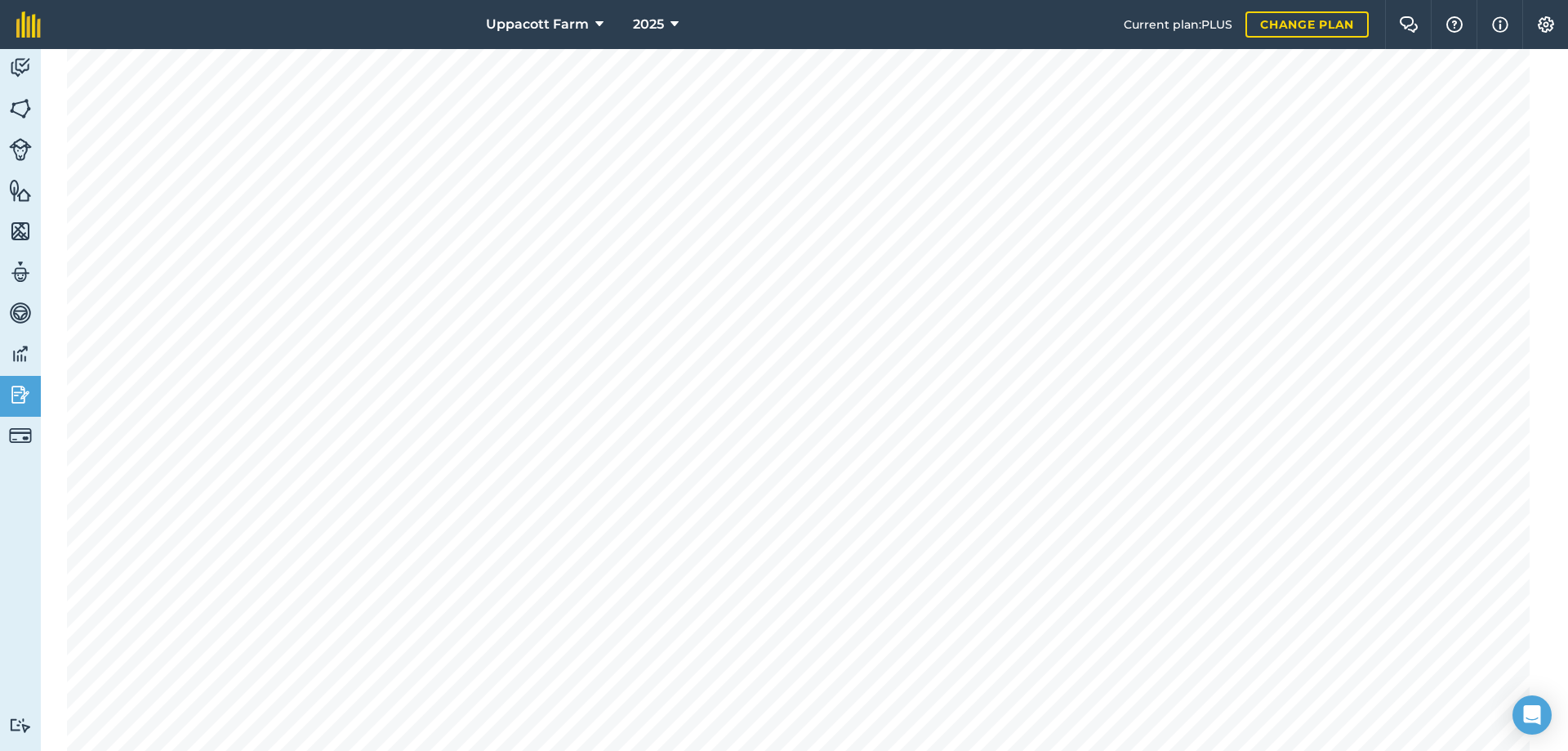
scroll to position [1201, 0]
